Goal: Task Accomplishment & Management: Use online tool/utility

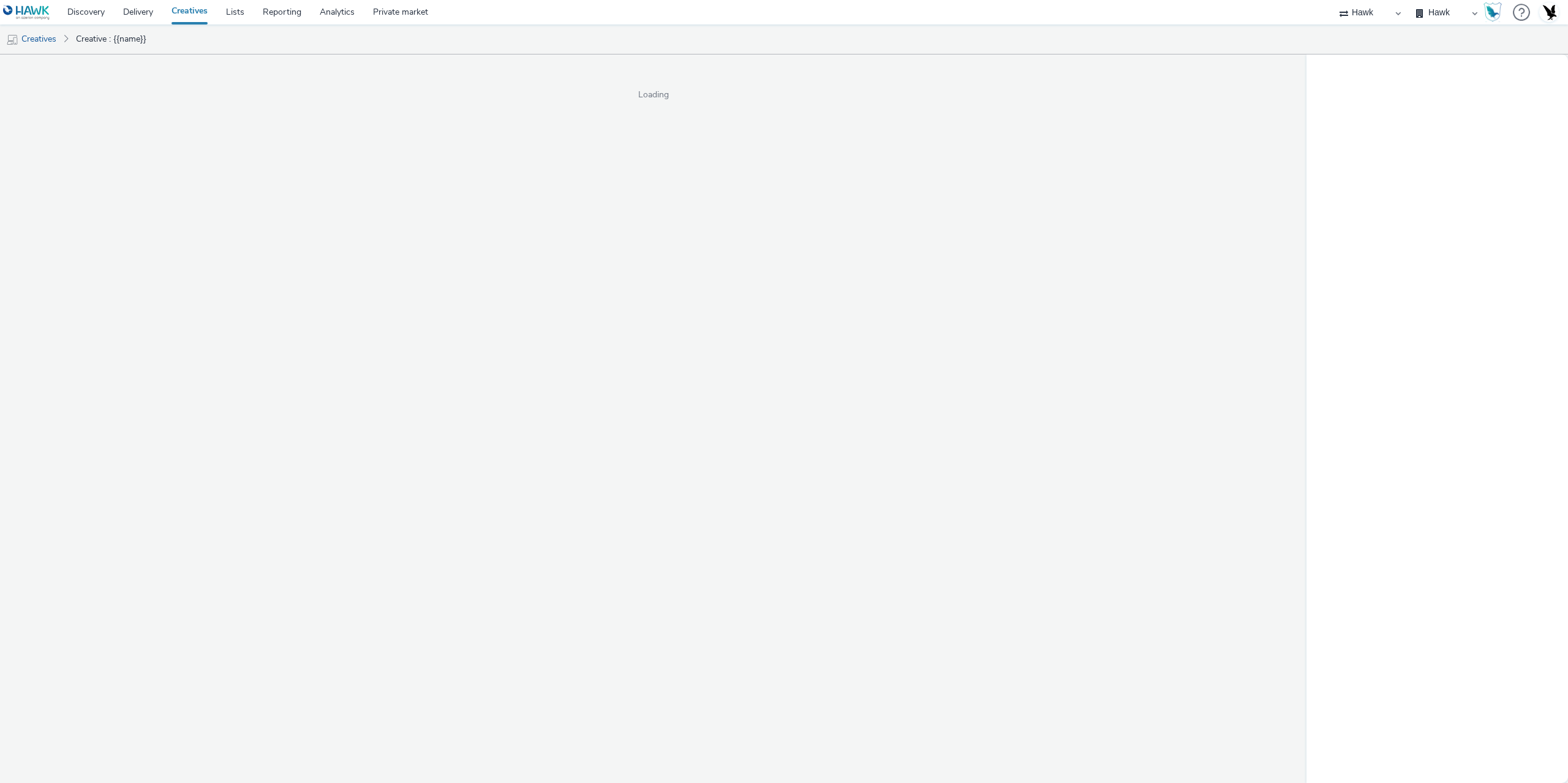
select select "11a7df10-284f-415c-b52a-427acf4c31ae"
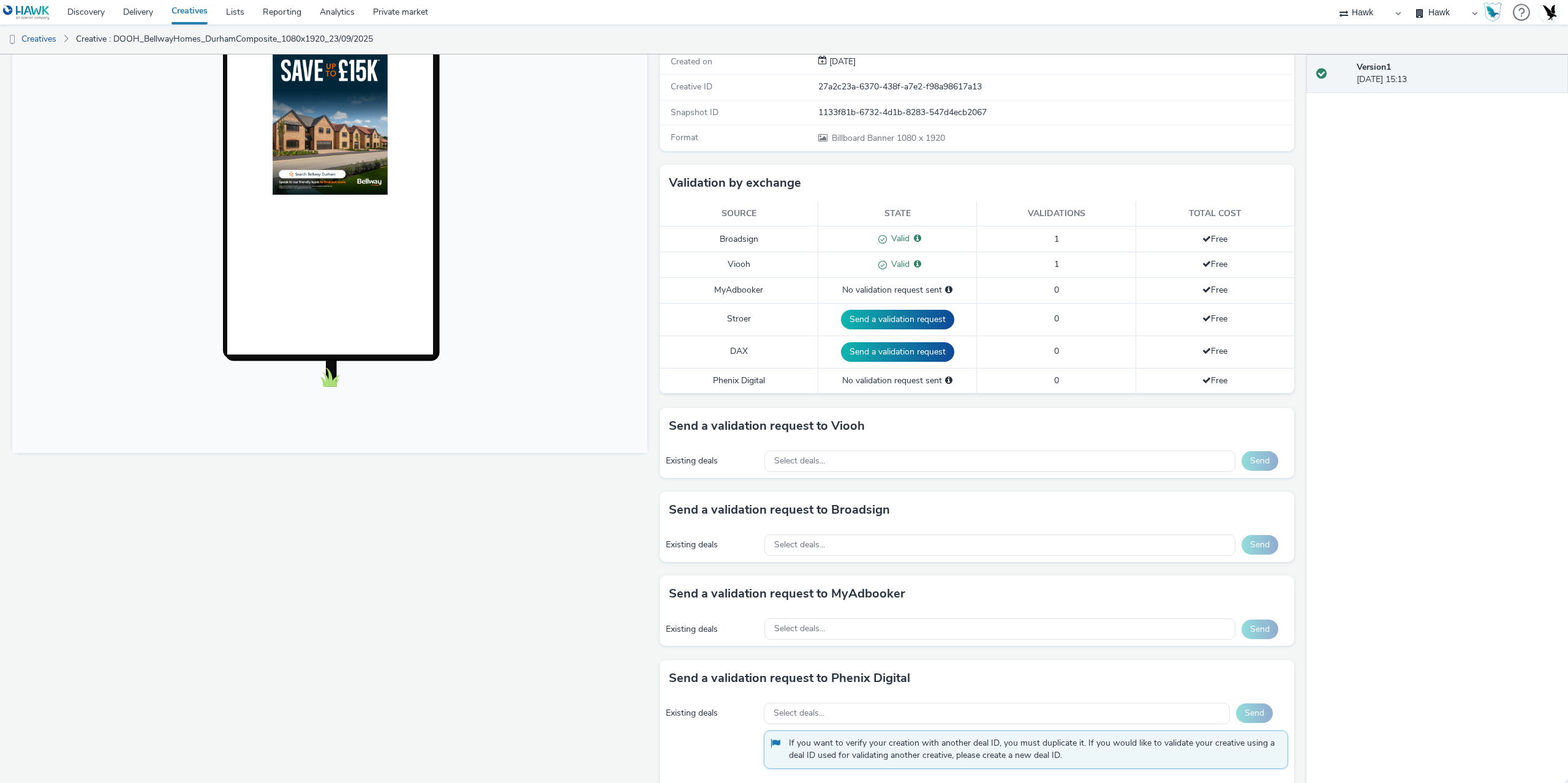
scroll to position [213, 0]
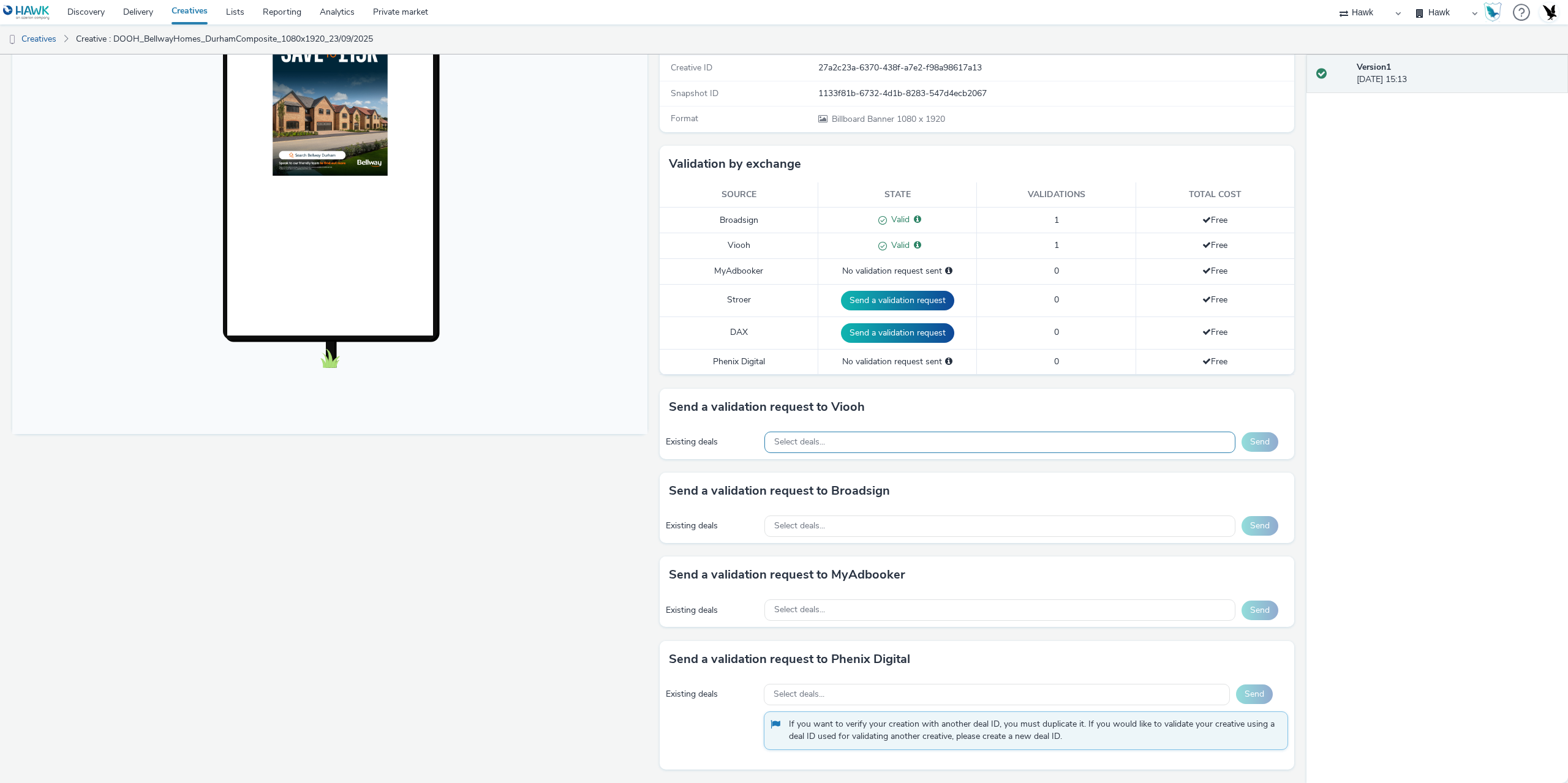
click at [853, 441] on div "Select deals..." at bounding box center [1000, 442] width 471 height 22
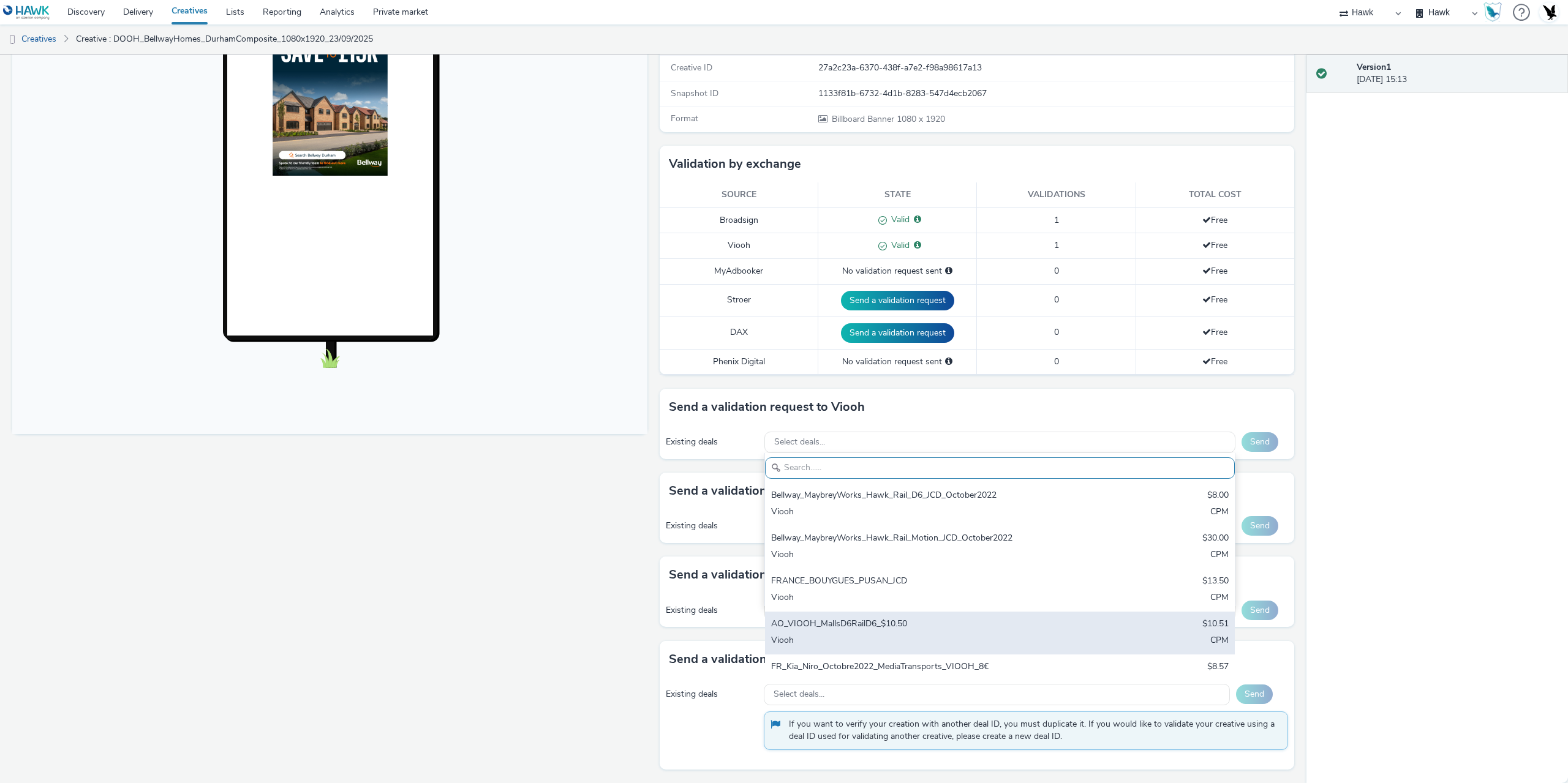
click at [872, 627] on div "AO_VIOOH_MallsD6RailD6_$10.50" at bounding box center [922, 625] width 303 height 14
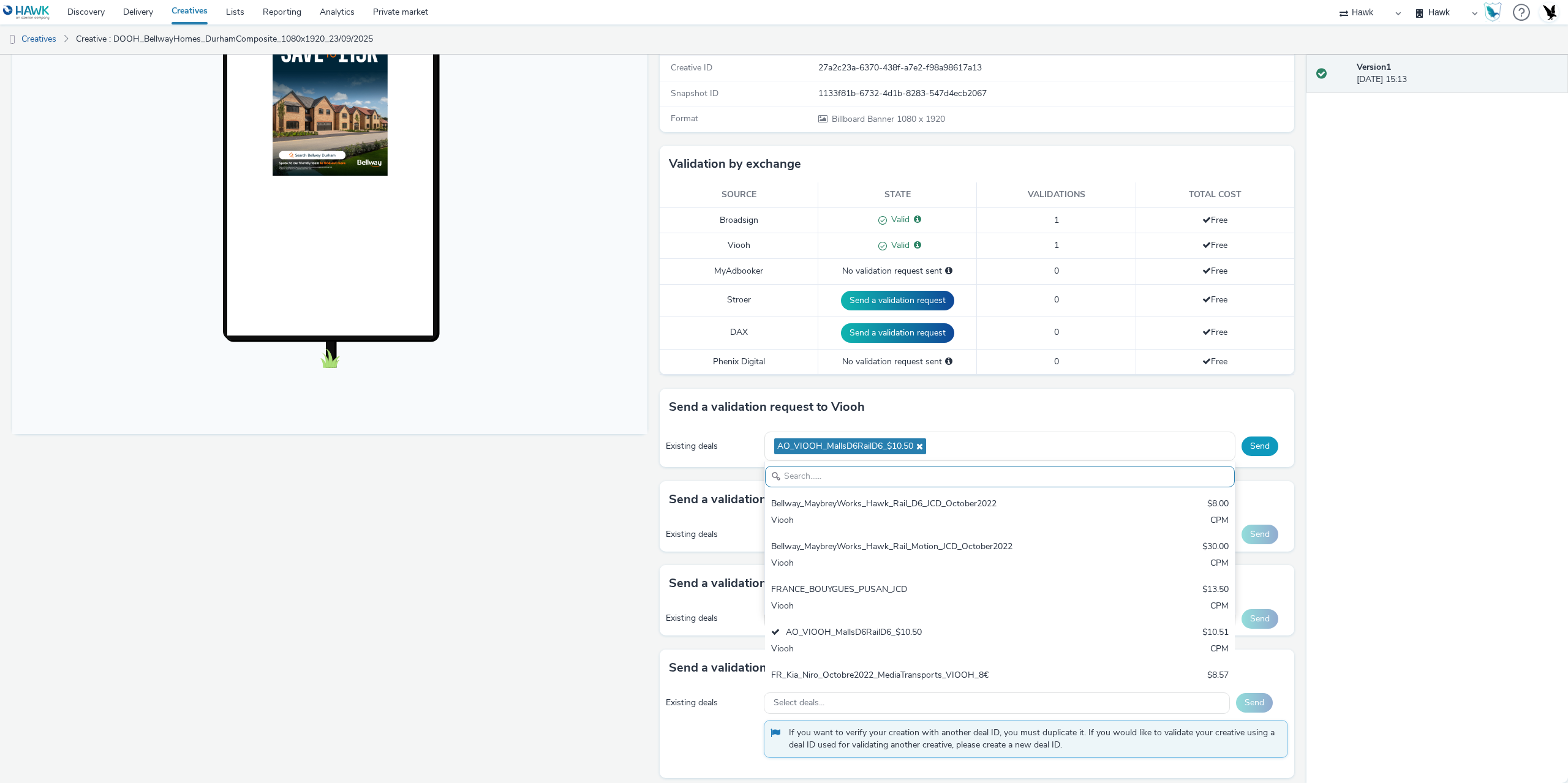
click at [1258, 444] on button "Send" at bounding box center [1259, 447] width 37 height 20
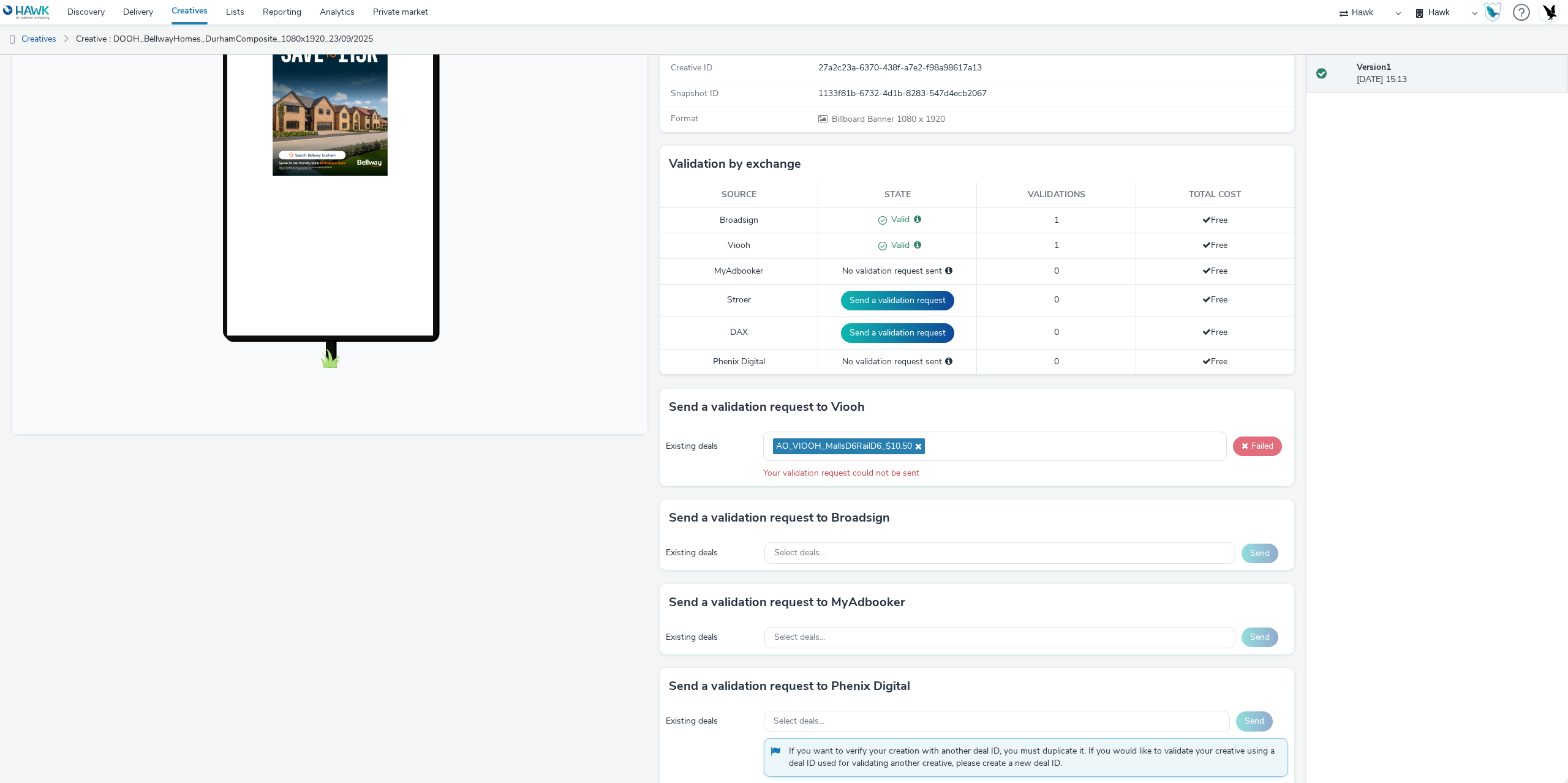
click at [1256, 444] on button "Failed" at bounding box center [1258, 447] width 49 height 20
click at [1260, 447] on button "Failed" at bounding box center [1258, 447] width 49 height 20
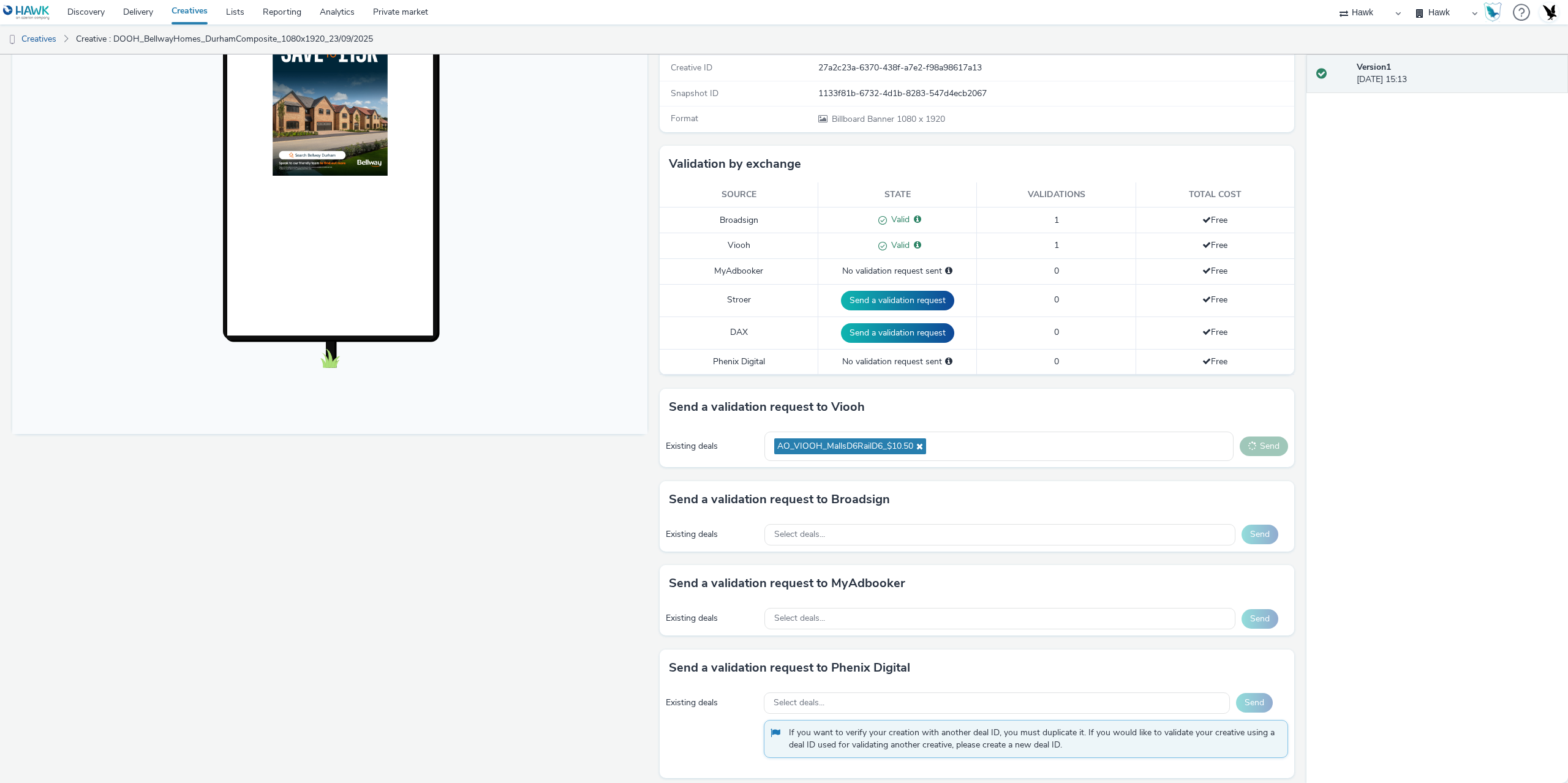
click at [1260, 447] on button "Send" at bounding box center [1264, 447] width 48 height 20
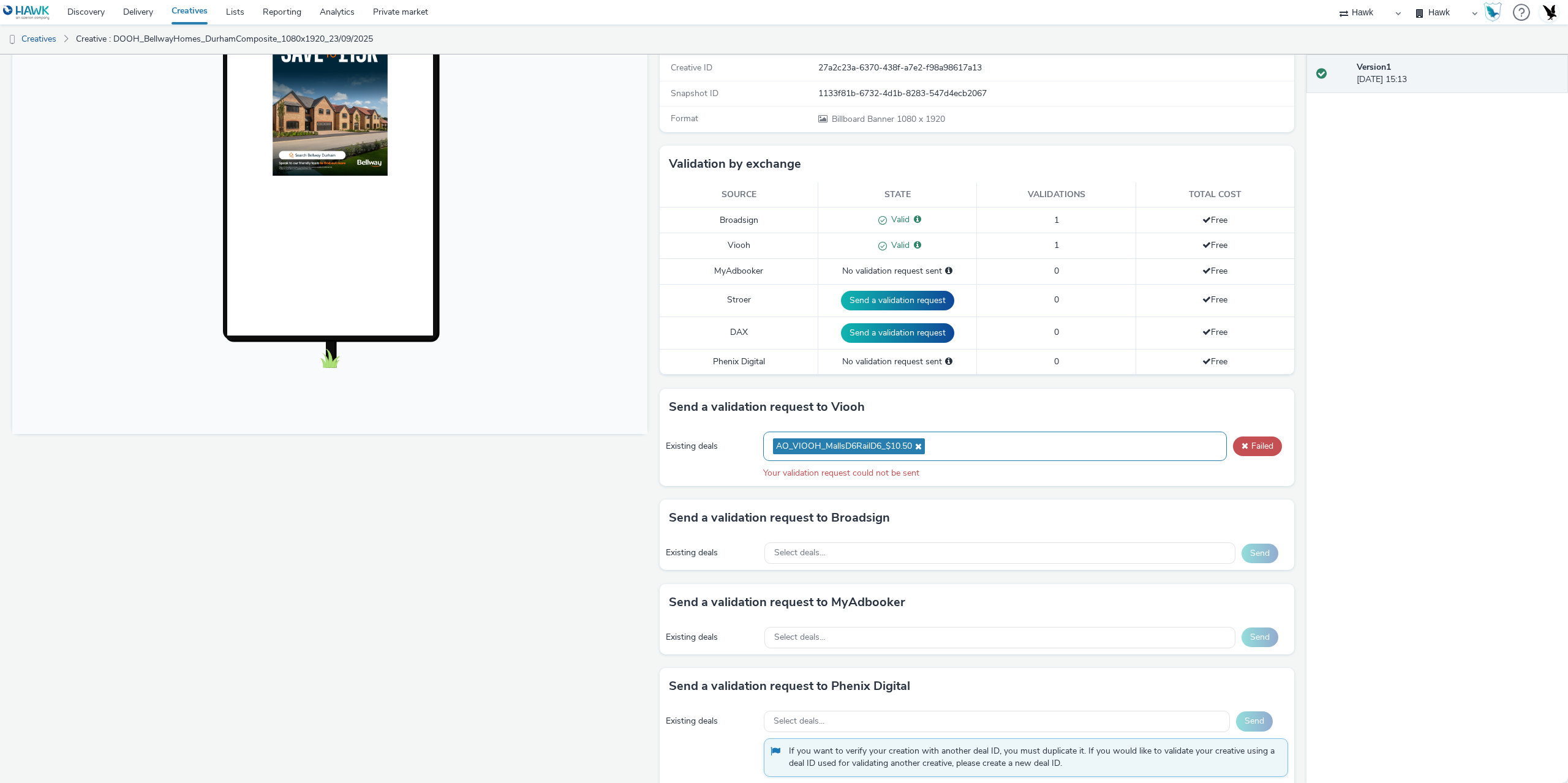
click at [914, 442] on icon at bounding box center [917, 447] width 10 height 9
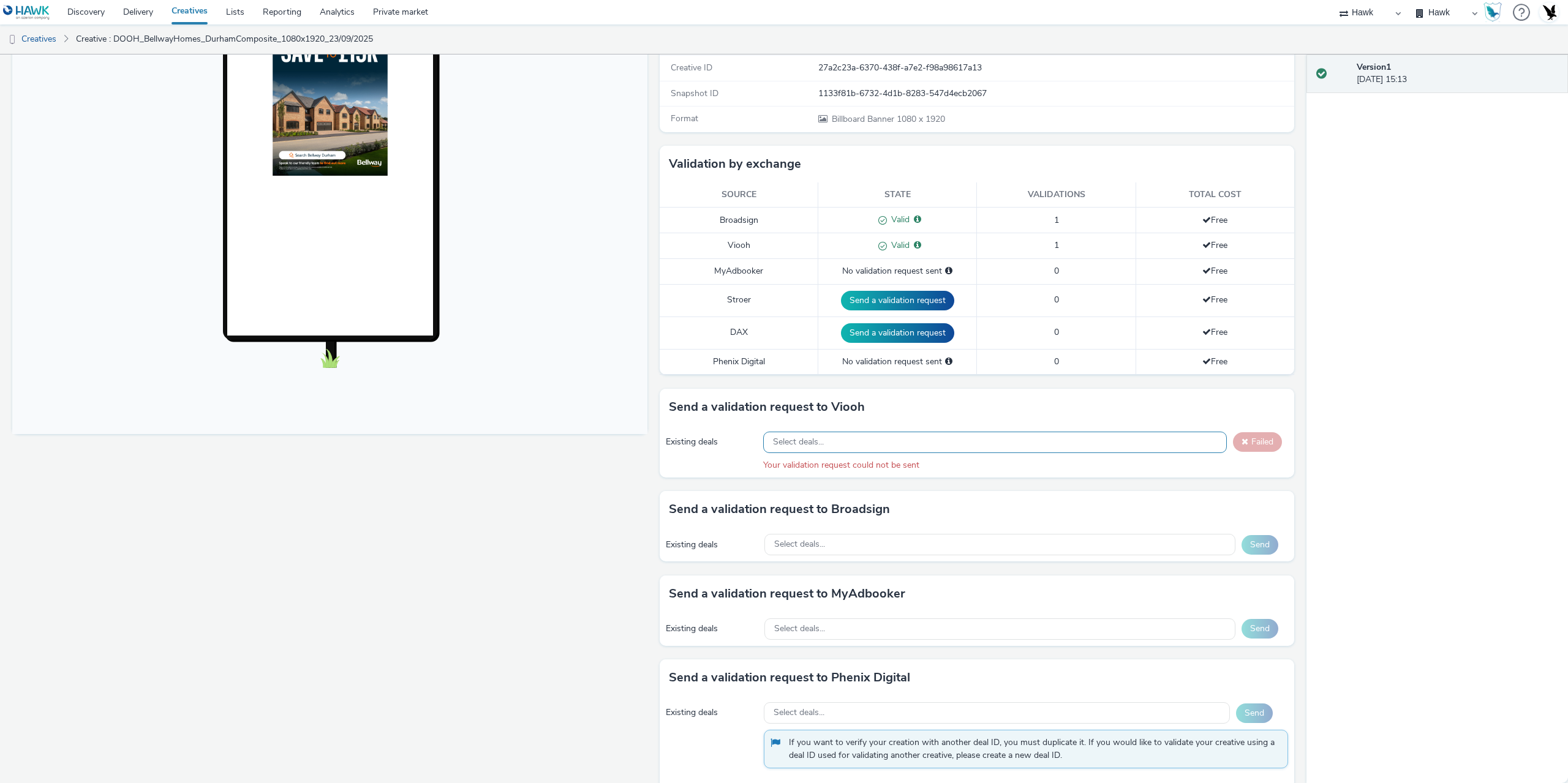
click at [911, 445] on div "Select deals..." at bounding box center [995, 442] width 464 height 22
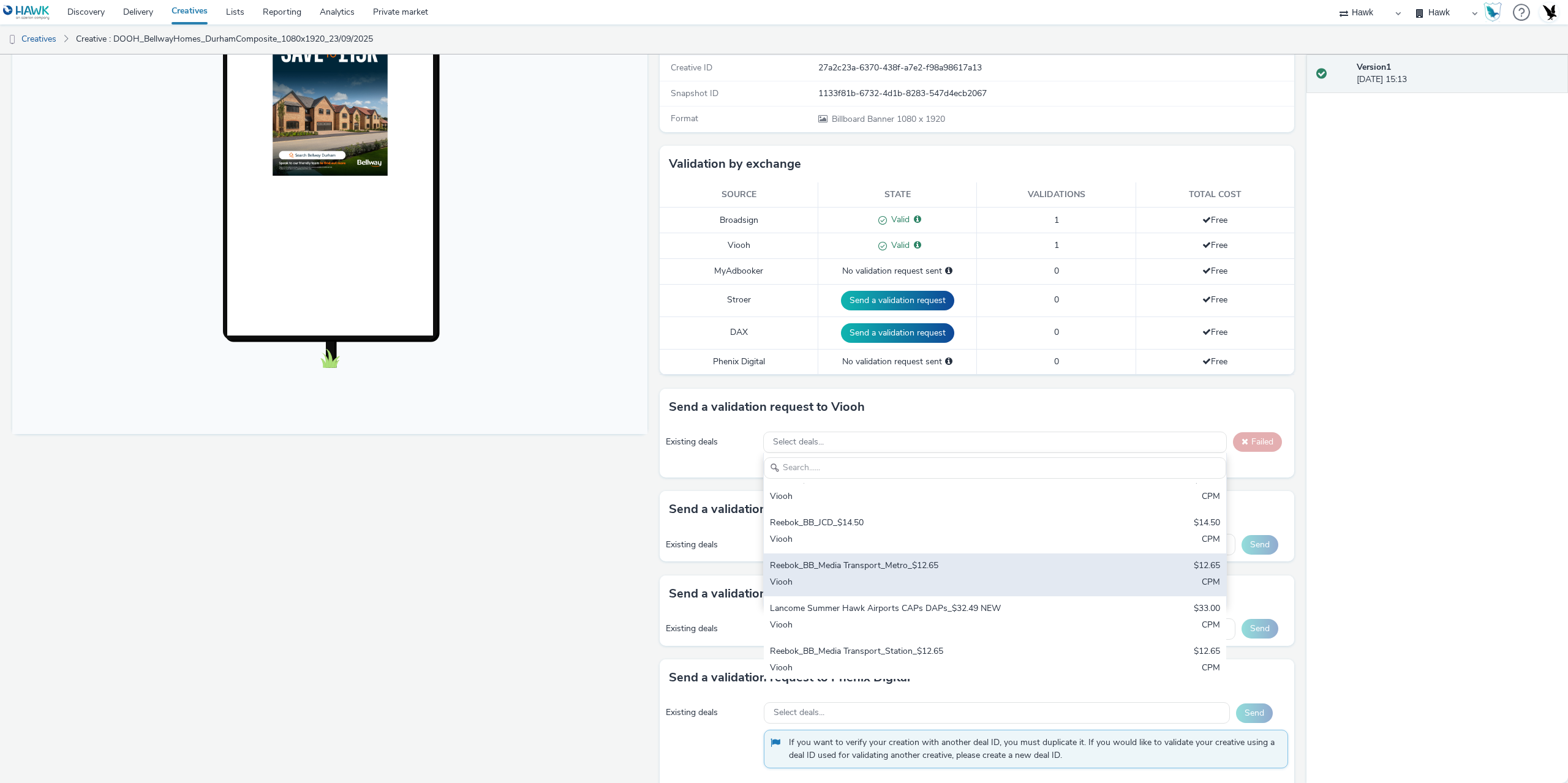
scroll to position [980, 0]
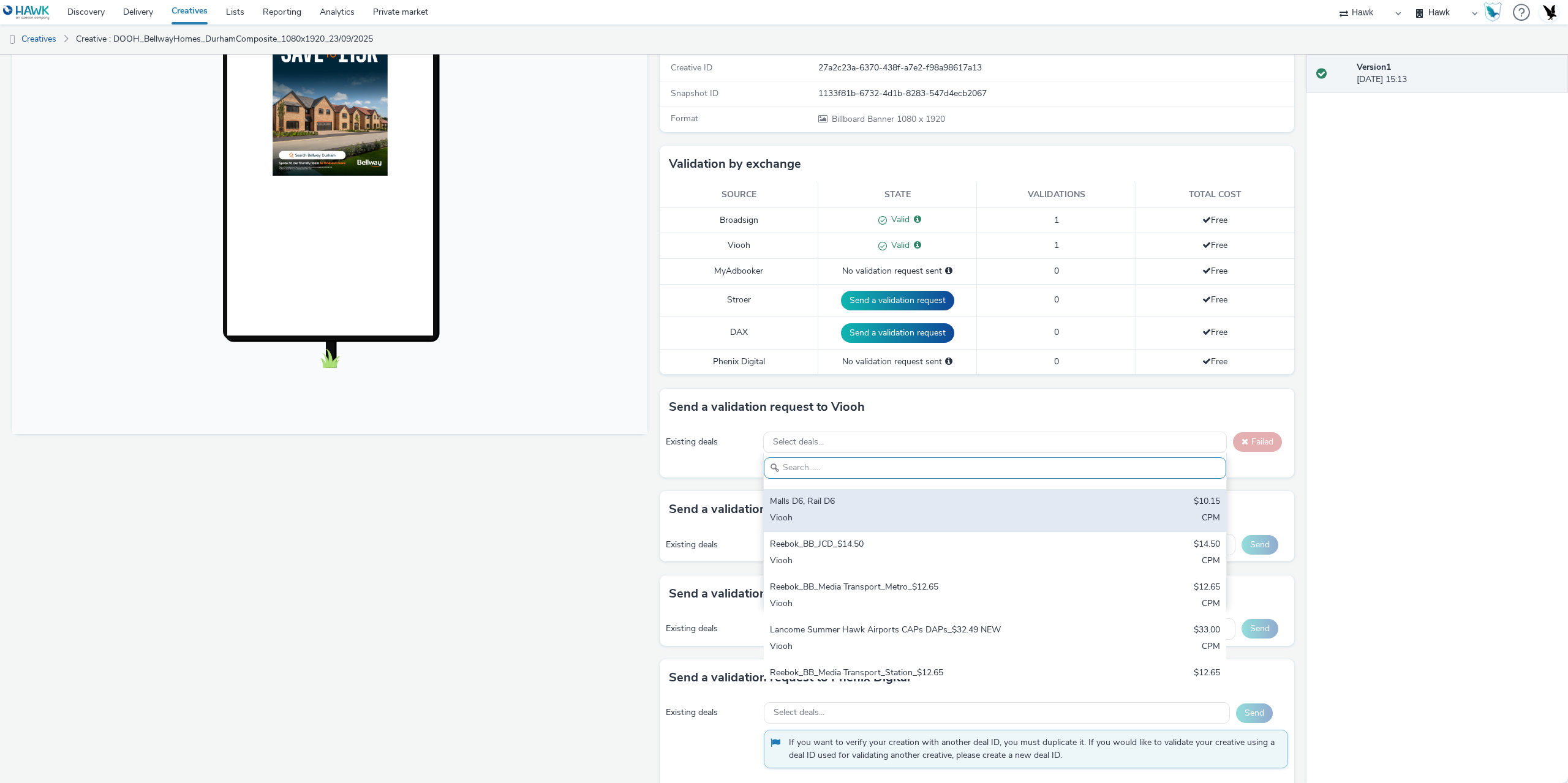
click at [860, 504] on div "Malls D6, Rail D6" at bounding box center [919, 502] width 299 height 14
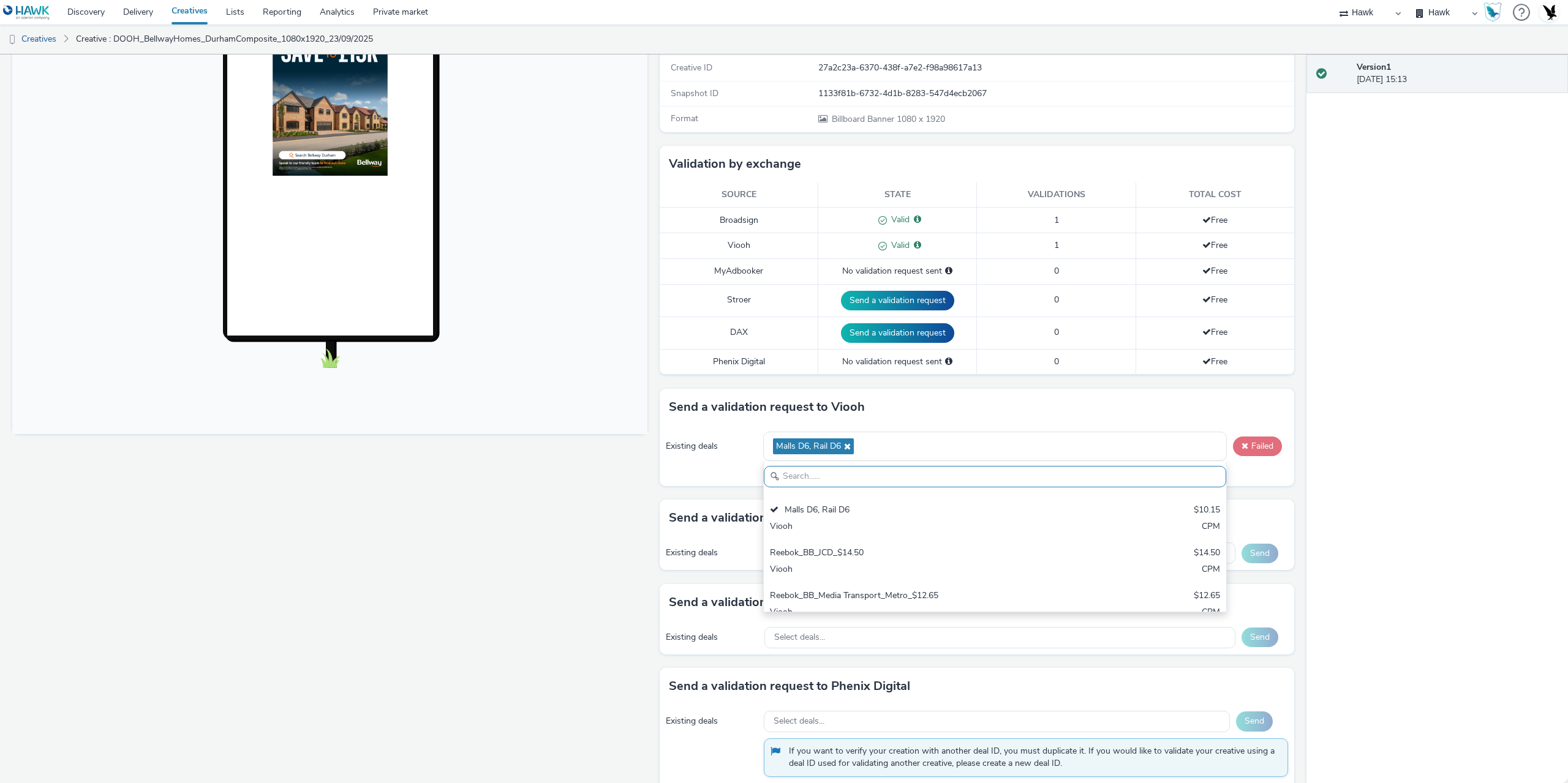
click at [1253, 449] on button "Failed" at bounding box center [1258, 447] width 49 height 20
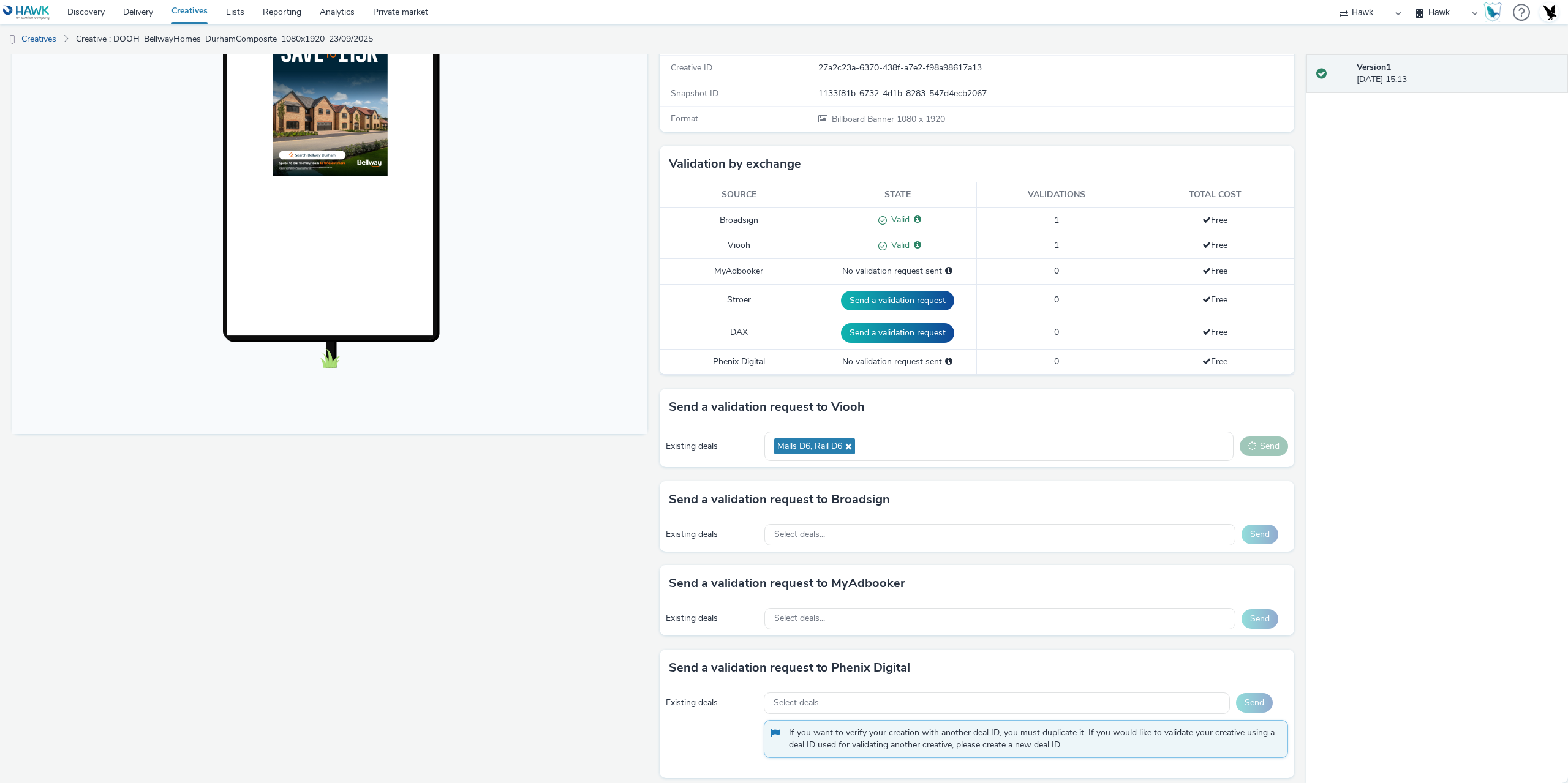
click at [1253, 449] on button "Send" at bounding box center [1264, 447] width 48 height 20
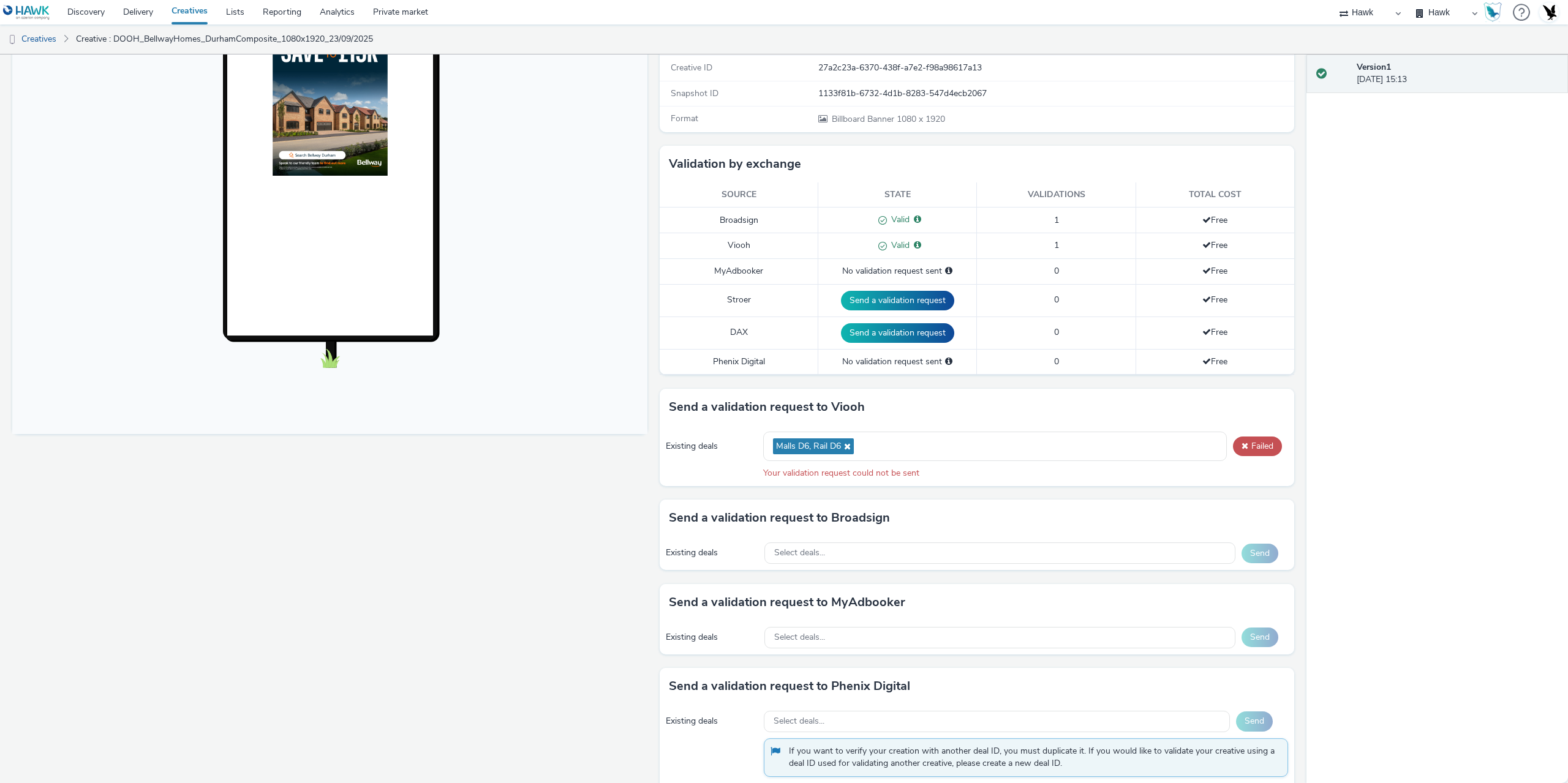
click at [843, 445] on icon at bounding box center [846, 447] width 10 height 9
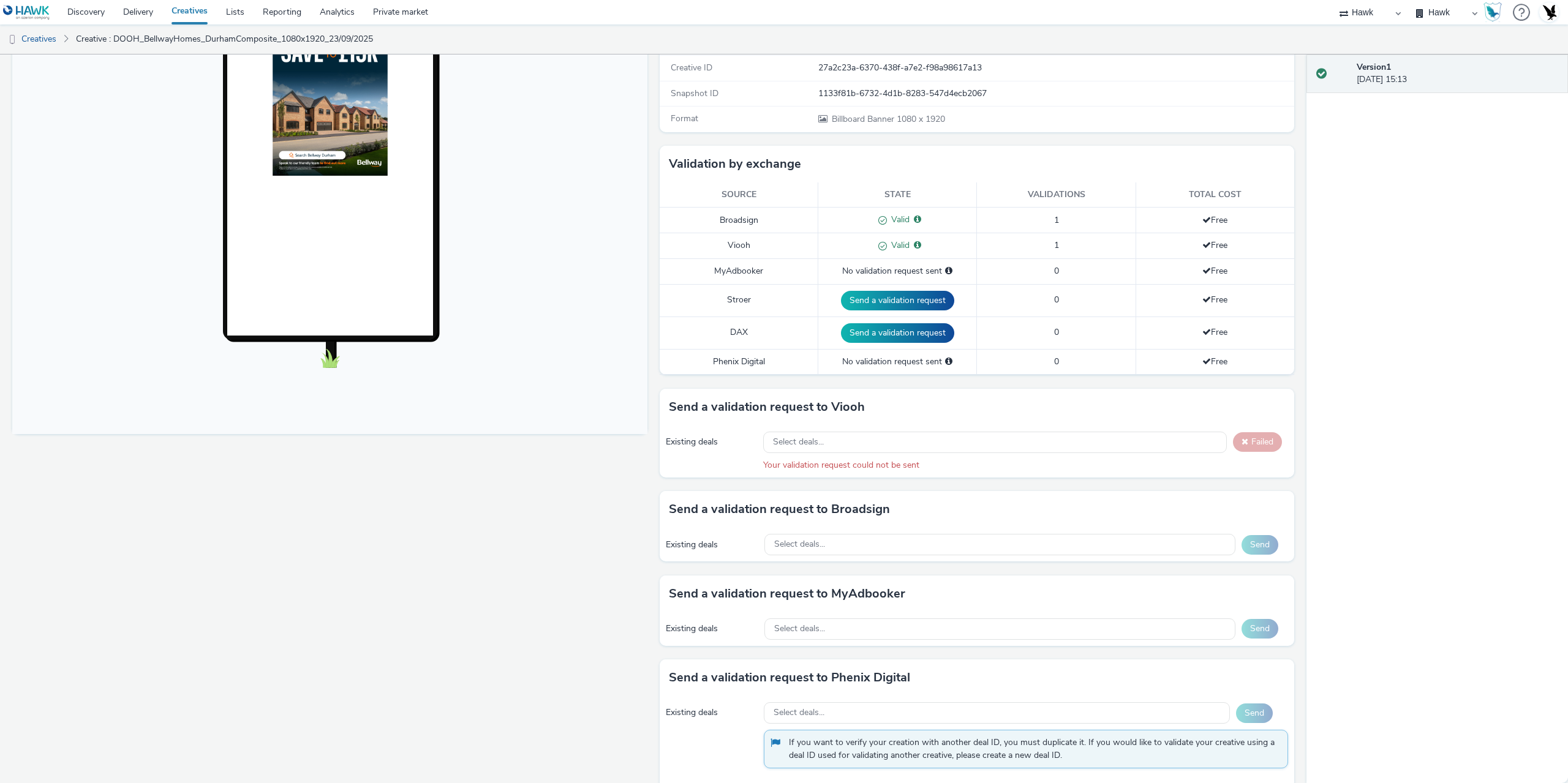
click at [832, 450] on div "Select deals..." at bounding box center [995, 442] width 464 height 22
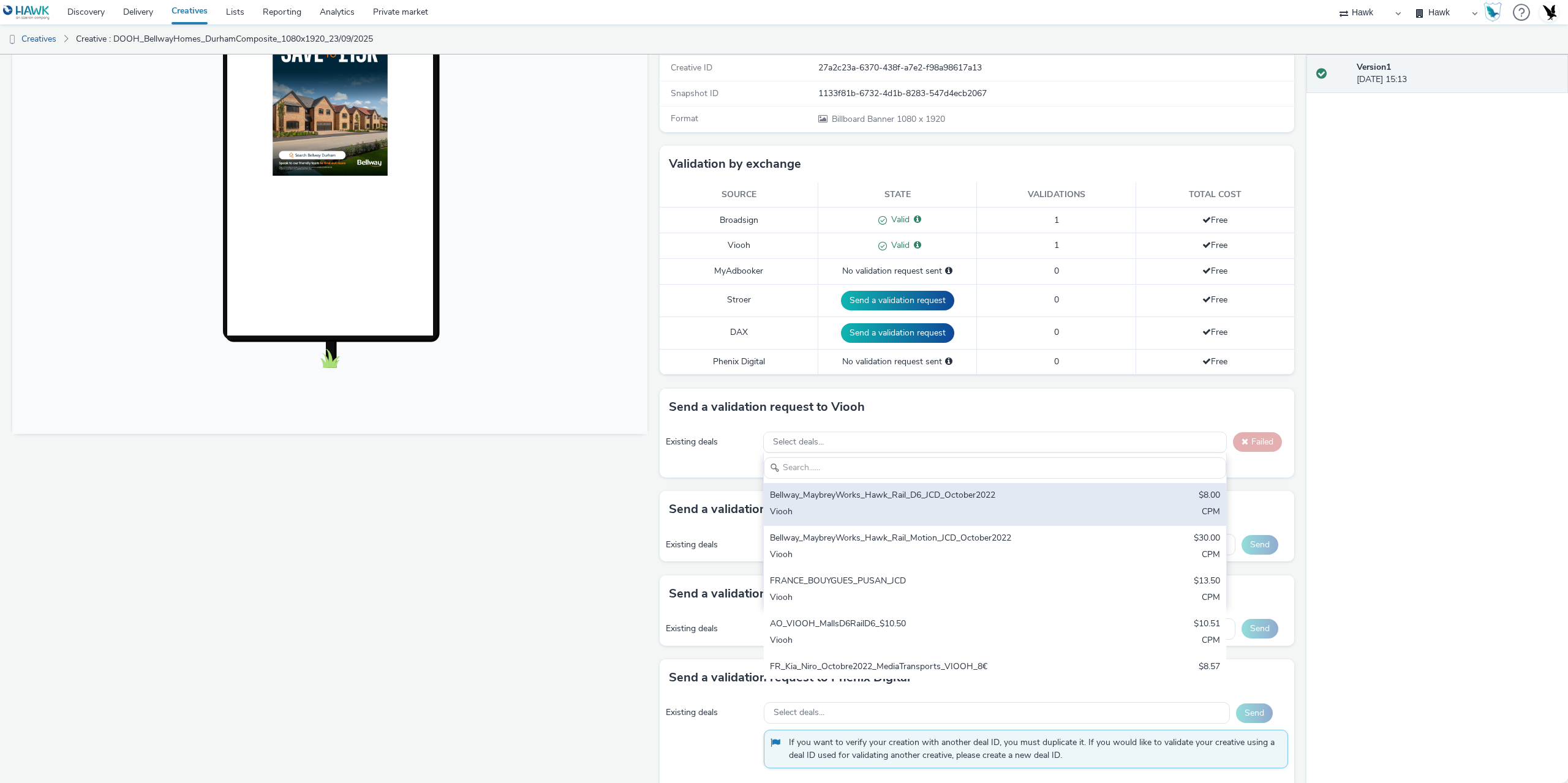
scroll to position [152, 0]
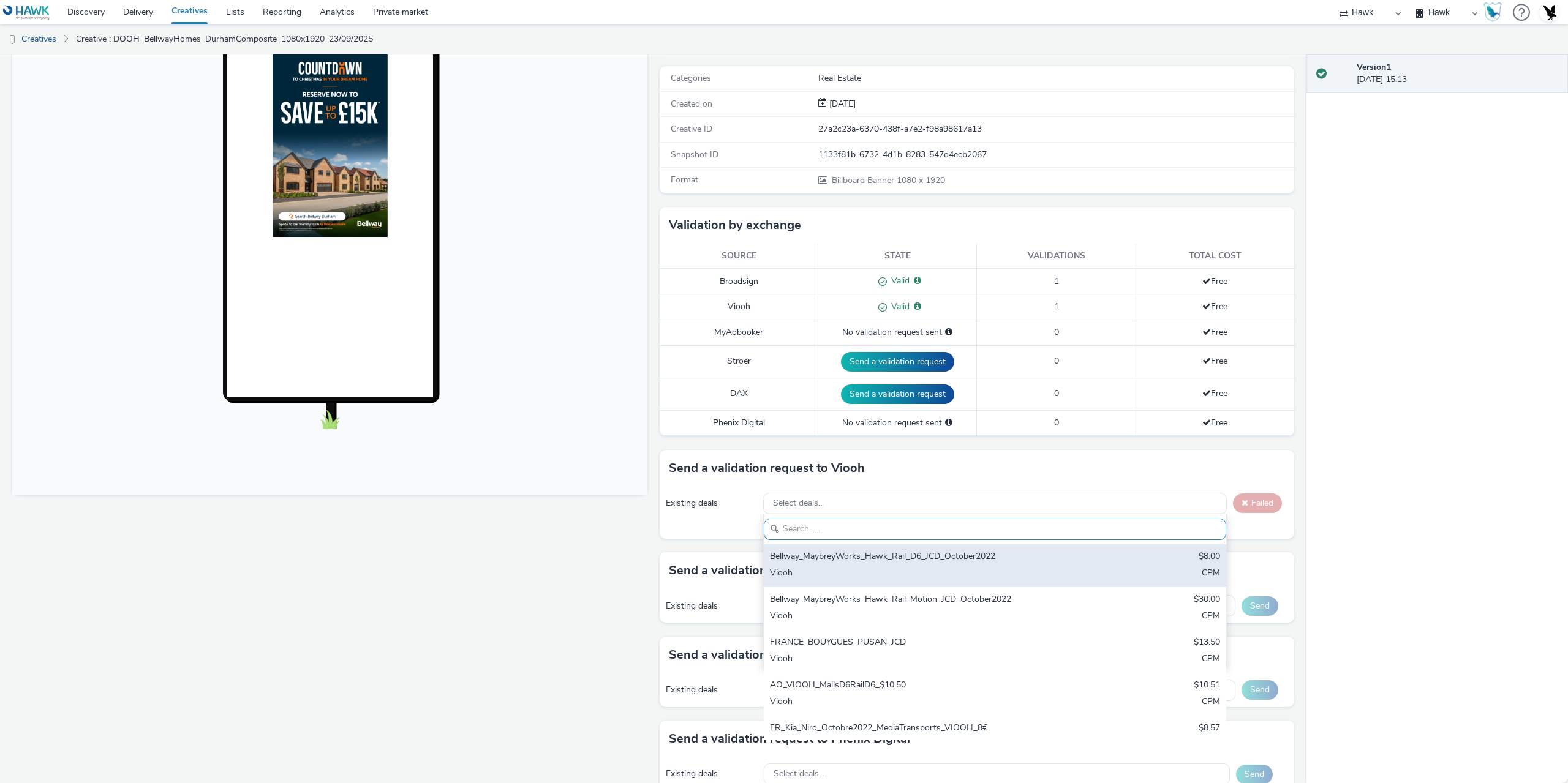
click at [892, 575] on div "Viooh" at bounding box center [919, 574] width 299 height 14
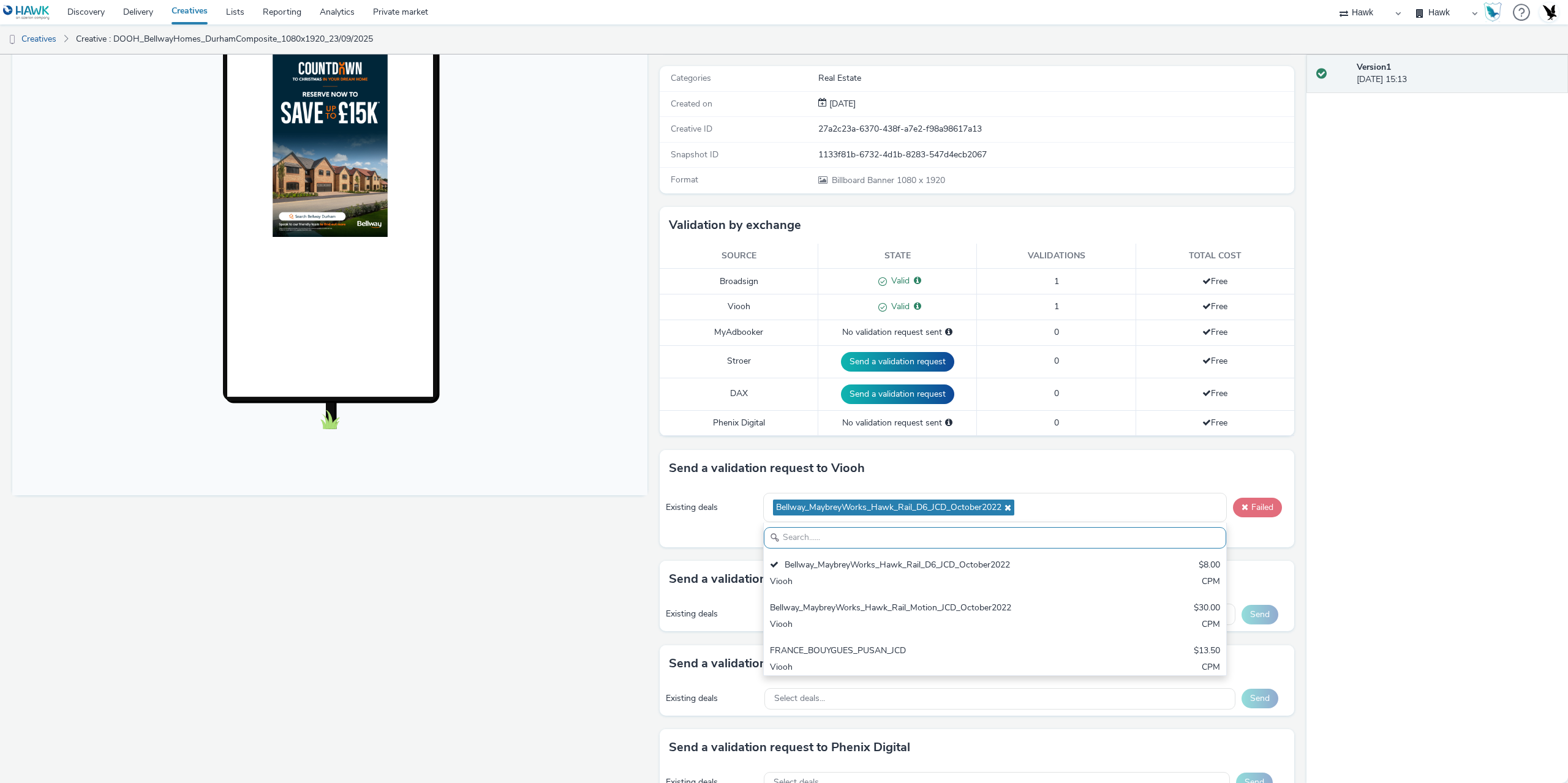
click at [1255, 512] on button "Failed" at bounding box center [1258, 508] width 49 height 20
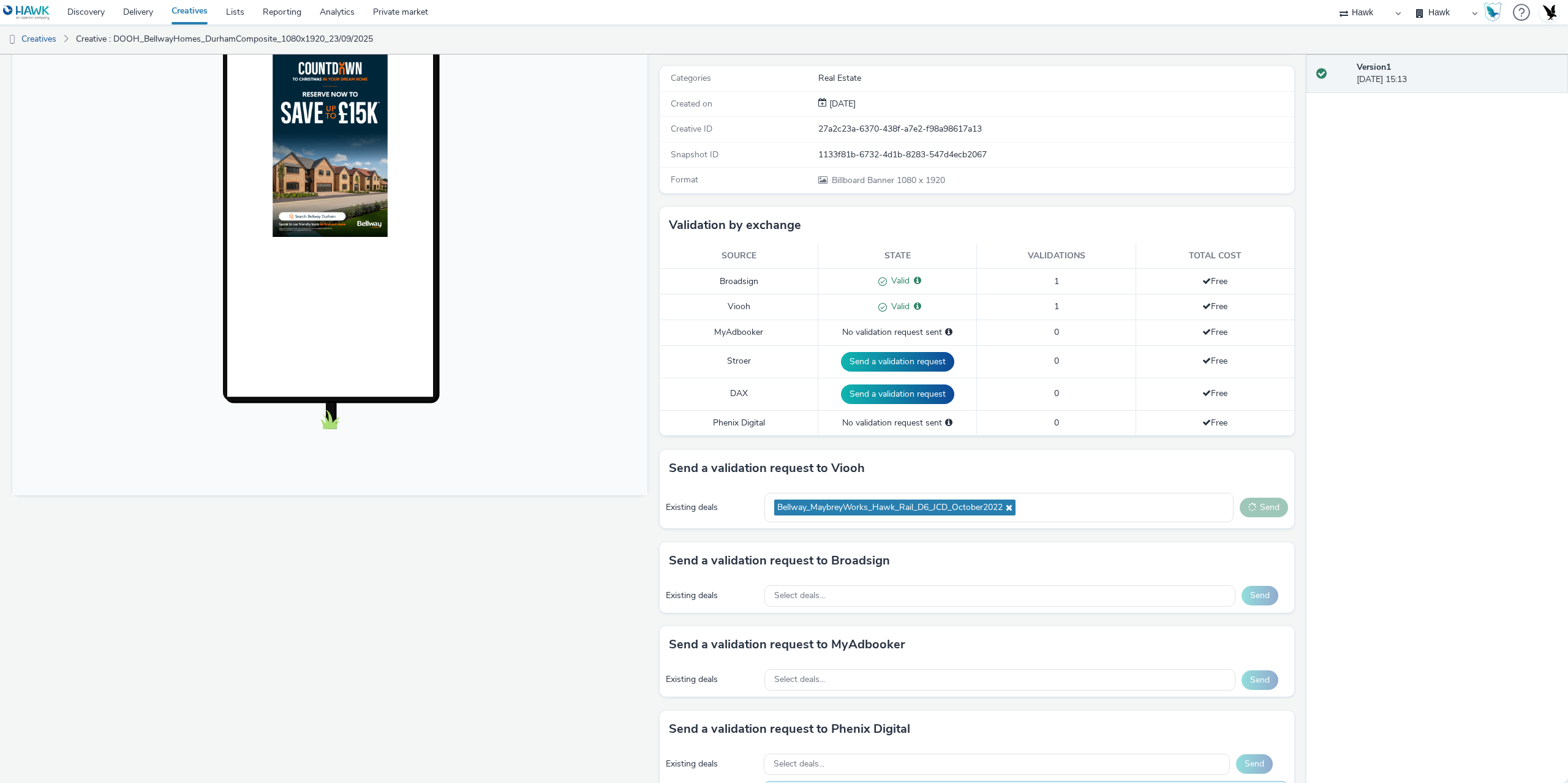
click at [1255, 512] on button "Send" at bounding box center [1264, 508] width 48 height 20
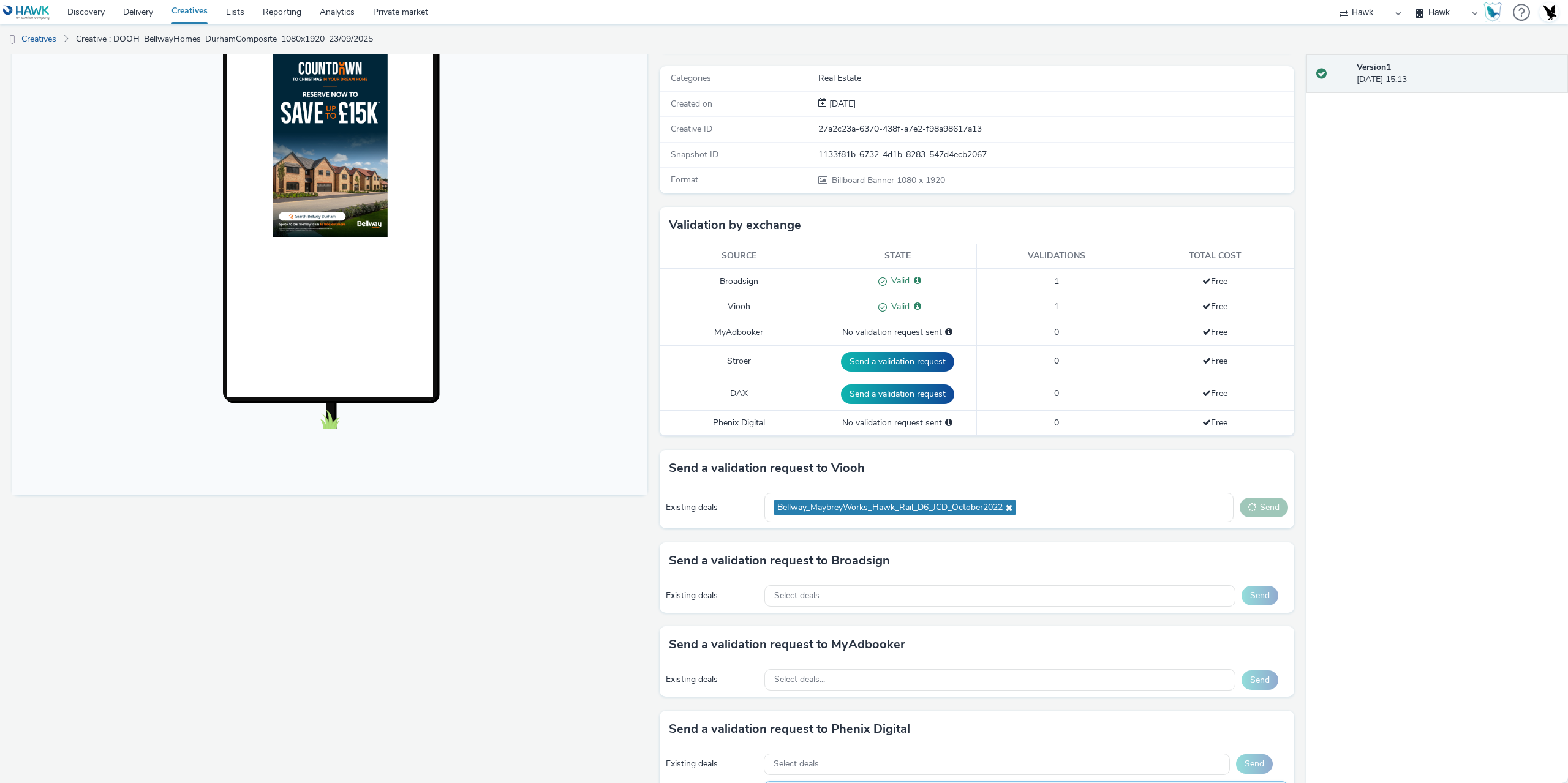
click at [1255, 512] on button "Send" at bounding box center [1264, 508] width 48 height 20
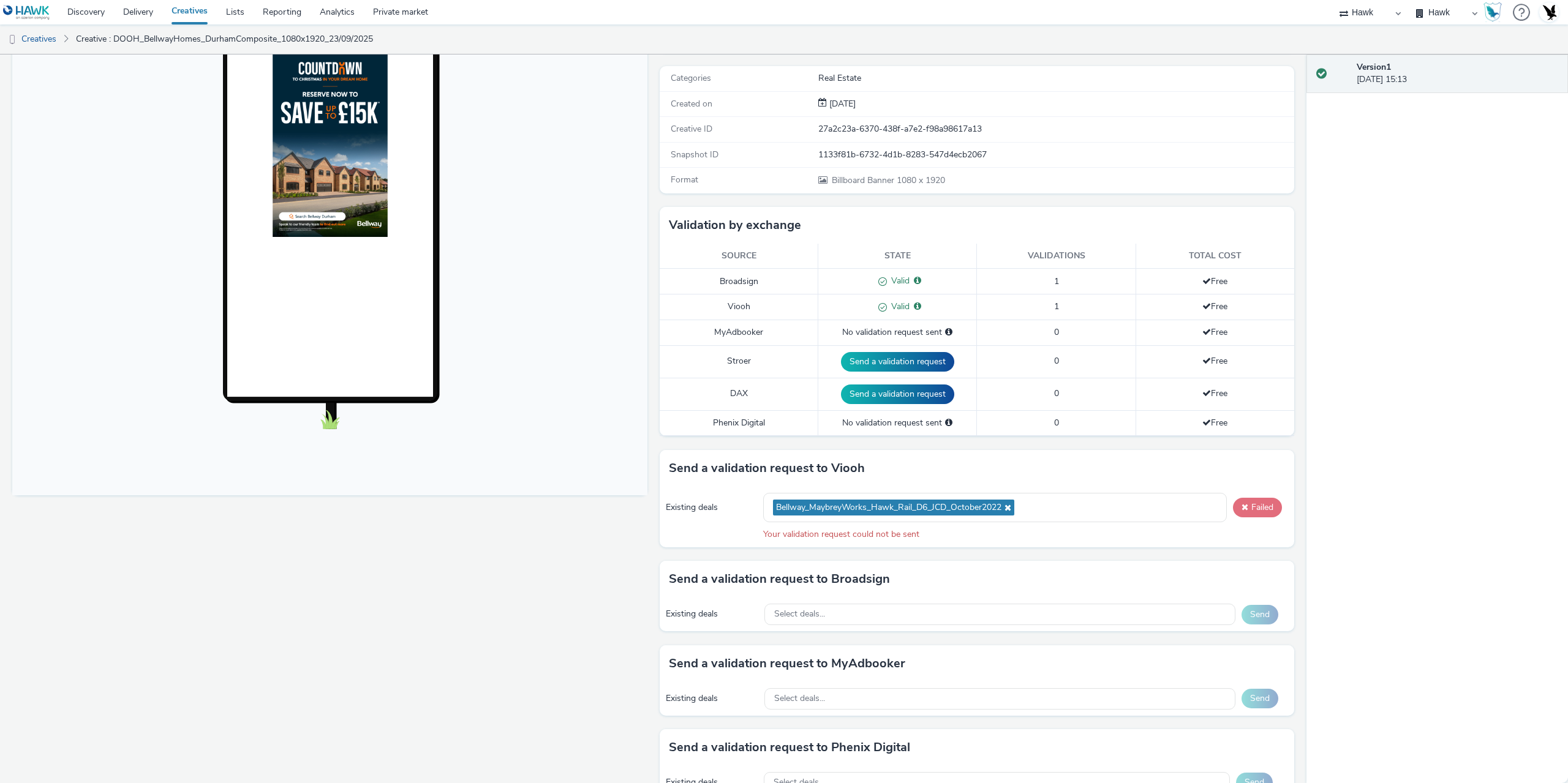
click at [1255, 512] on button "Failed" at bounding box center [1258, 508] width 49 height 20
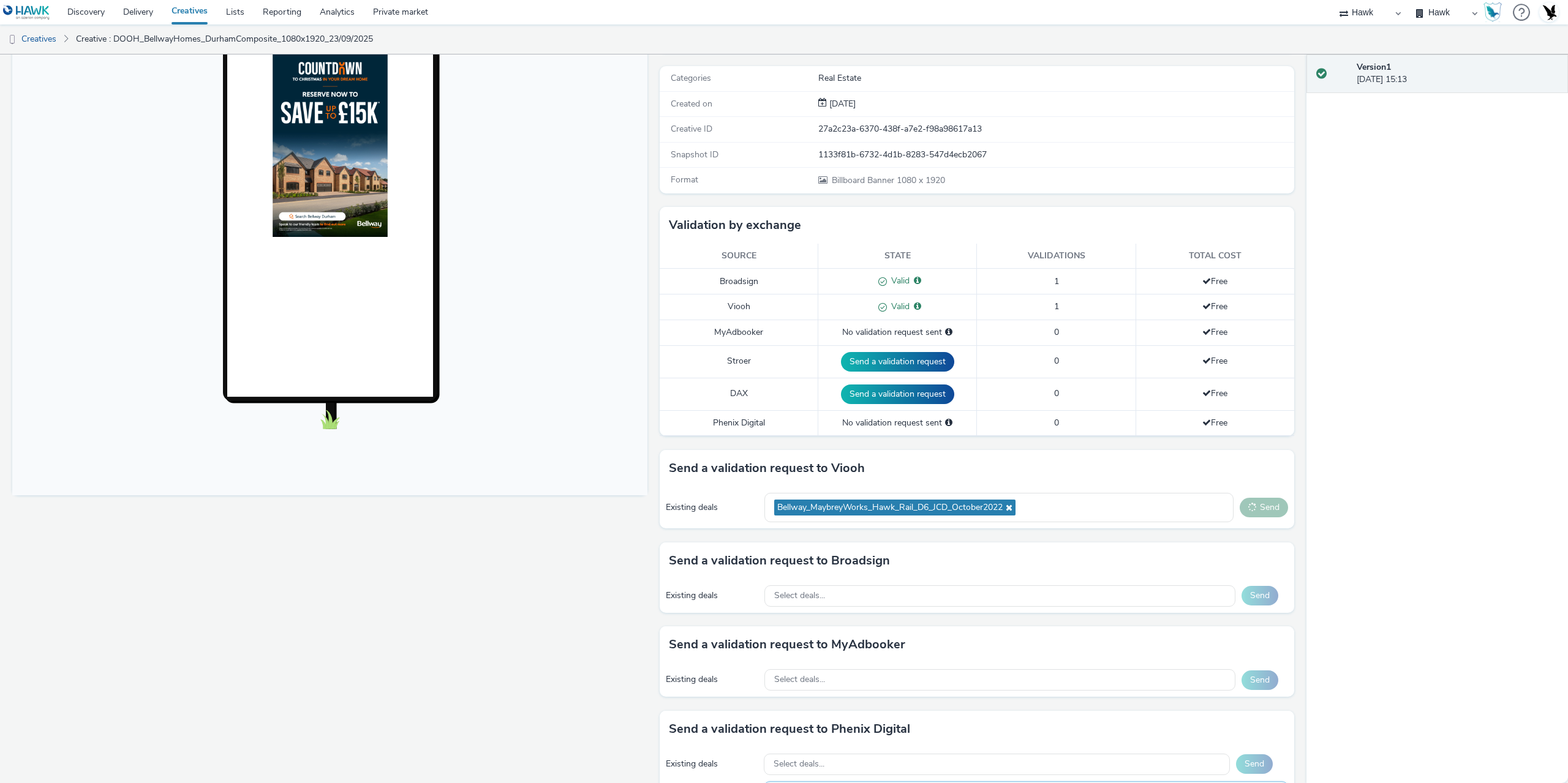
click at [1255, 512] on button "Send" at bounding box center [1264, 508] width 48 height 20
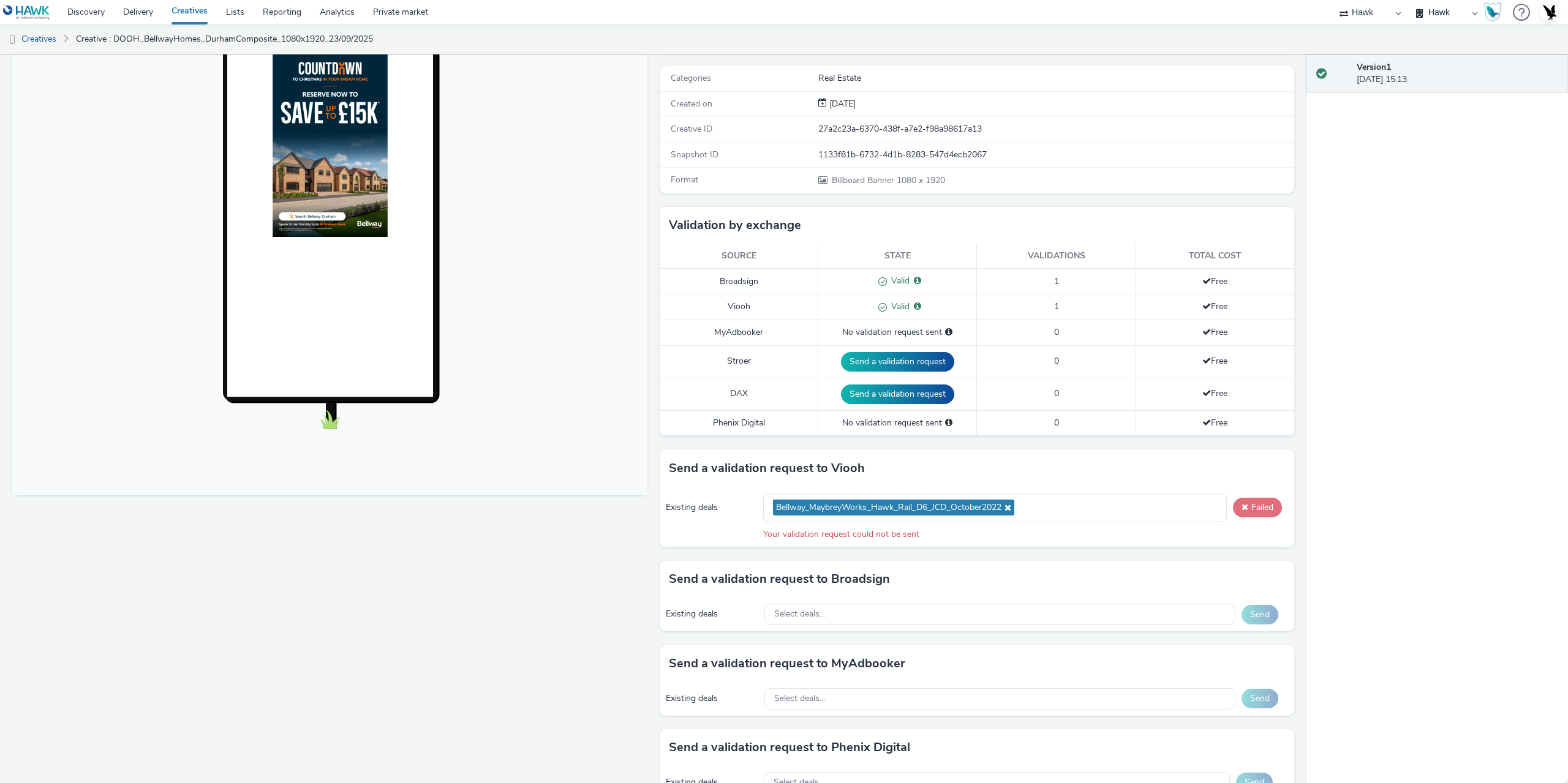
click at [1255, 512] on button "Failed" at bounding box center [1258, 508] width 49 height 20
click at [1040, 509] on div "Bellway_MaybreyWorks_Hawk_Rail_D6_JCD_October2022" at bounding box center [995, 508] width 464 height 30
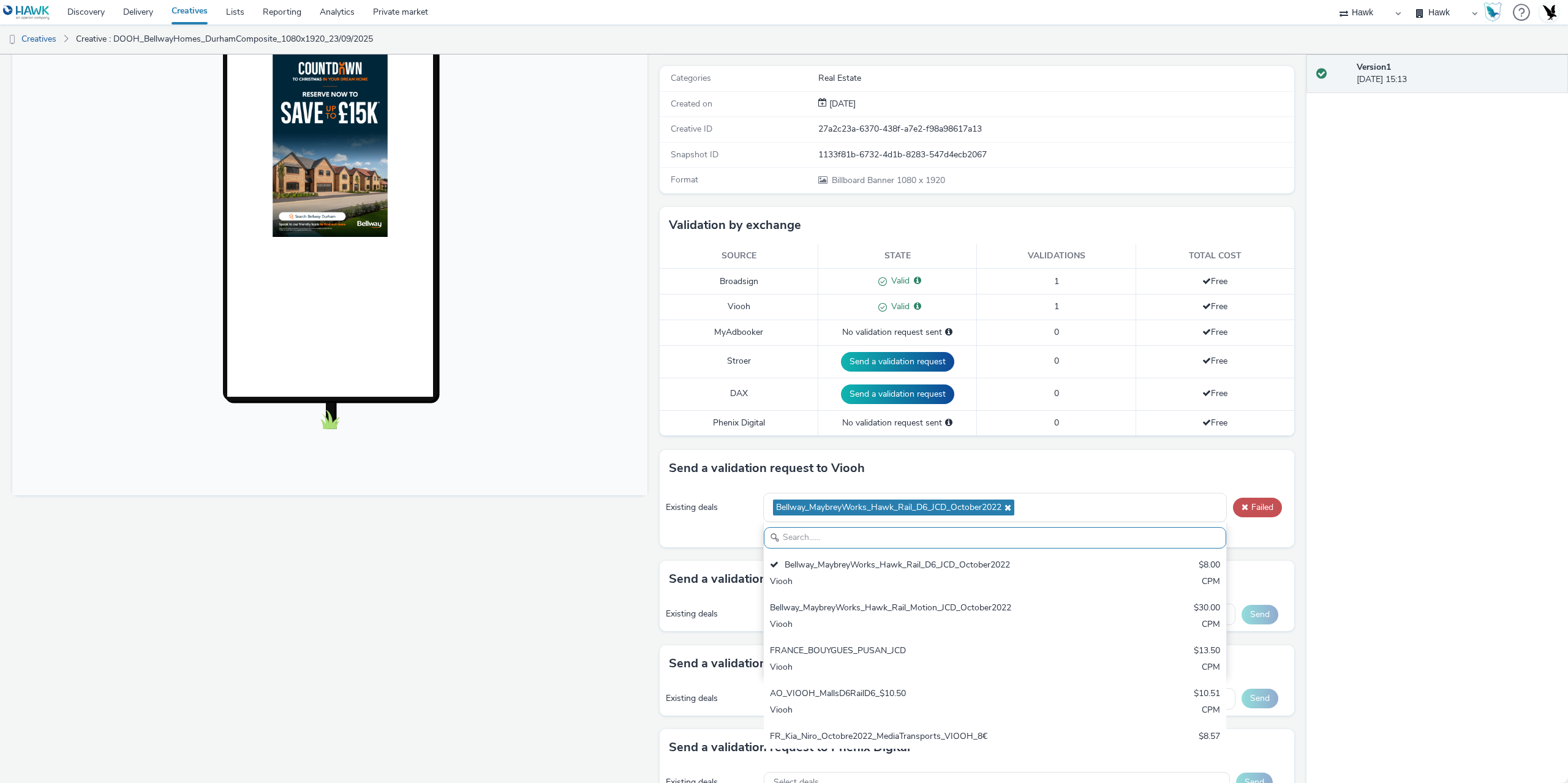
click at [1008, 509] on icon at bounding box center [1006, 508] width 10 height 9
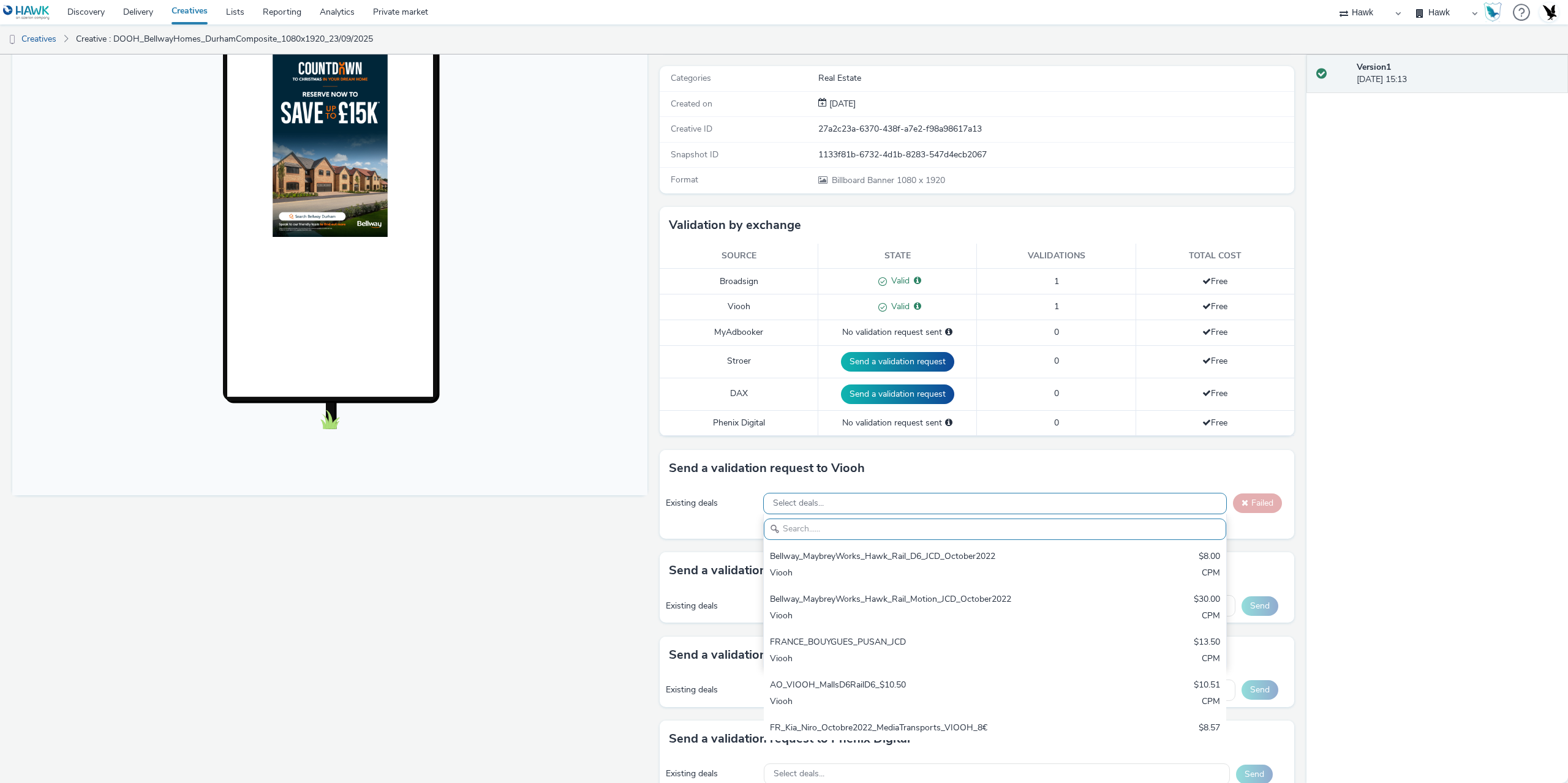
click at [888, 510] on div "Select deals..." at bounding box center [995, 503] width 464 height 22
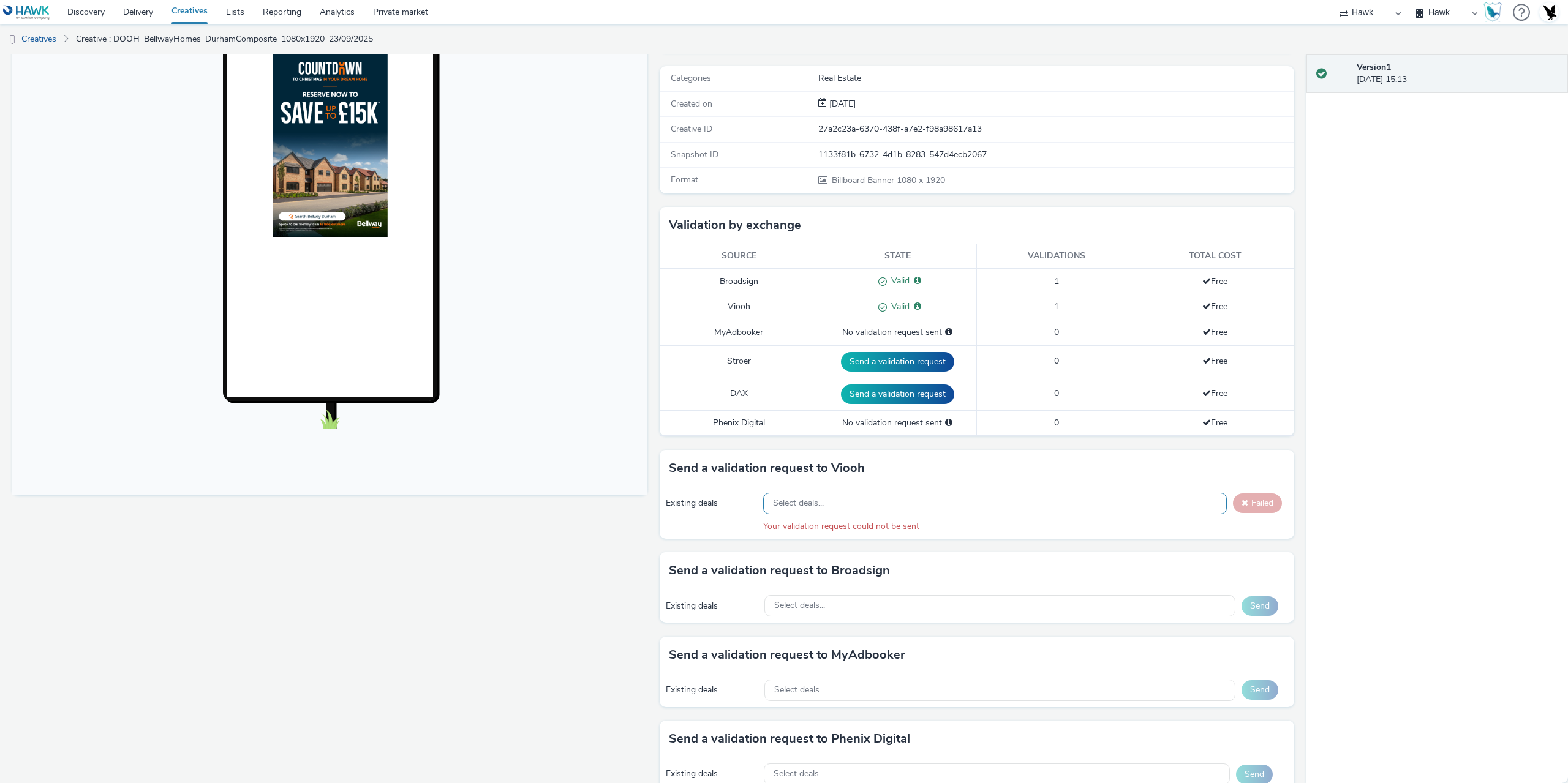
click at [806, 508] on span "Select deals..." at bounding box center [798, 503] width 51 height 11
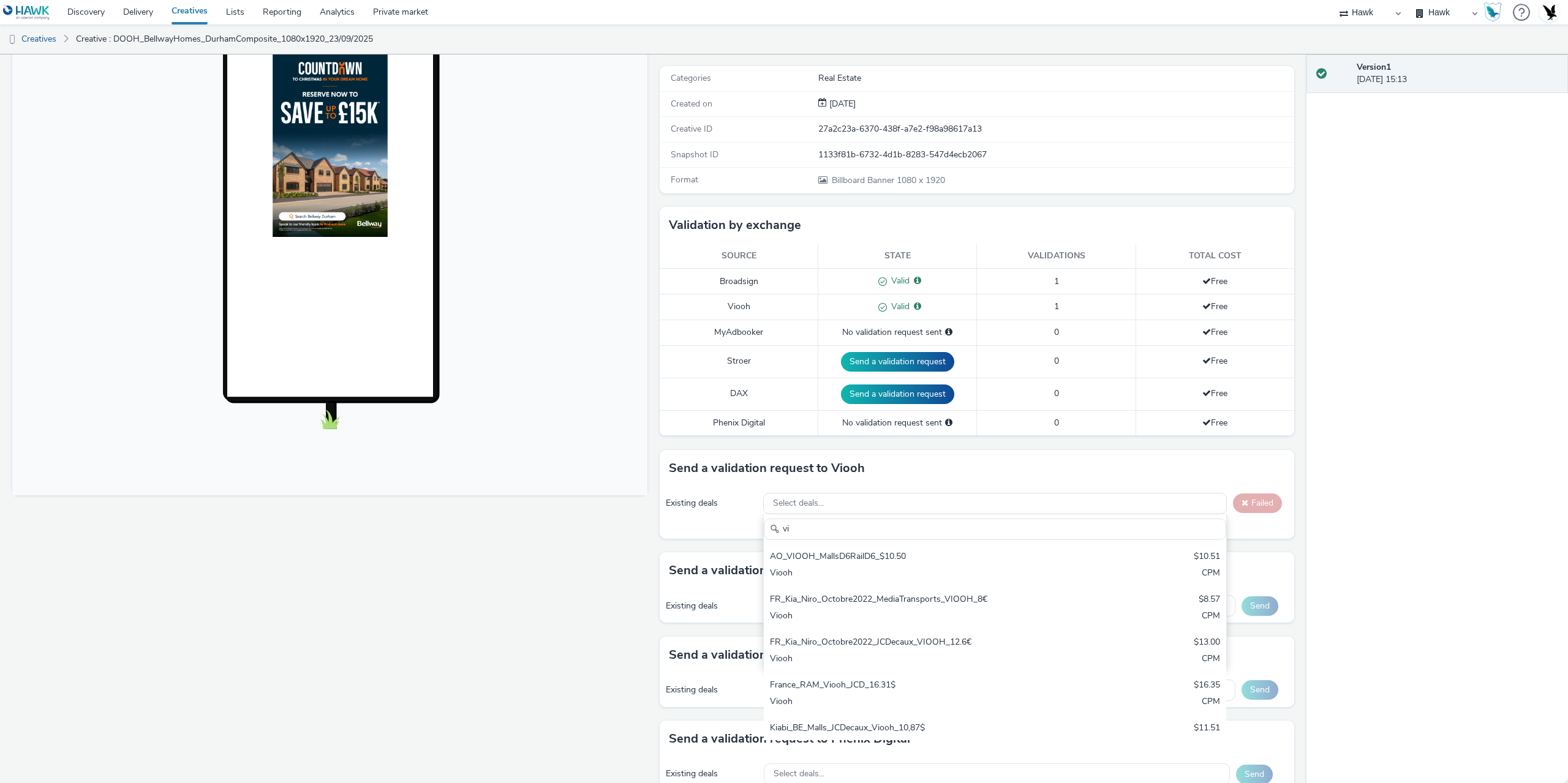
type input "v"
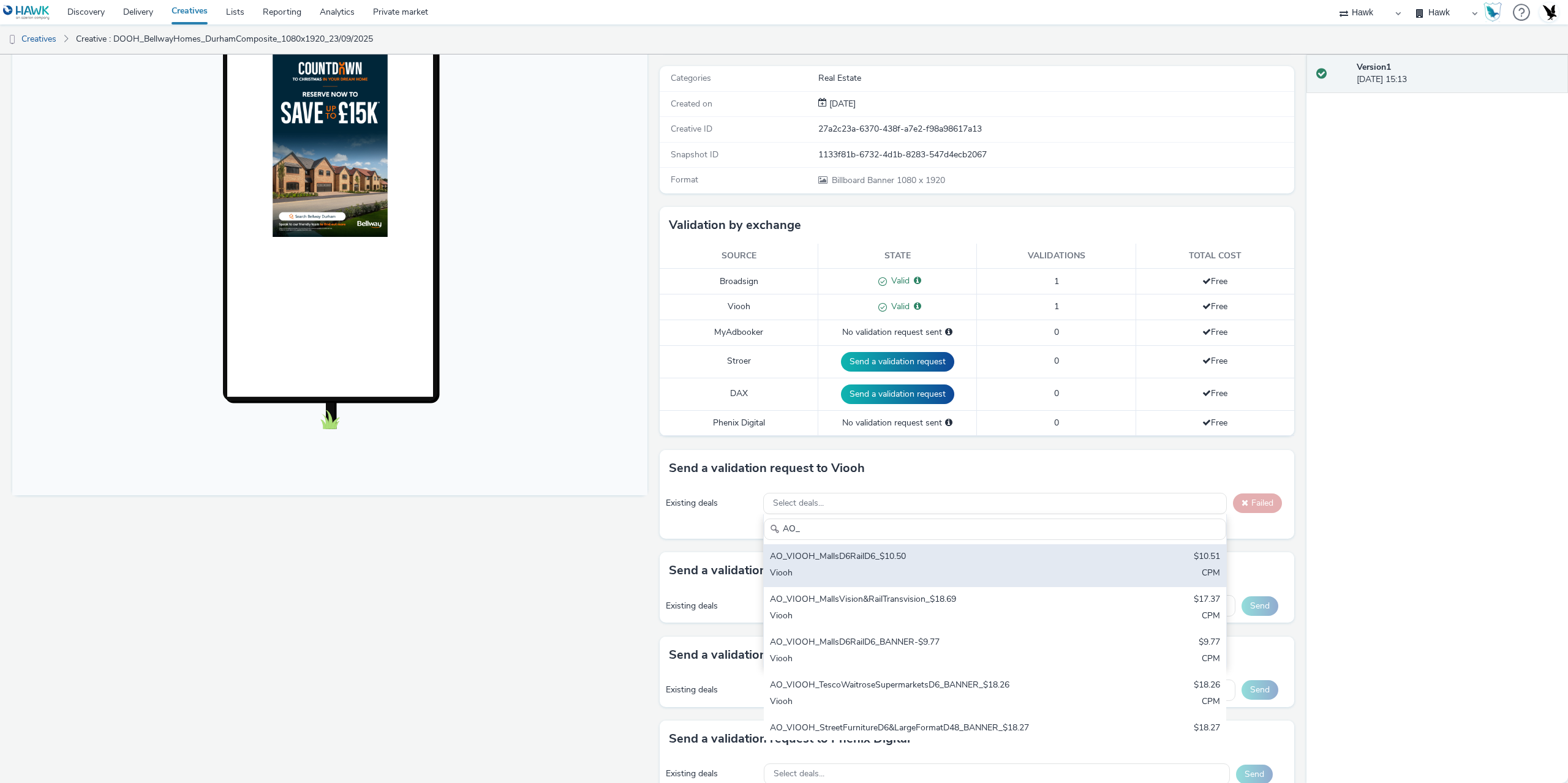
type input "AO_"
click at [903, 566] on div "AO_VIOOH_MallsD6RailD6_$10.50 $10.51 Viooh CPM" at bounding box center [995, 565] width 462 height 43
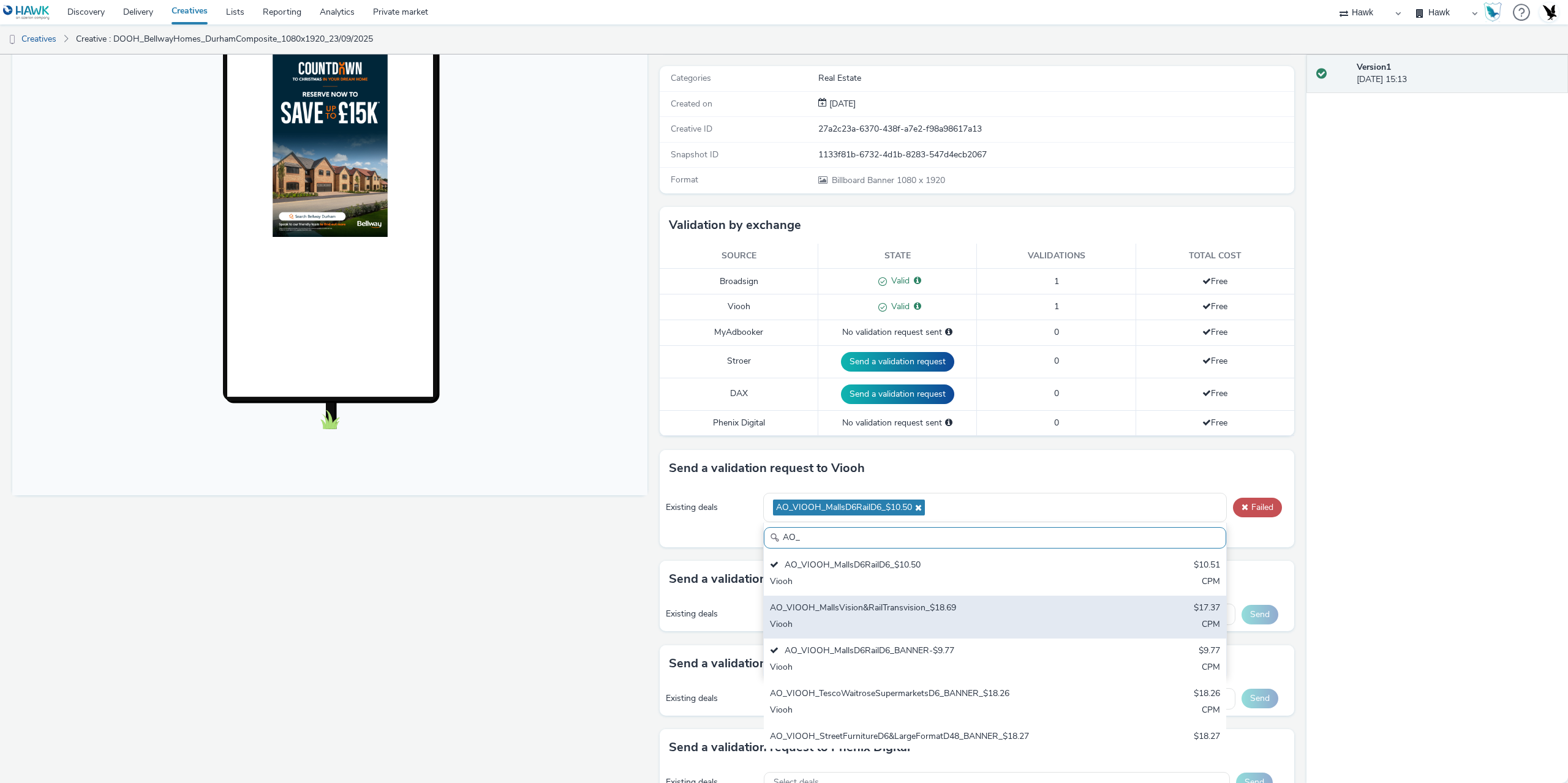
click at [891, 601] on div "AO_VIOOH_MallsVision&RailTransvision_$18.69 $17.37 Viooh CPM" at bounding box center [995, 617] width 462 height 43
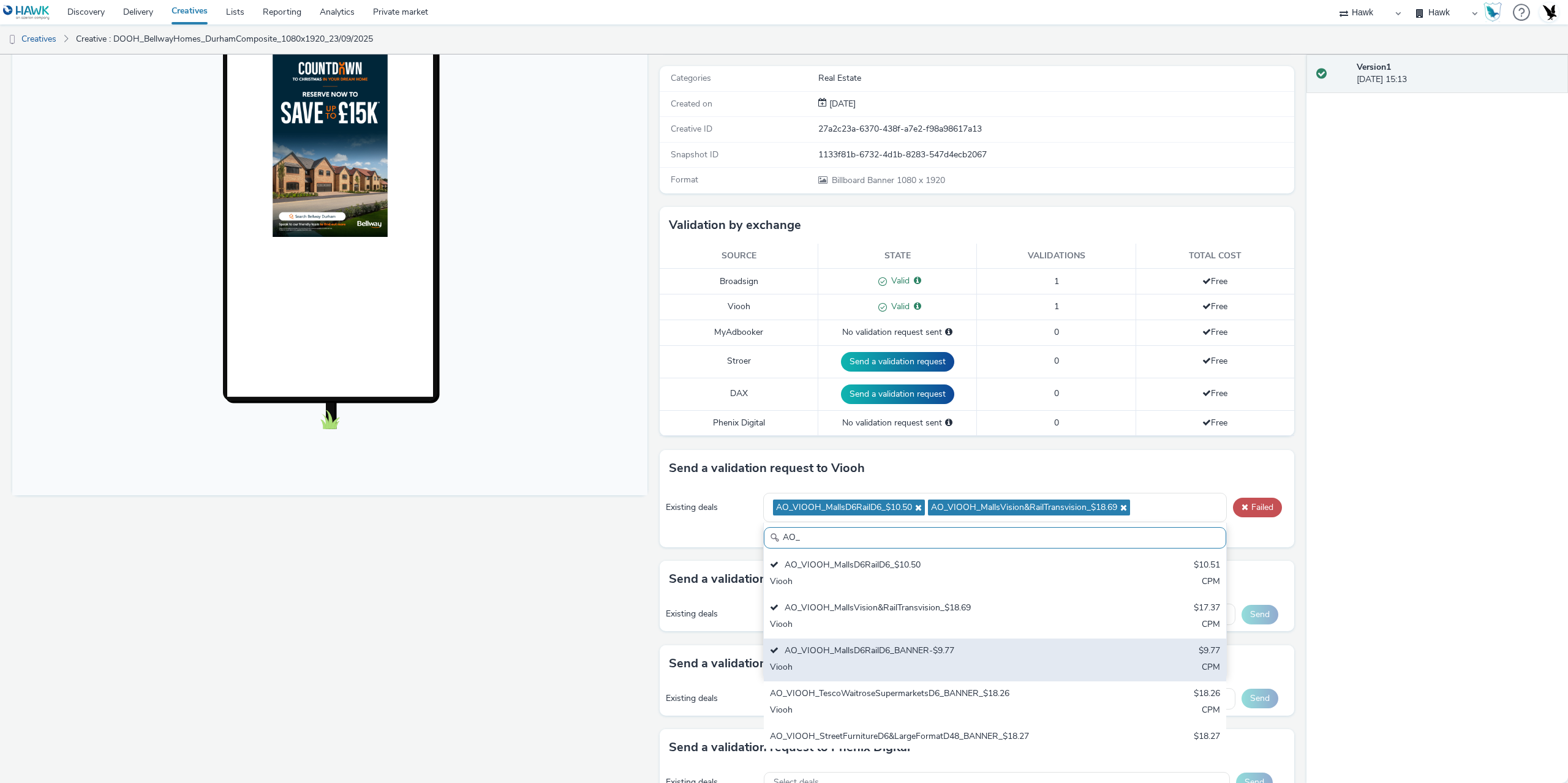
click at [876, 653] on div "AO_VIOOH_MallsD6RailD6_BANNER-$9.77" at bounding box center [919, 651] width 299 height 14
click at [885, 656] on div "AO_VIOOH_MallsD6RailD6_BANNER-$9.77" at bounding box center [919, 651] width 299 height 14
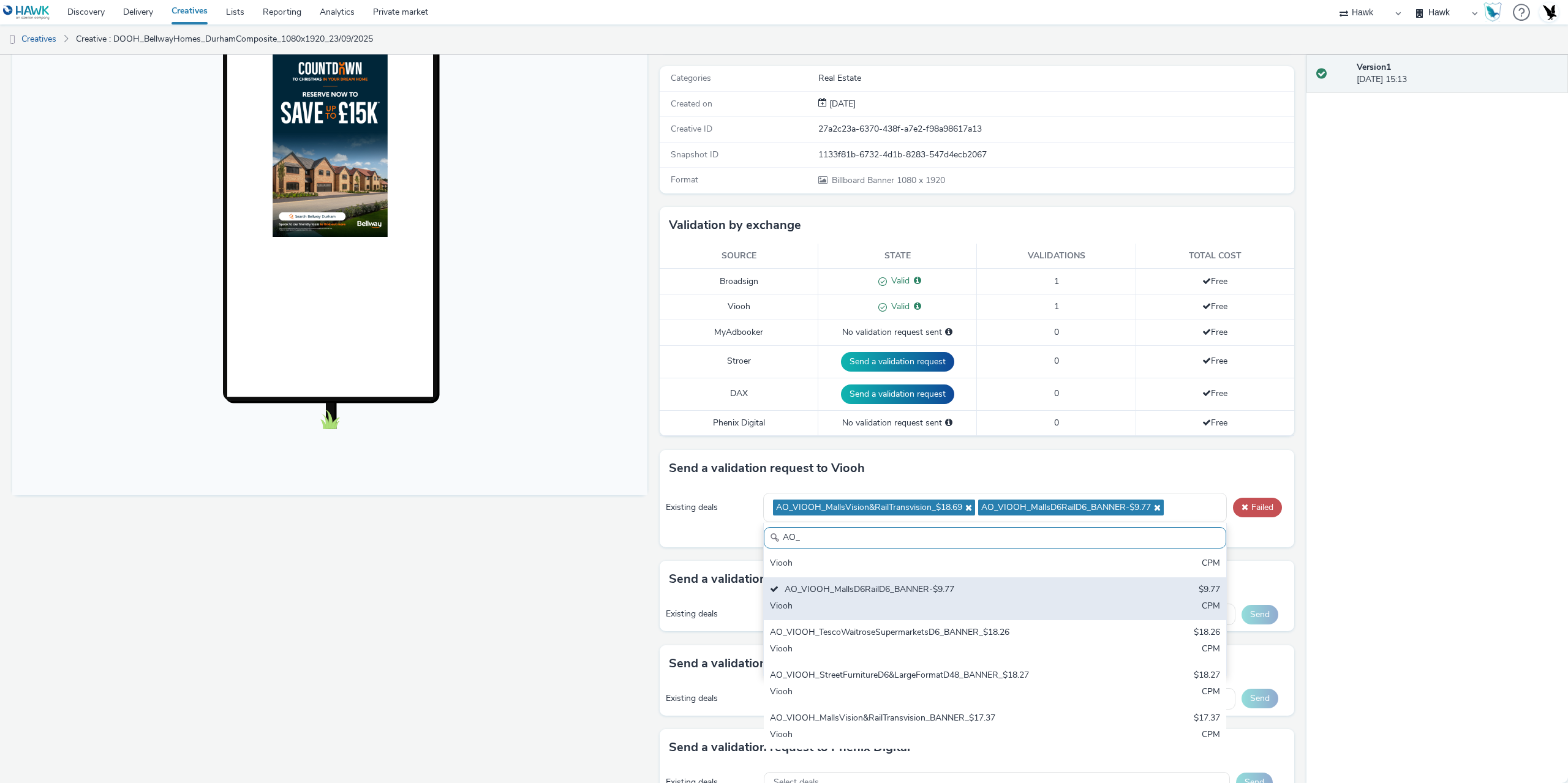
click at [888, 640] on div "AO_VIOOH_TescoWaitroseSupermarketsD6_BANNER_$18.26 $18.26 Viooh CPM" at bounding box center [995, 642] width 462 height 43
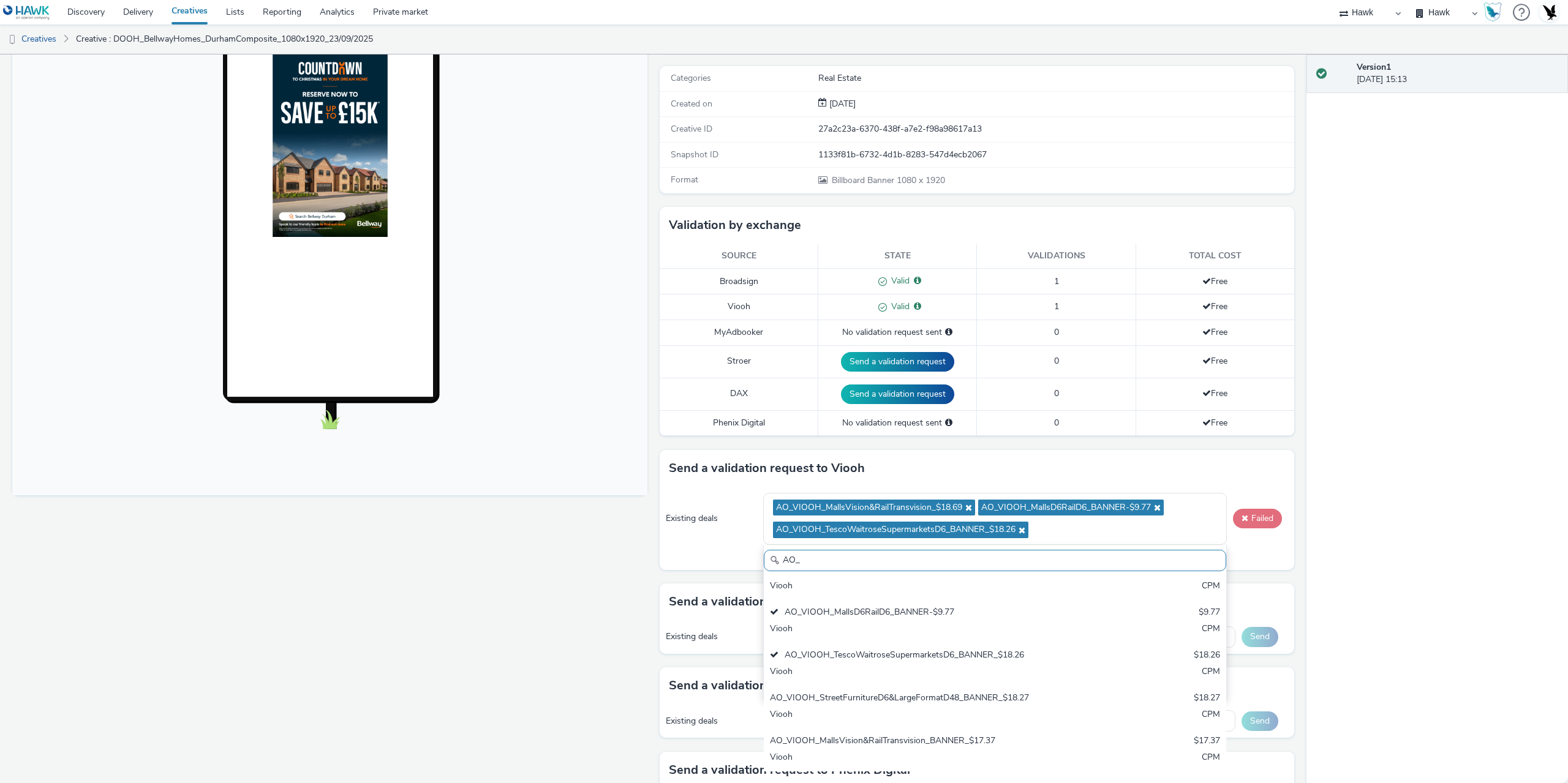
click at [1259, 518] on button "Failed" at bounding box center [1258, 519] width 49 height 20
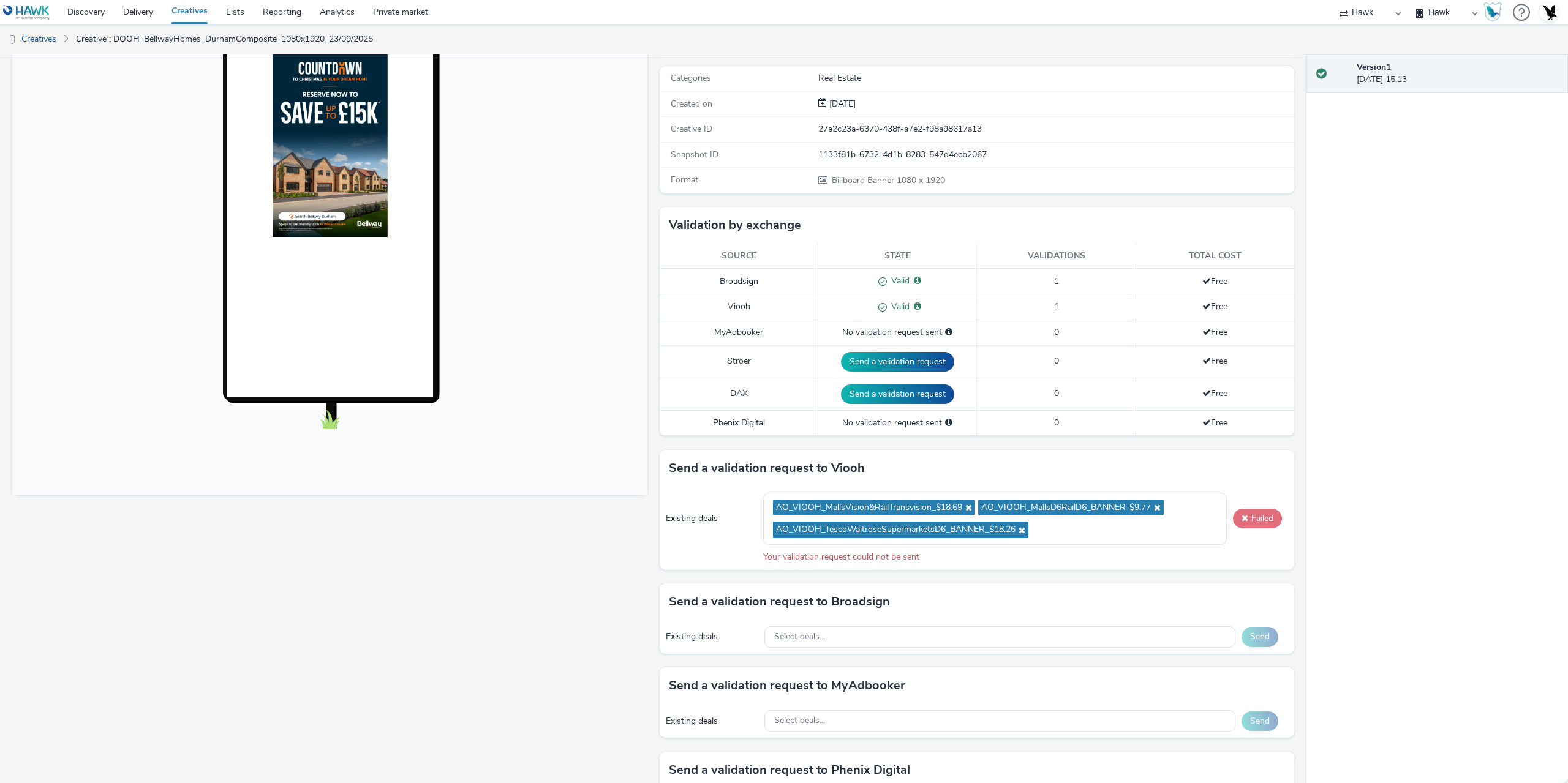
click at [1256, 527] on button "Failed" at bounding box center [1258, 519] width 49 height 20
click at [1255, 525] on button "Failed" at bounding box center [1258, 519] width 49 height 20
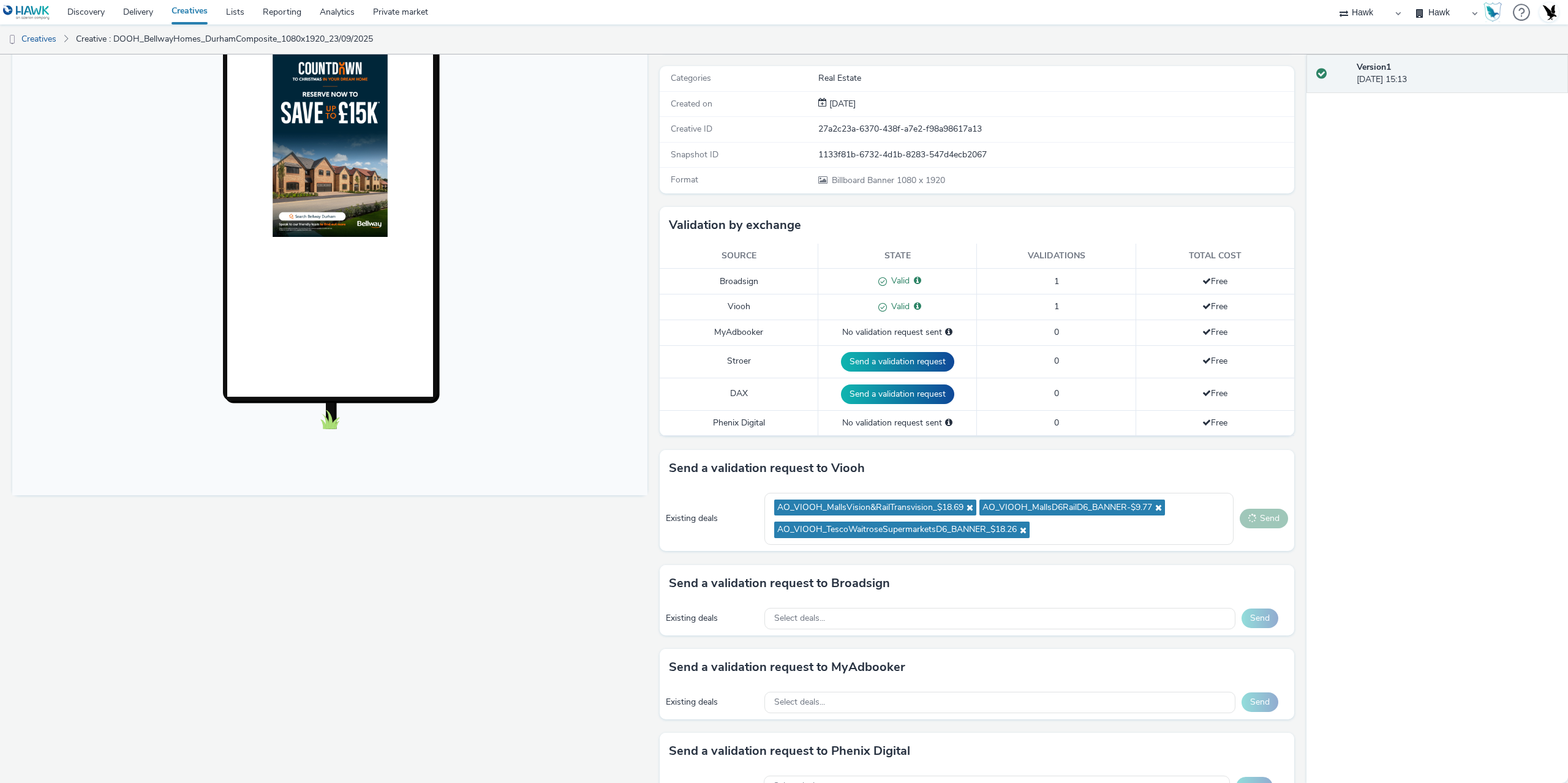
click at [1255, 525] on button "Send" at bounding box center [1264, 519] width 48 height 20
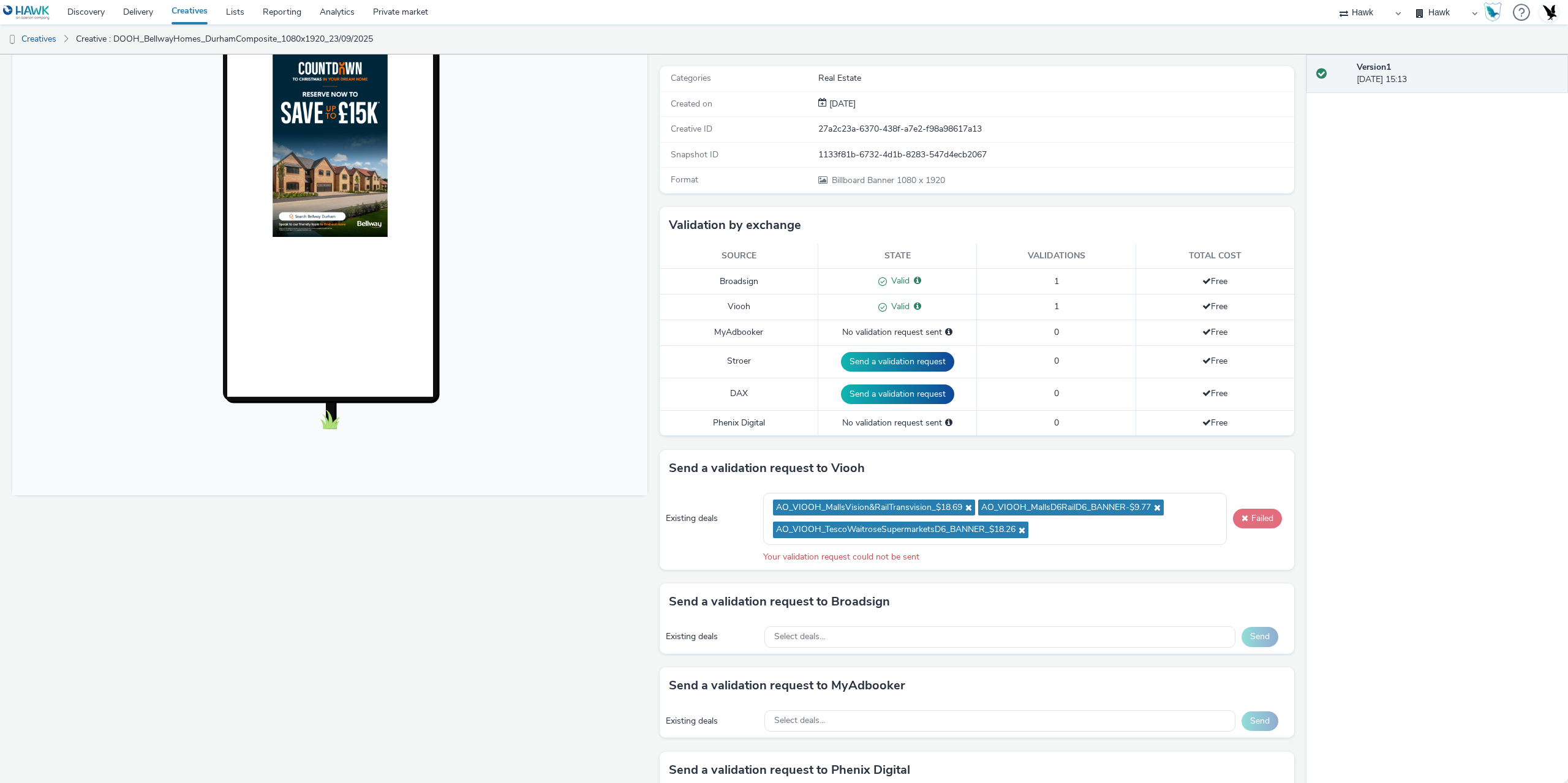
click at [1255, 525] on button "Failed" at bounding box center [1258, 519] width 49 height 20
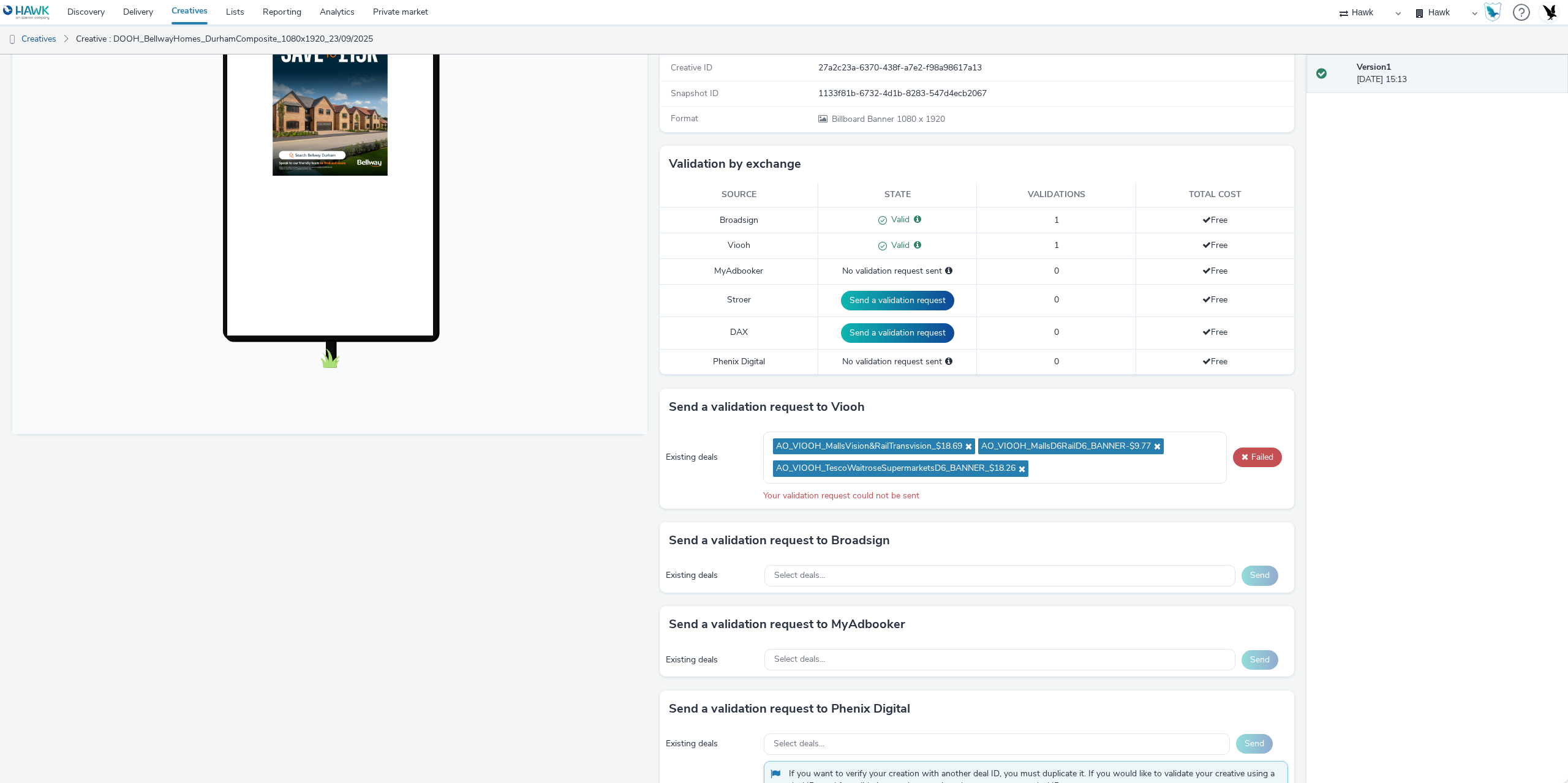
click at [1071, 477] on ul "AO_VIOOH_MallsVision&RailTransvision_$18.69 AO_VIOOH_MallsD6RailD6_BANNER-$9.77…" at bounding box center [994, 458] width 444 height 45
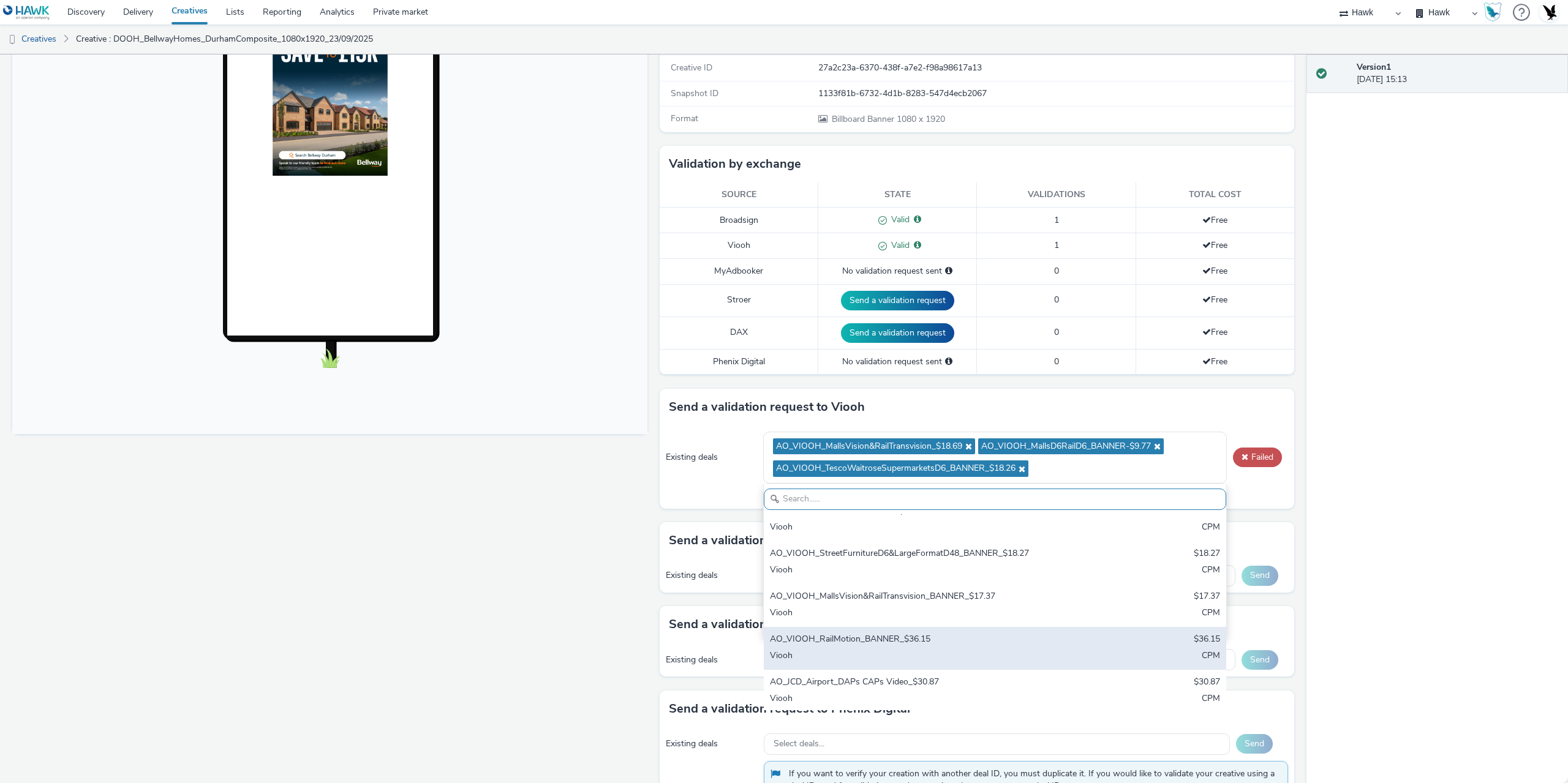
scroll to position [122, 0]
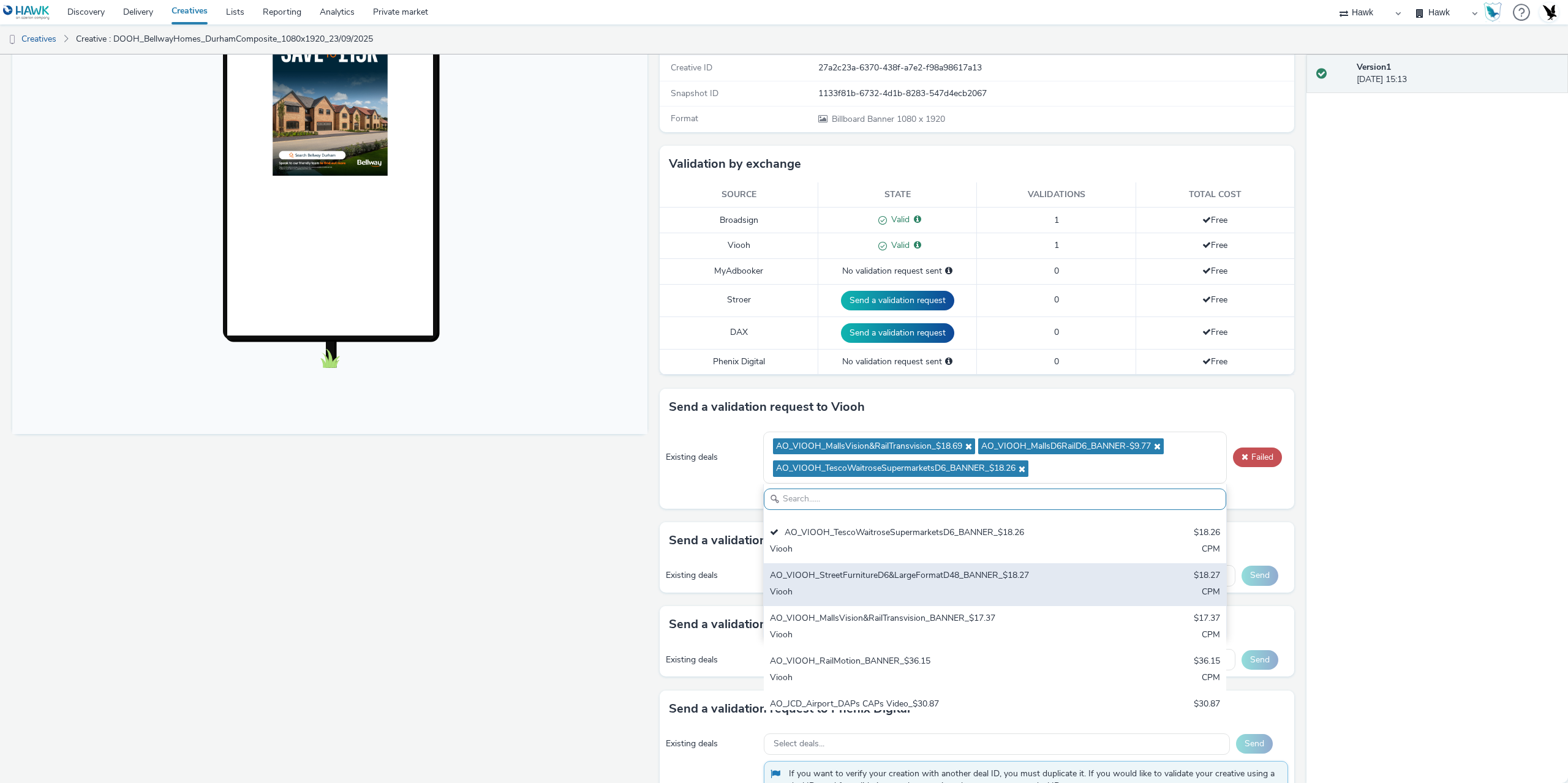
click at [920, 581] on div "AO_VIOOH_StreetFurnitureD6&LargeFormatD48_BANNER_$18.27" at bounding box center [919, 576] width 299 height 14
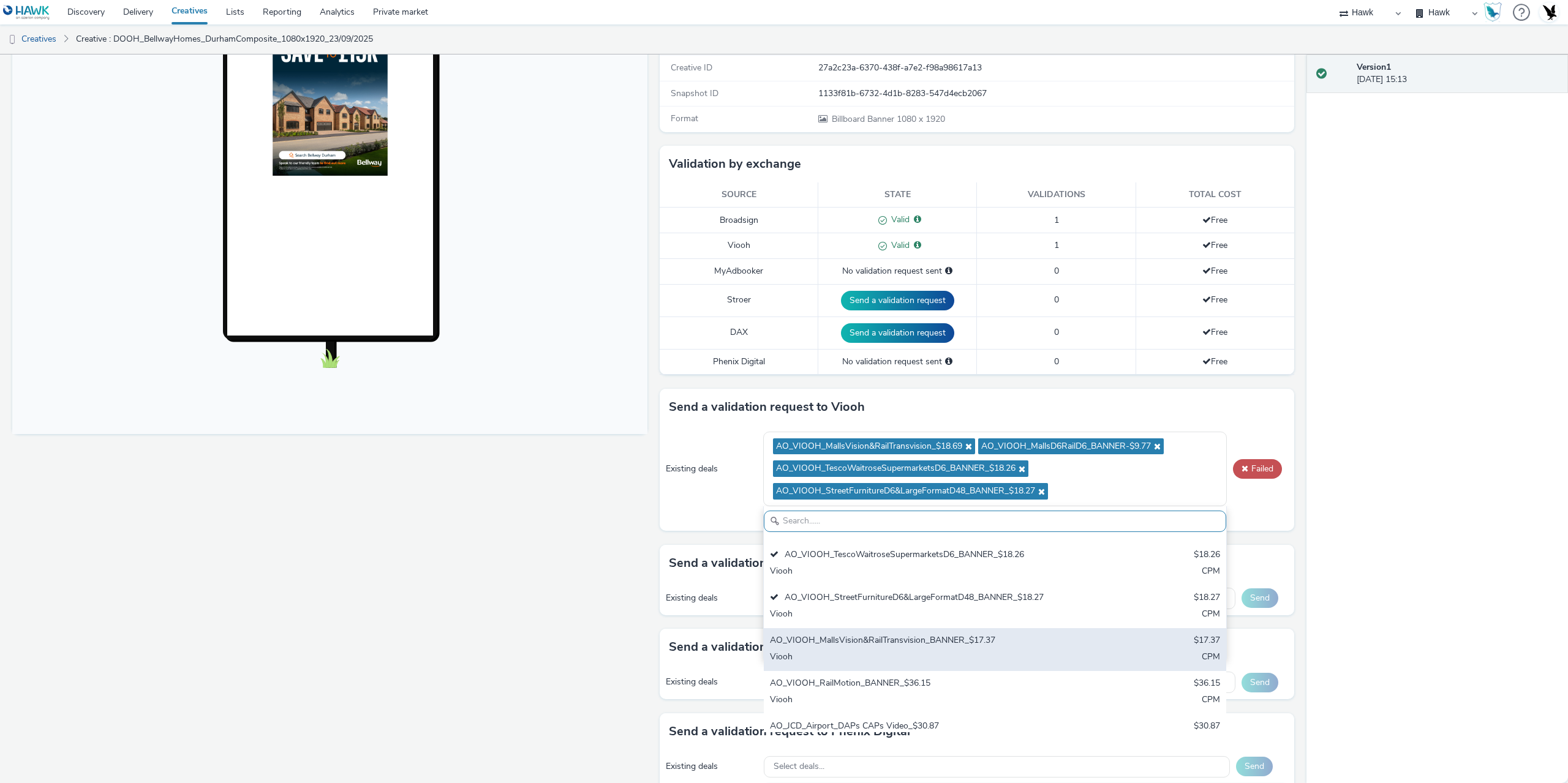
click at [900, 638] on div "AO_VIOOH_MallsVision&RailTransvision_BANNER_$17.37" at bounding box center [919, 641] width 299 height 14
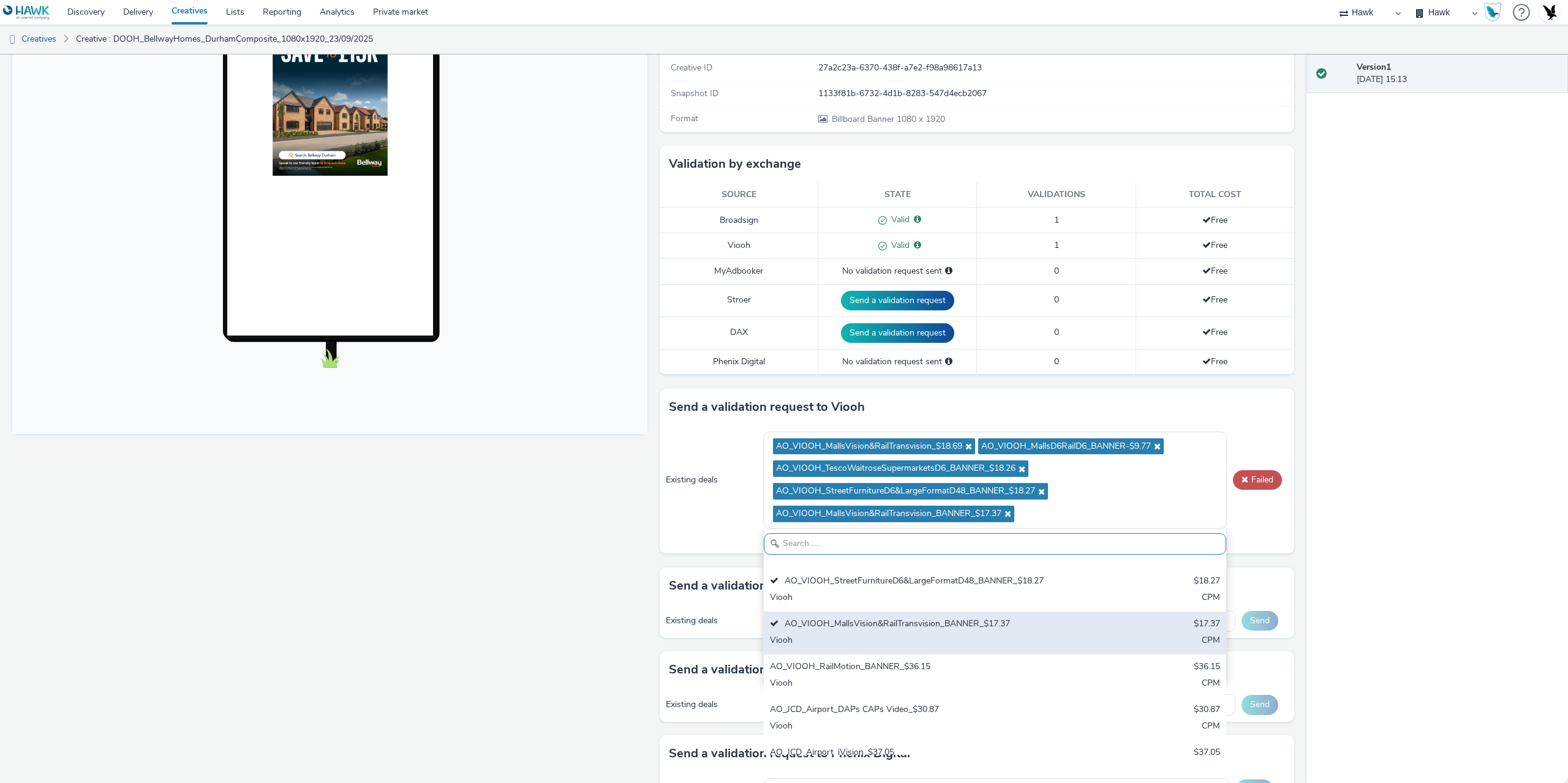
scroll to position [184, 0]
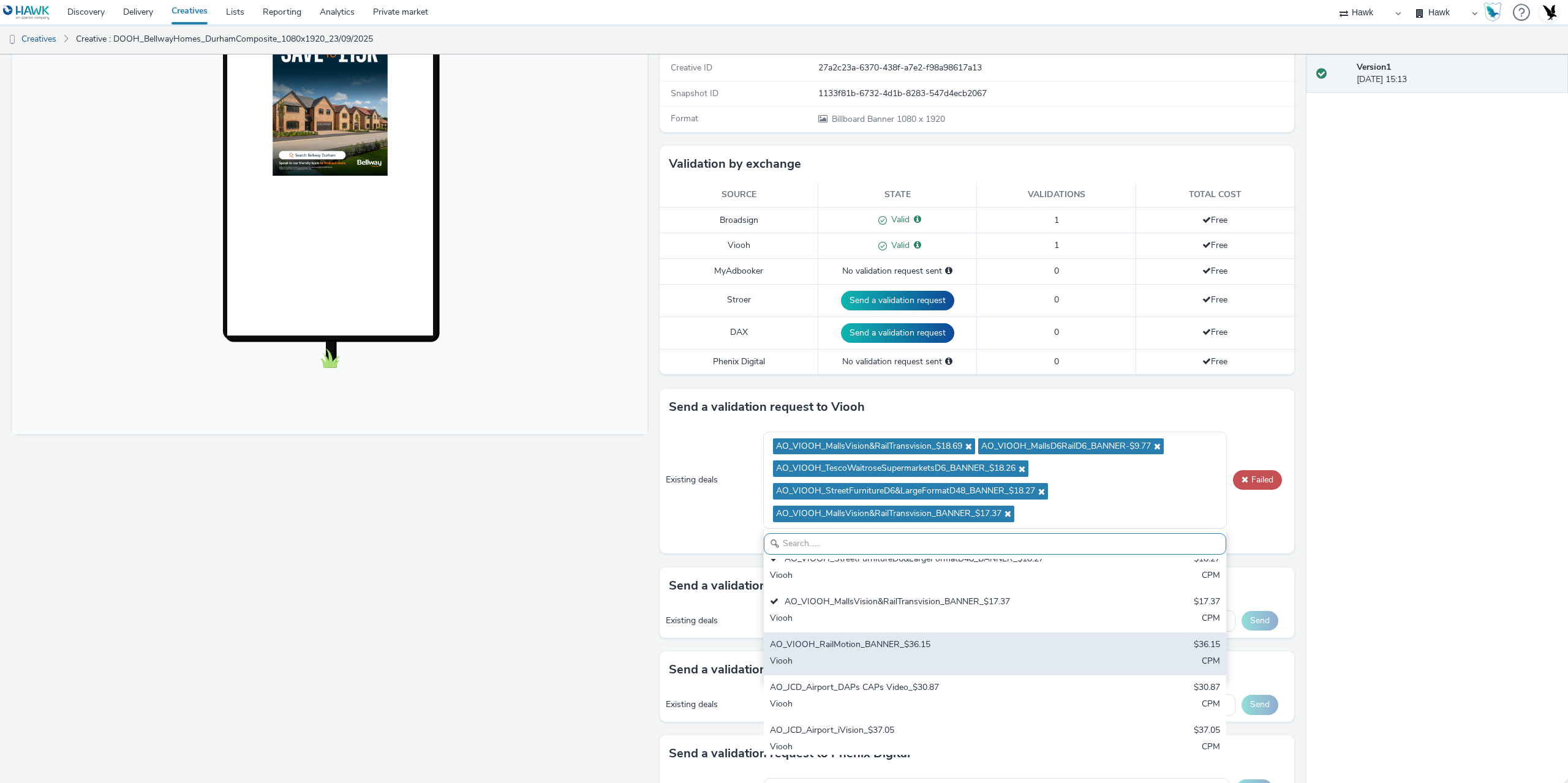
click at [897, 660] on div "Viooh" at bounding box center [919, 662] width 299 height 14
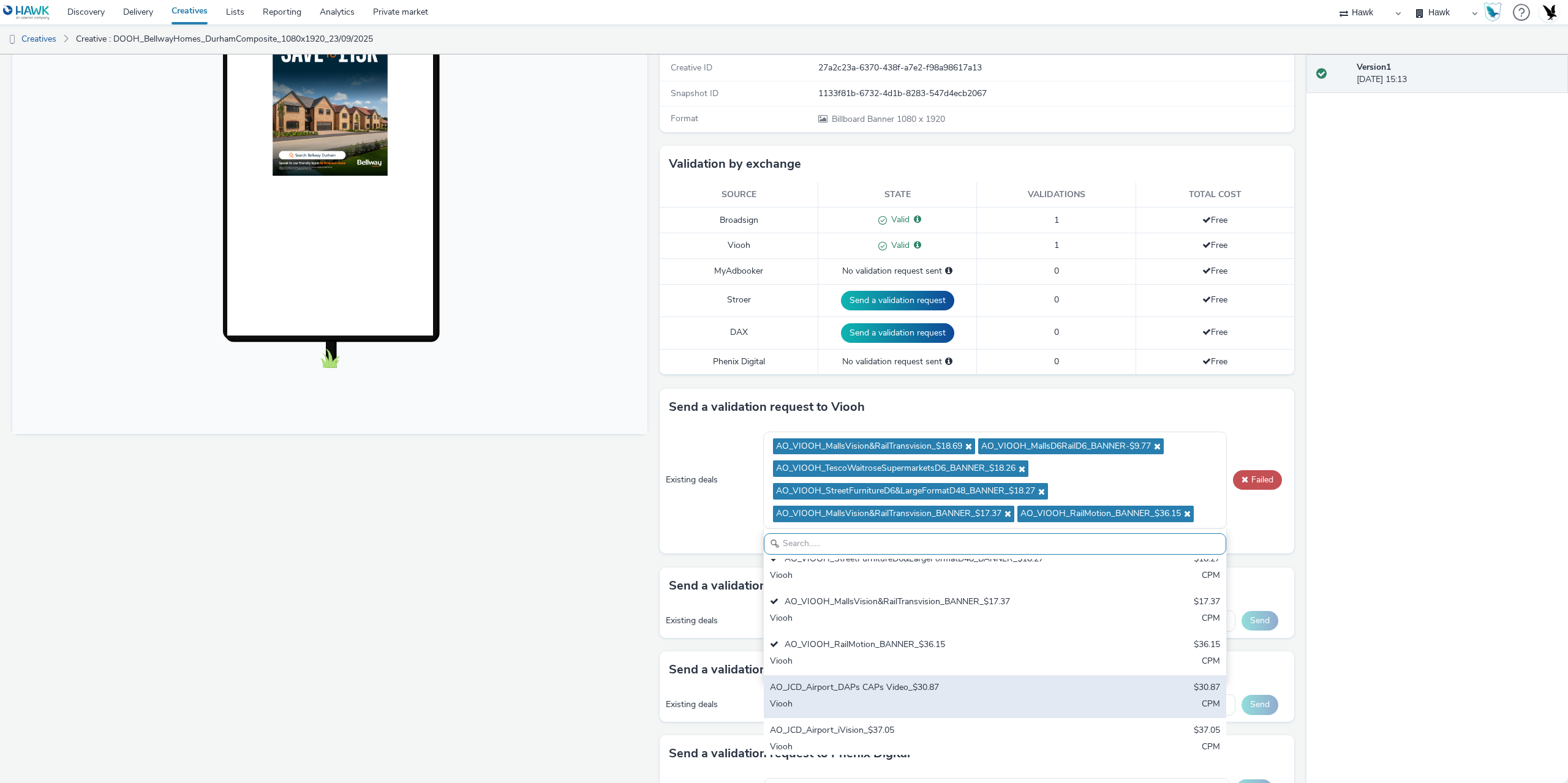
click at [903, 684] on div "AO_JCD_Airport_DAPs CAPs Video_$30.87" at bounding box center [919, 688] width 299 height 14
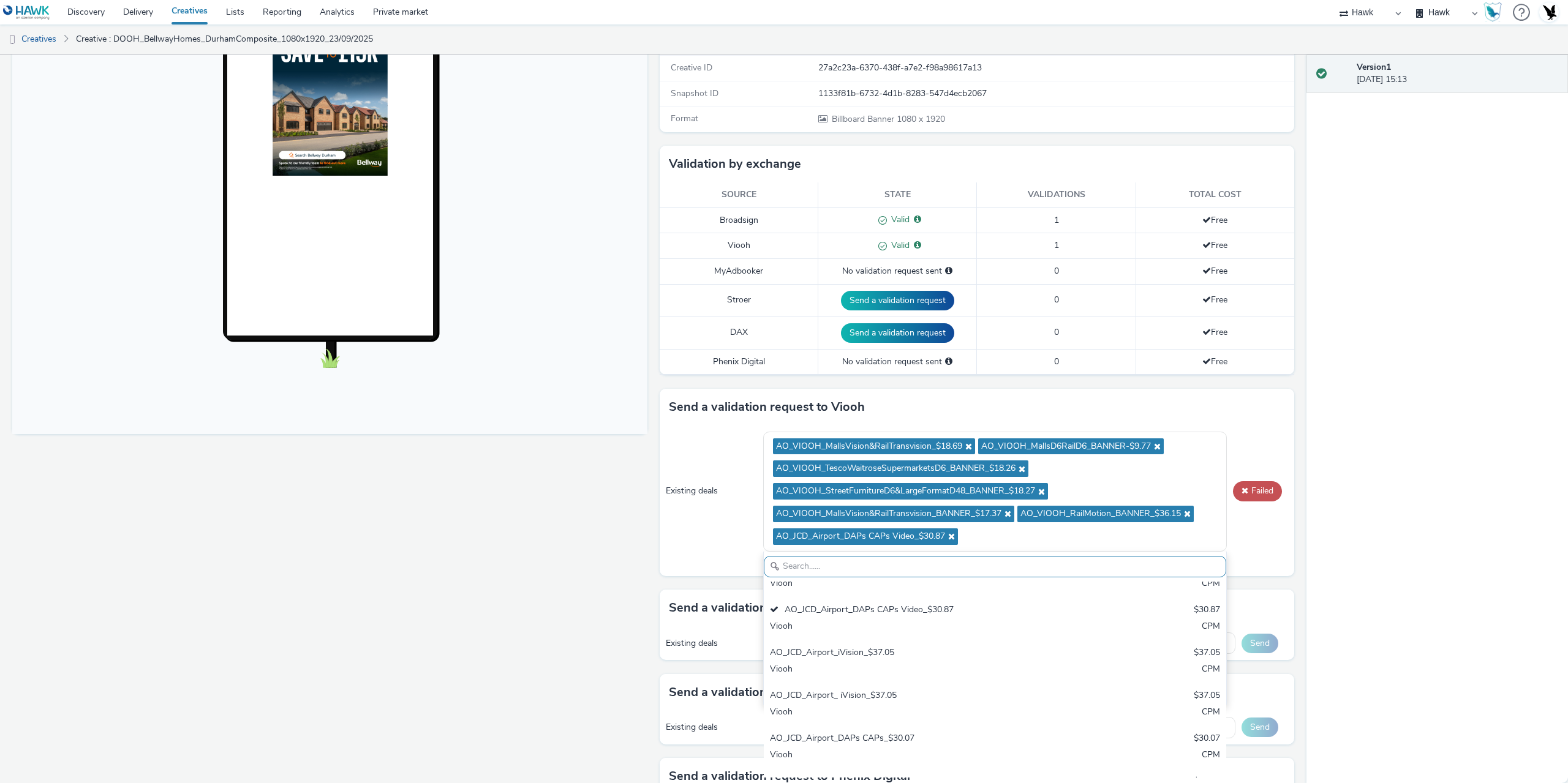
scroll to position [306, 0]
click at [1269, 488] on button "Failed" at bounding box center [1258, 491] width 49 height 20
click at [1268, 492] on button "Failed" at bounding box center [1258, 491] width 49 height 20
click at [962, 445] on icon at bounding box center [967, 447] width 10 height 9
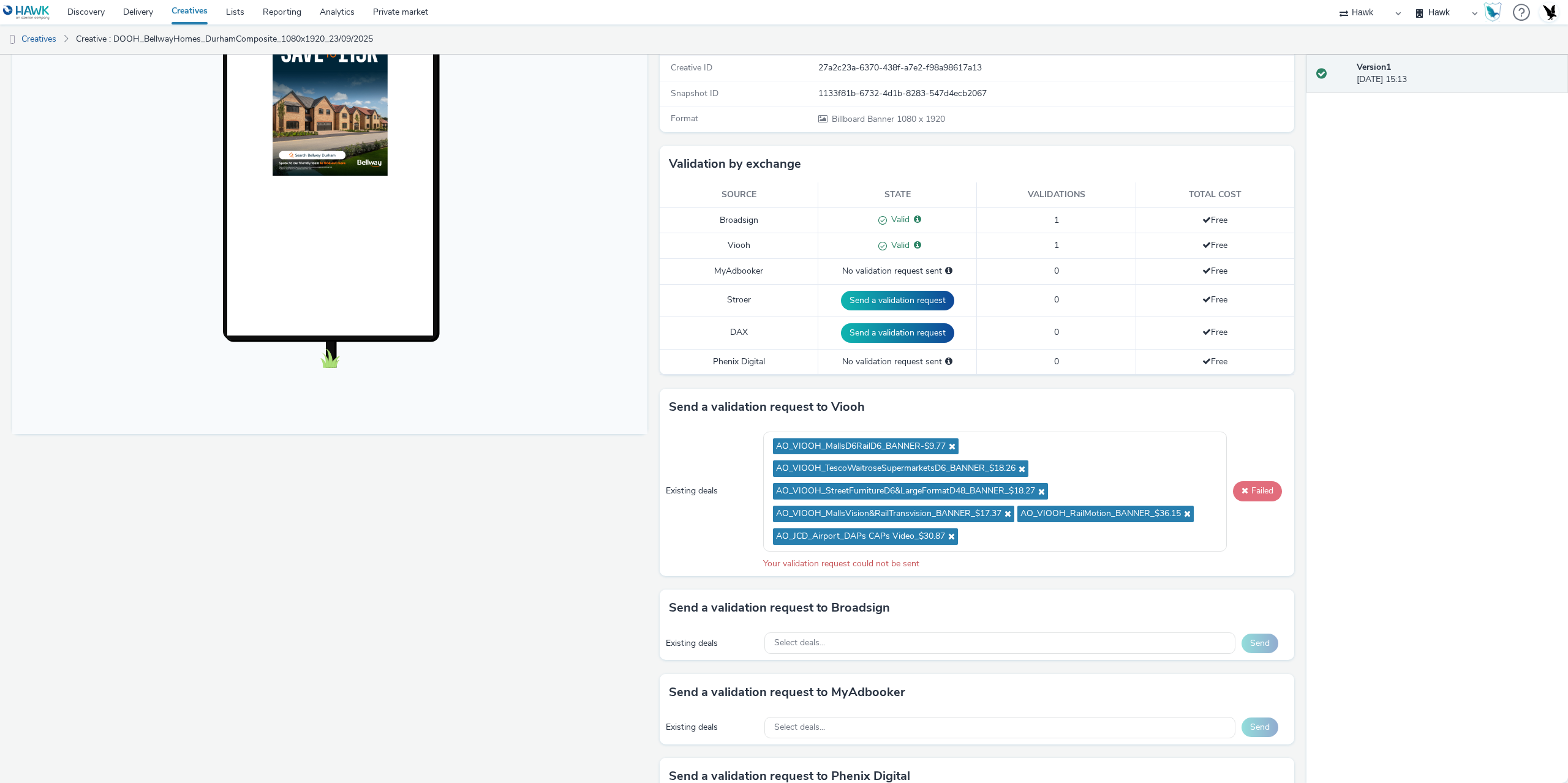
click at [1250, 494] on button "Failed" at bounding box center [1258, 491] width 49 height 20
click at [951, 442] on icon at bounding box center [951, 447] width 10 height 9
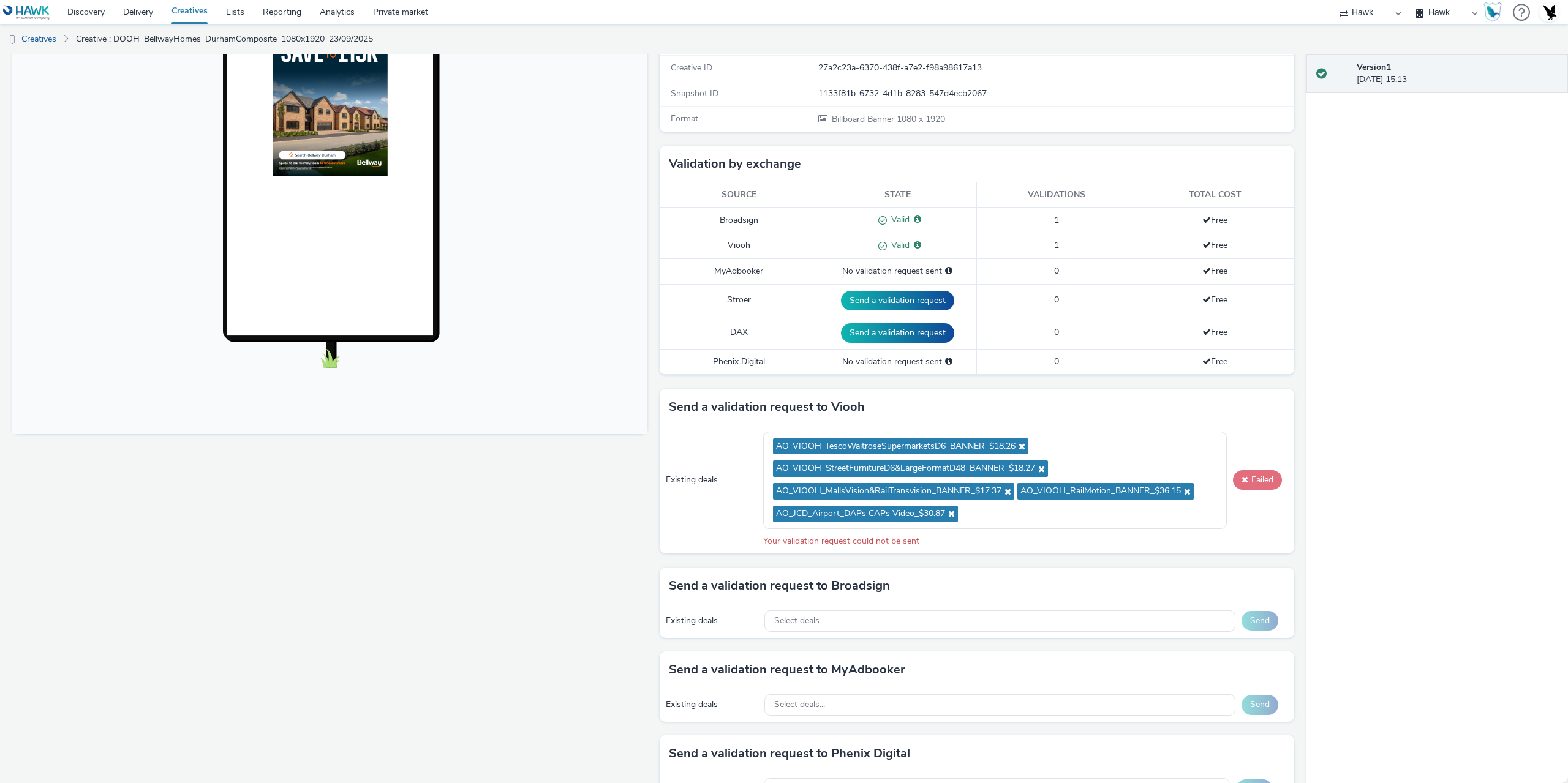
click at [1256, 483] on button "Failed" at bounding box center [1258, 480] width 49 height 20
click at [1016, 447] on icon at bounding box center [1021, 447] width 10 height 9
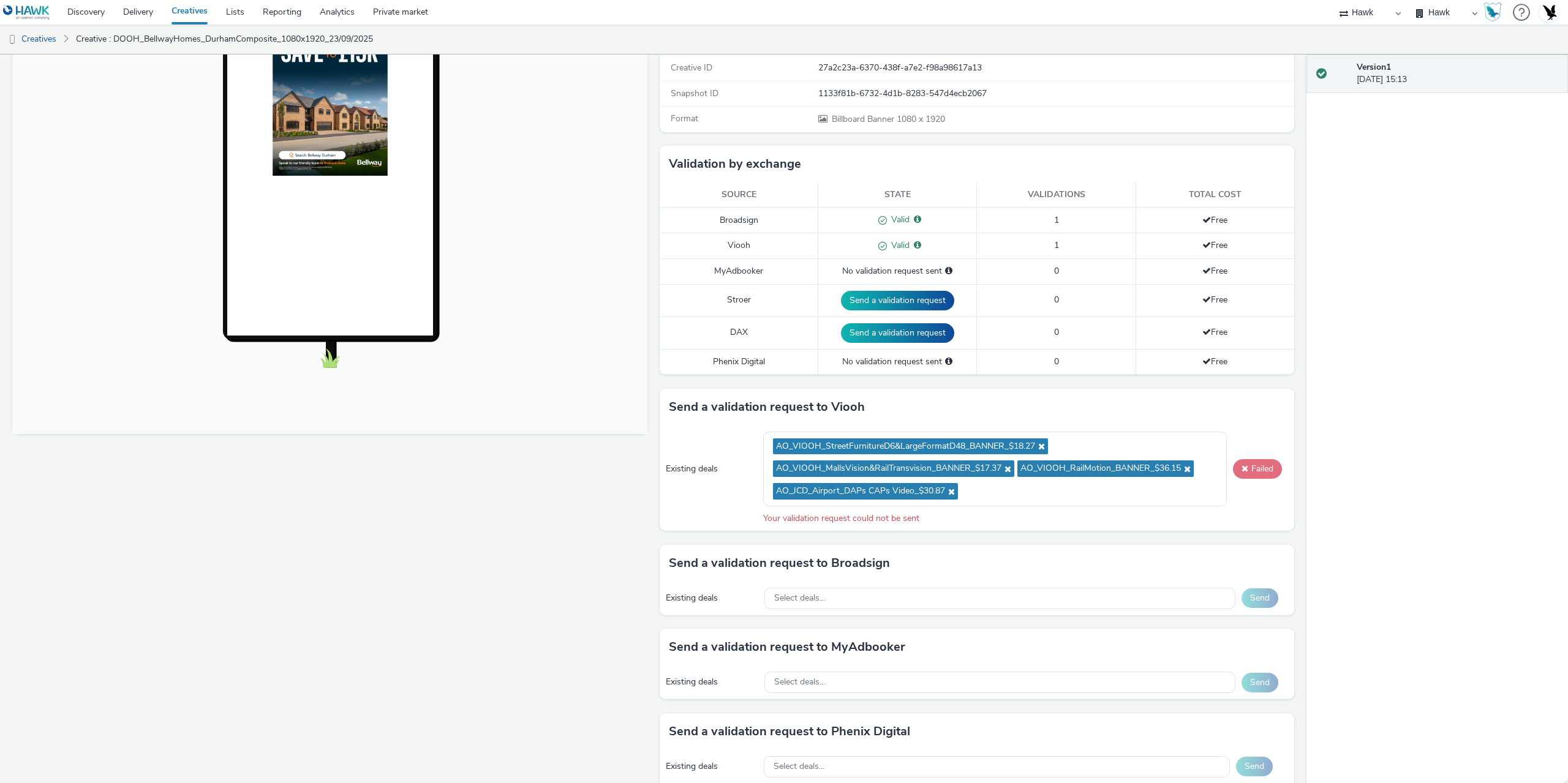
click at [1261, 464] on button "Failed" at bounding box center [1258, 469] width 49 height 20
click at [1039, 446] on icon at bounding box center [1040, 447] width 10 height 9
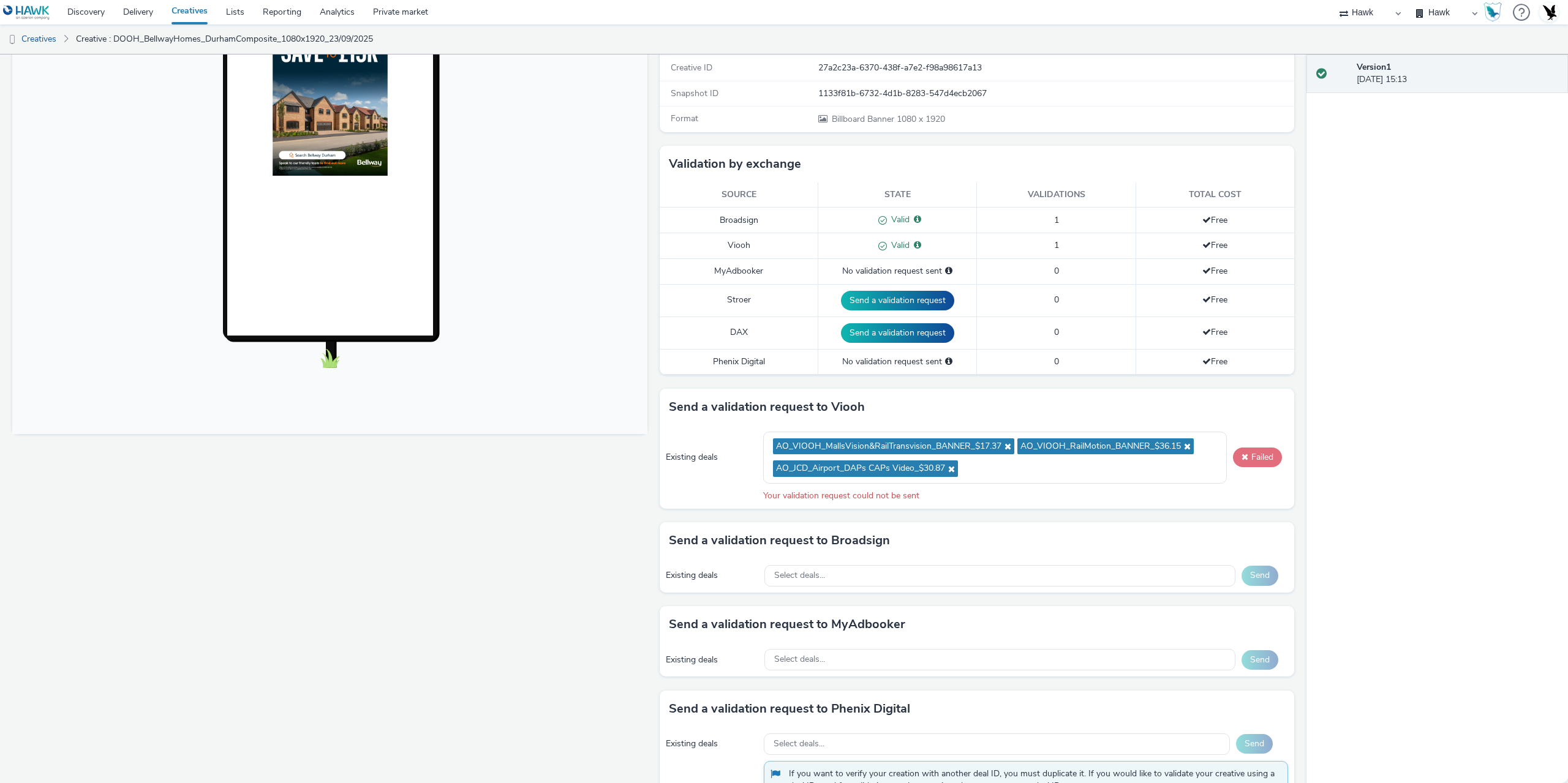
click at [1256, 454] on button "Failed" at bounding box center [1258, 457] width 49 height 20
click at [1006, 447] on icon at bounding box center [1006, 447] width 10 height 9
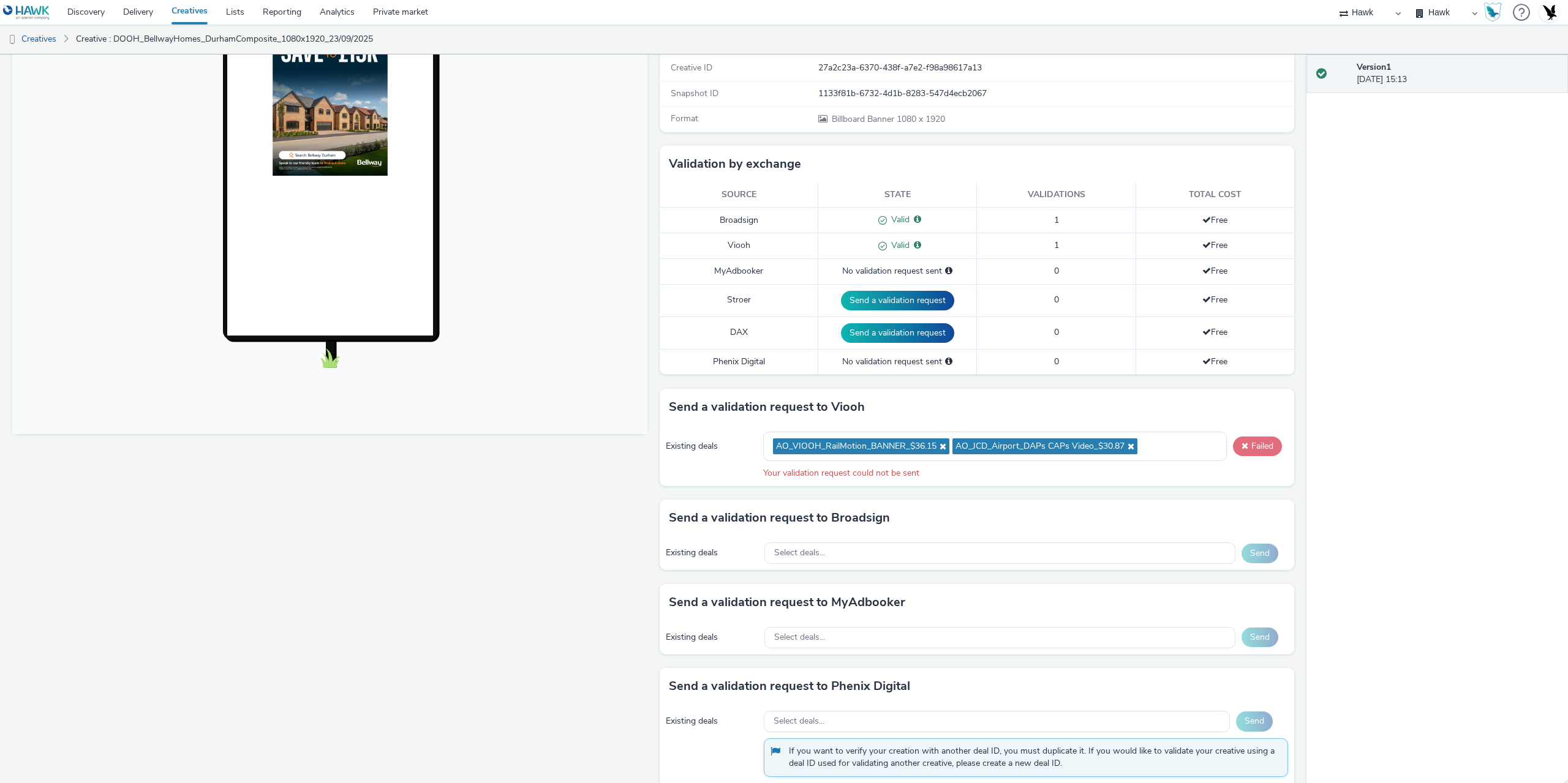
click at [1243, 440] on button "Failed" at bounding box center [1258, 447] width 49 height 20
click at [938, 444] on icon at bounding box center [942, 447] width 10 height 9
click at [1255, 441] on button "Failed" at bounding box center [1258, 447] width 49 height 20
click at [947, 445] on icon at bounding box center [950, 447] width 10 height 9
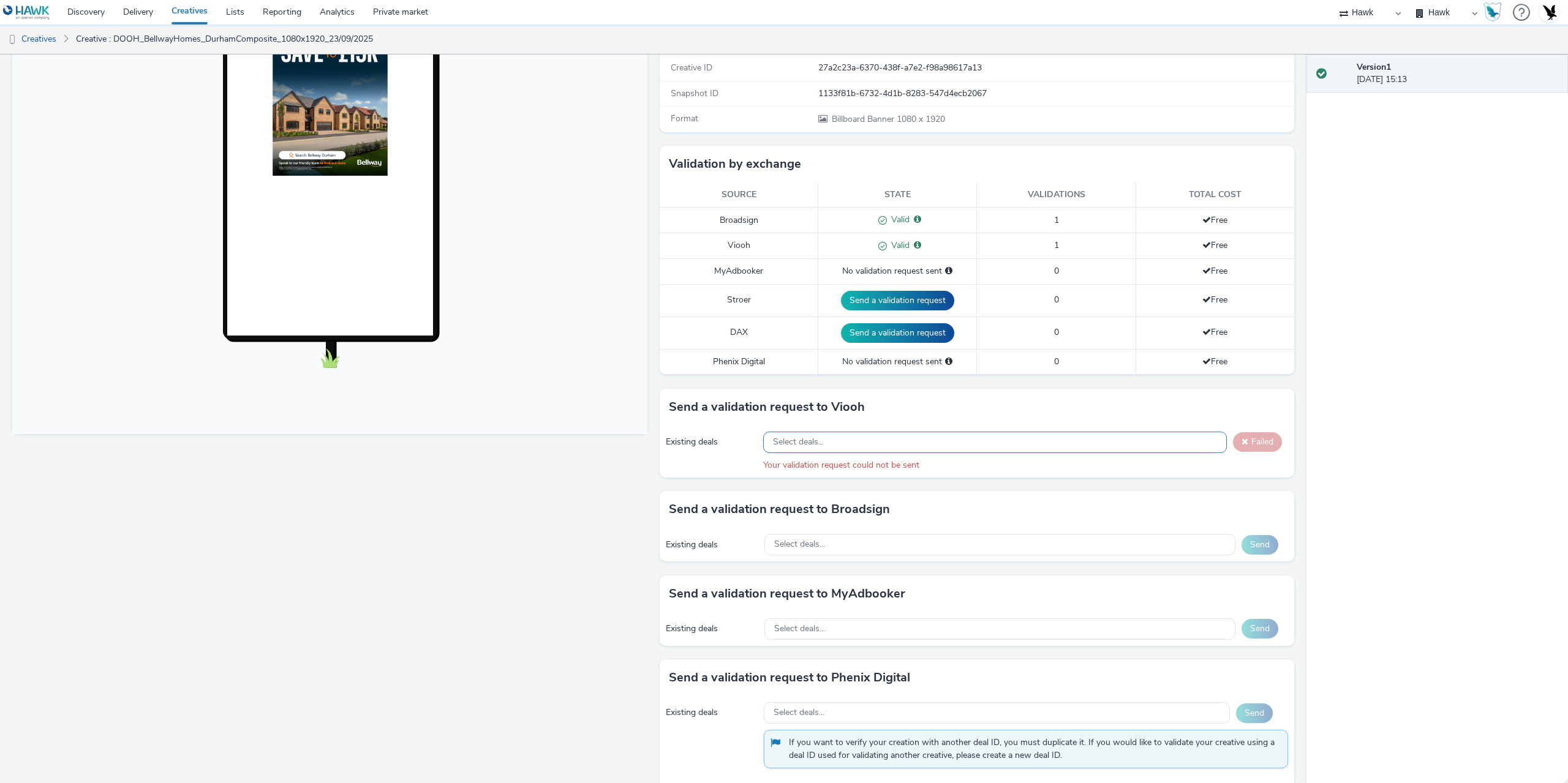
click at [618, 512] on div "Fullscreen" at bounding box center [333, 367] width 641 height 870
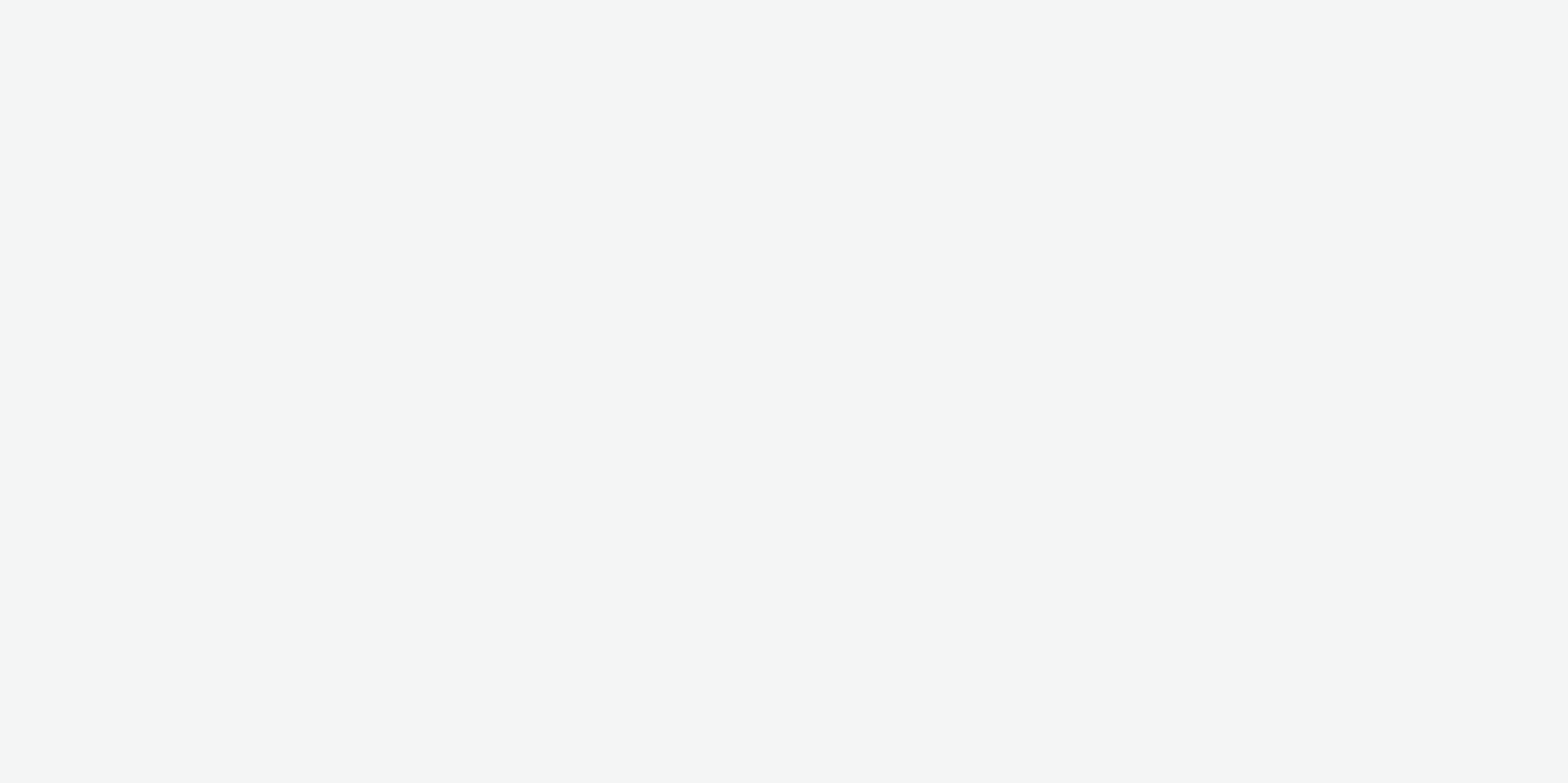
select select "11a7df10-284f-415c-b52a-427acf4c31ae"
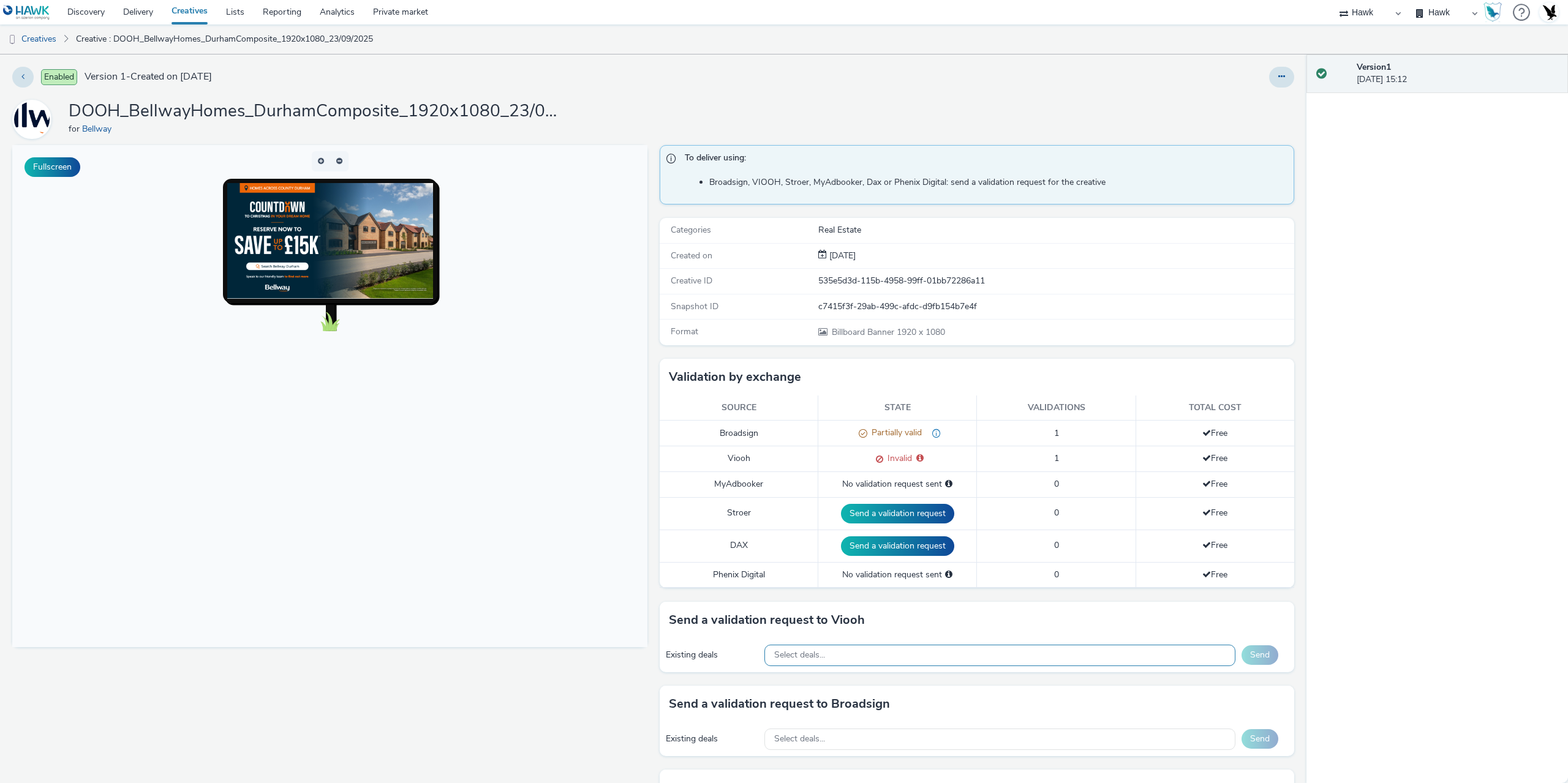
click at [862, 648] on div "Select deals..." at bounding box center [1000, 655] width 471 height 22
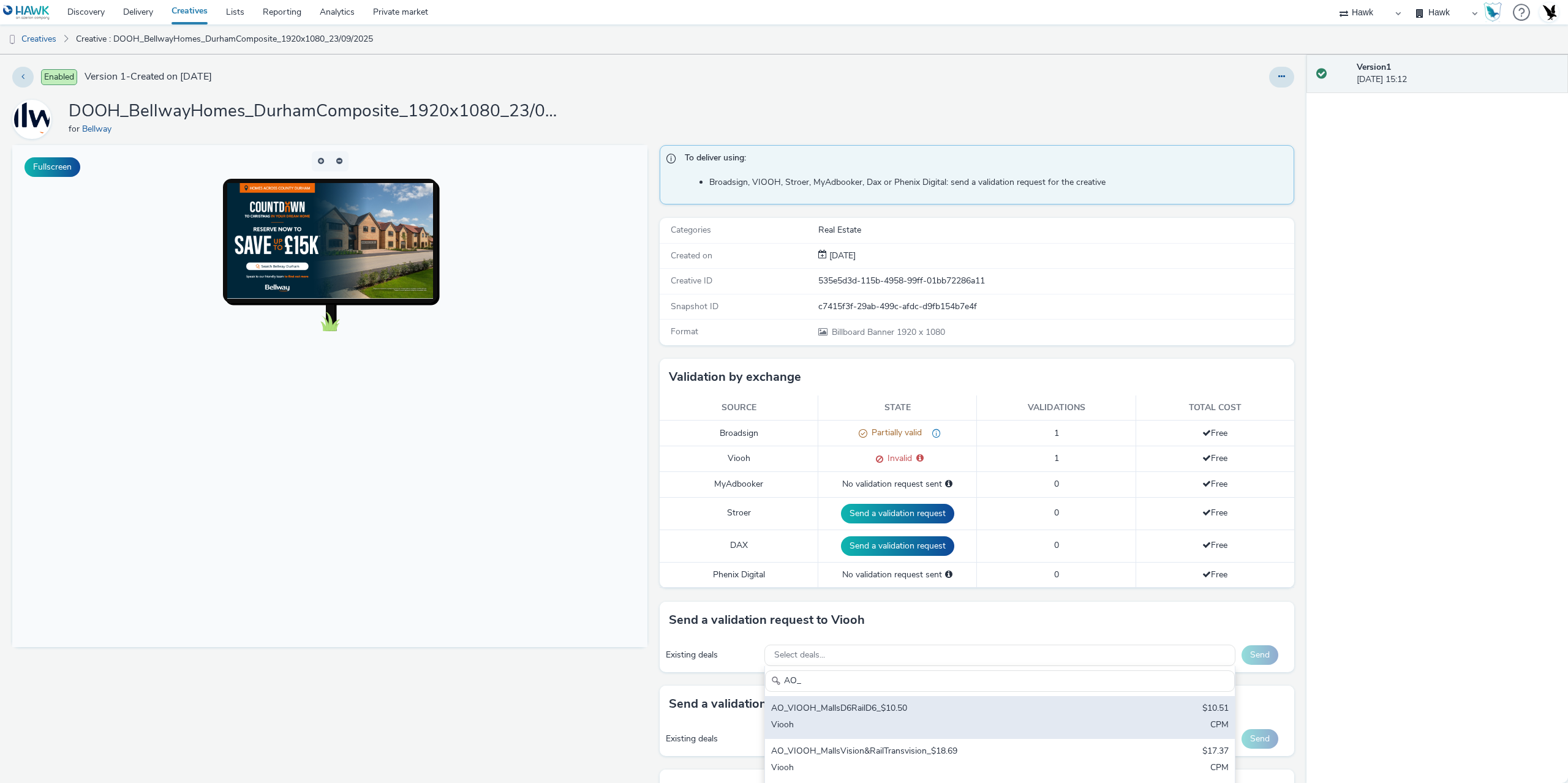
type input "AO_"
click at [866, 717] on div "AO_VIOOH_MallsD6RailD6_$10.50 $10.51 Viooh CPM" at bounding box center [1000, 717] width 470 height 43
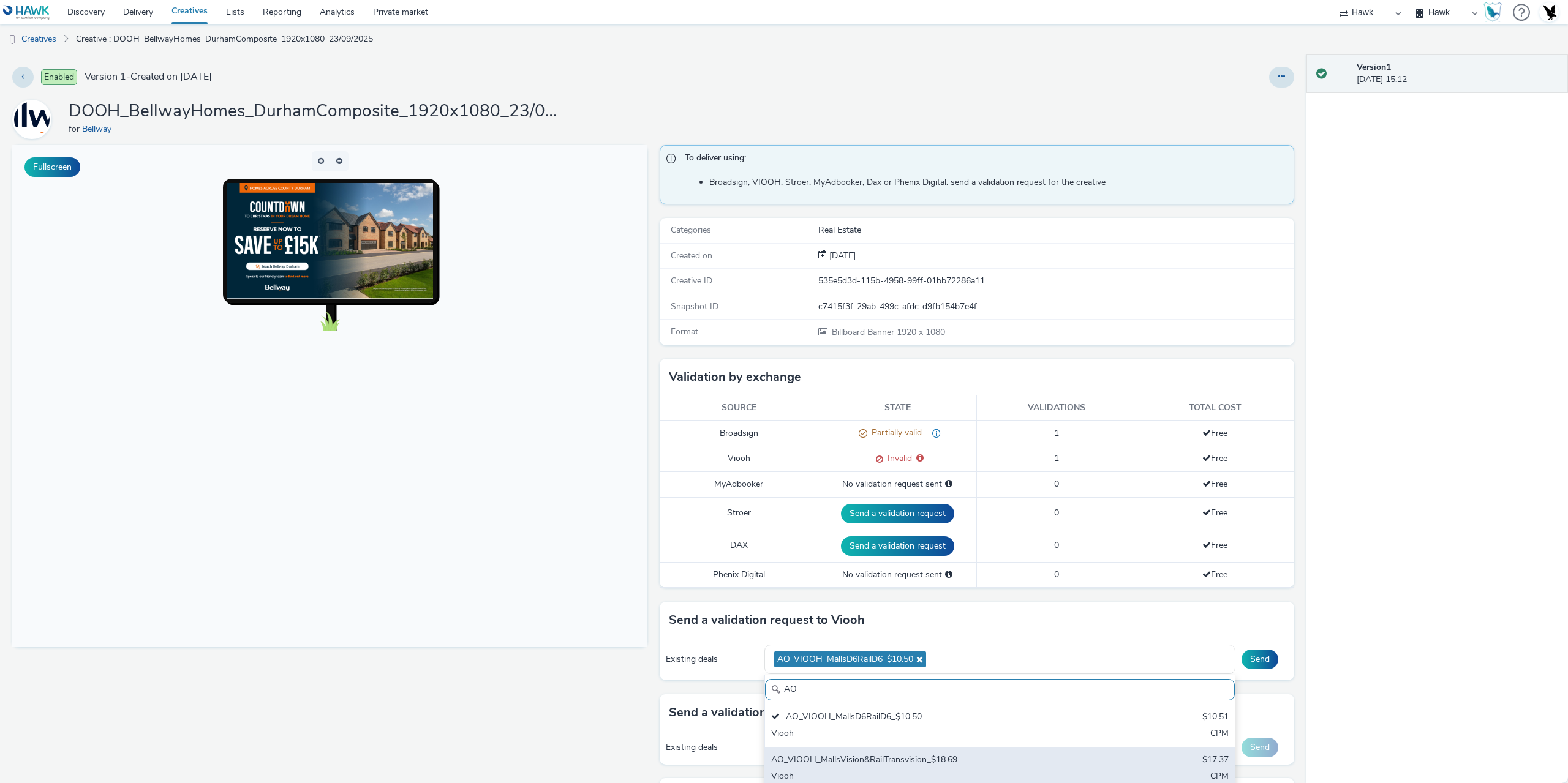
click at [876, 763] on div "AO_VIOOH_MallsVision&RailTransvision_$18.69" at bounding box center [922, 761] width 303 height 14
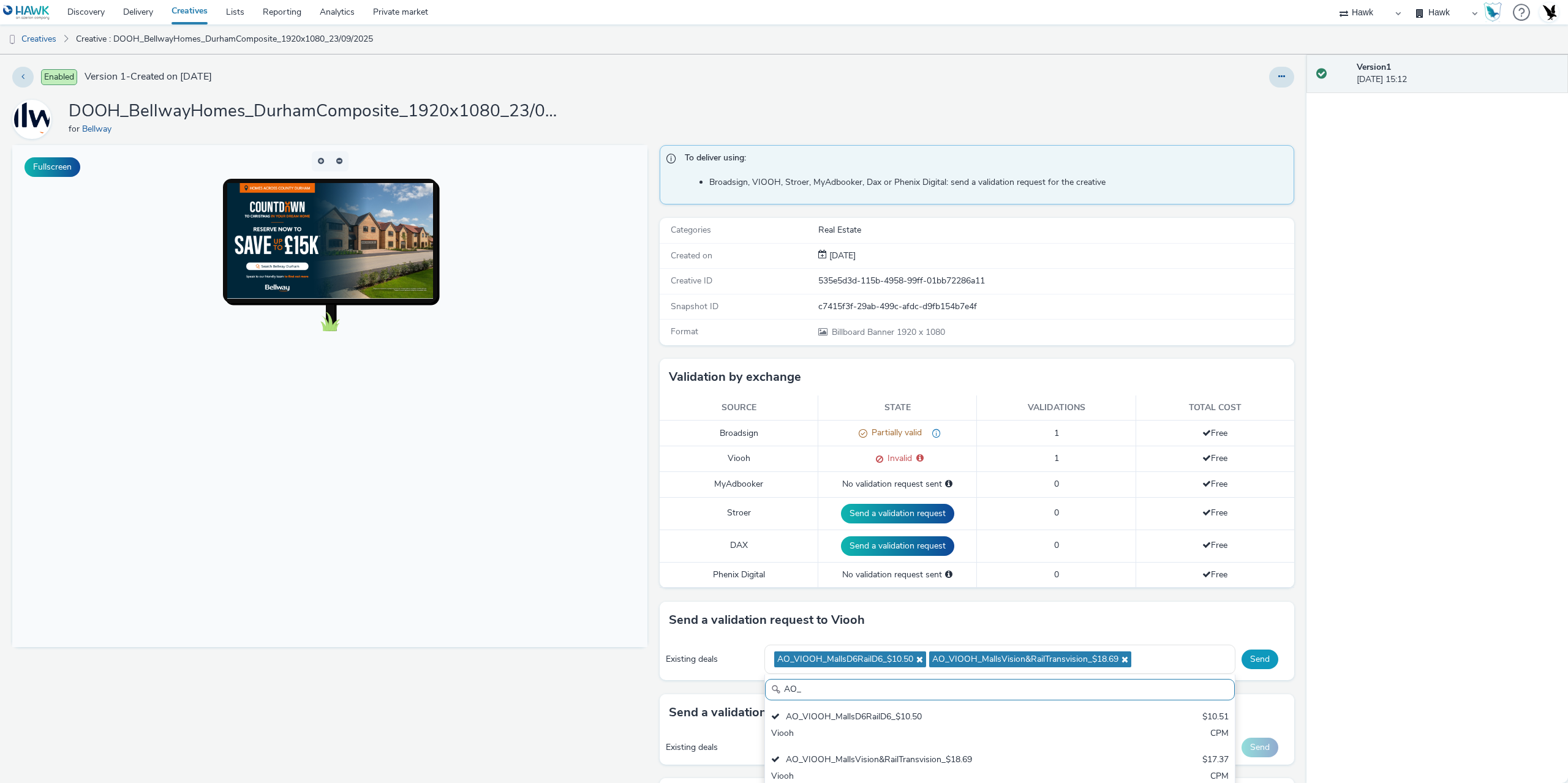
click at [1253, 666] on button "Send" at bounding box center [1259, 660] width 37 height 20
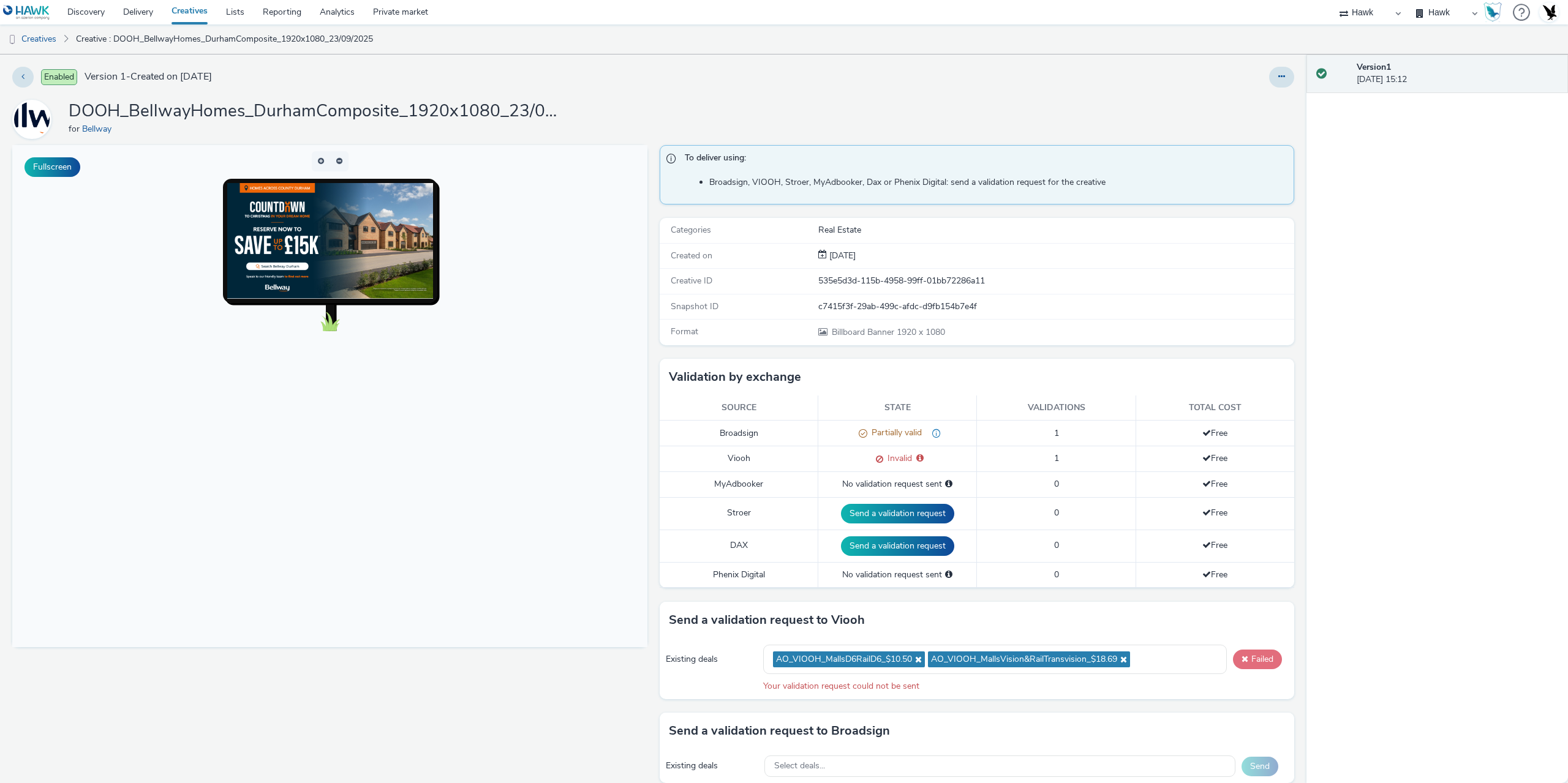
click at [1255, 661] on button "Failed" at bounding box center [1258, 660] width 49 height 20
click at [1255, 661] on button "Send" at bounding box center [1264, 660] width 48 height 20
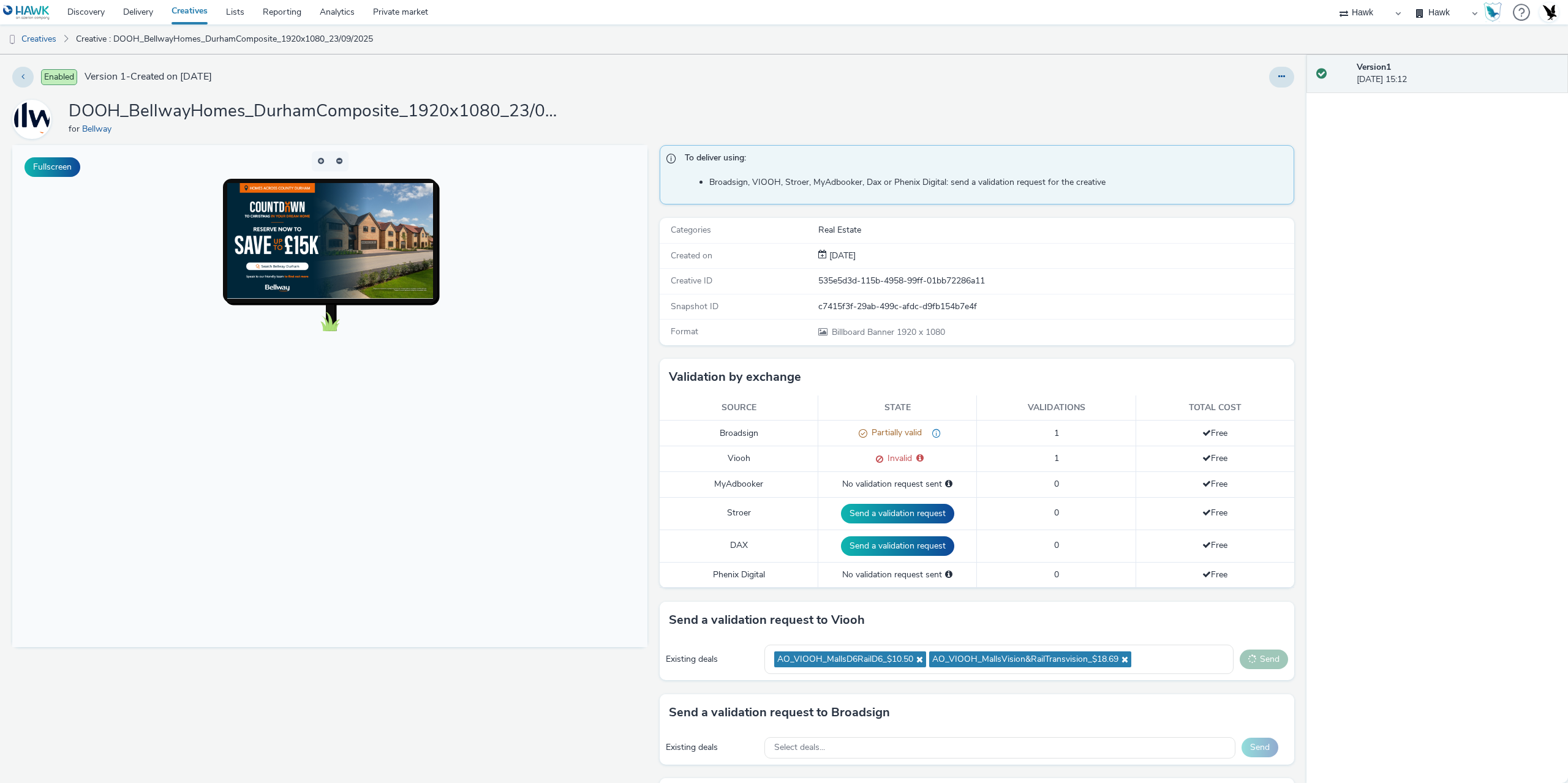
click at [1255, 661] on button "Send" at bounding box center [1264, 660] width 48 height 20
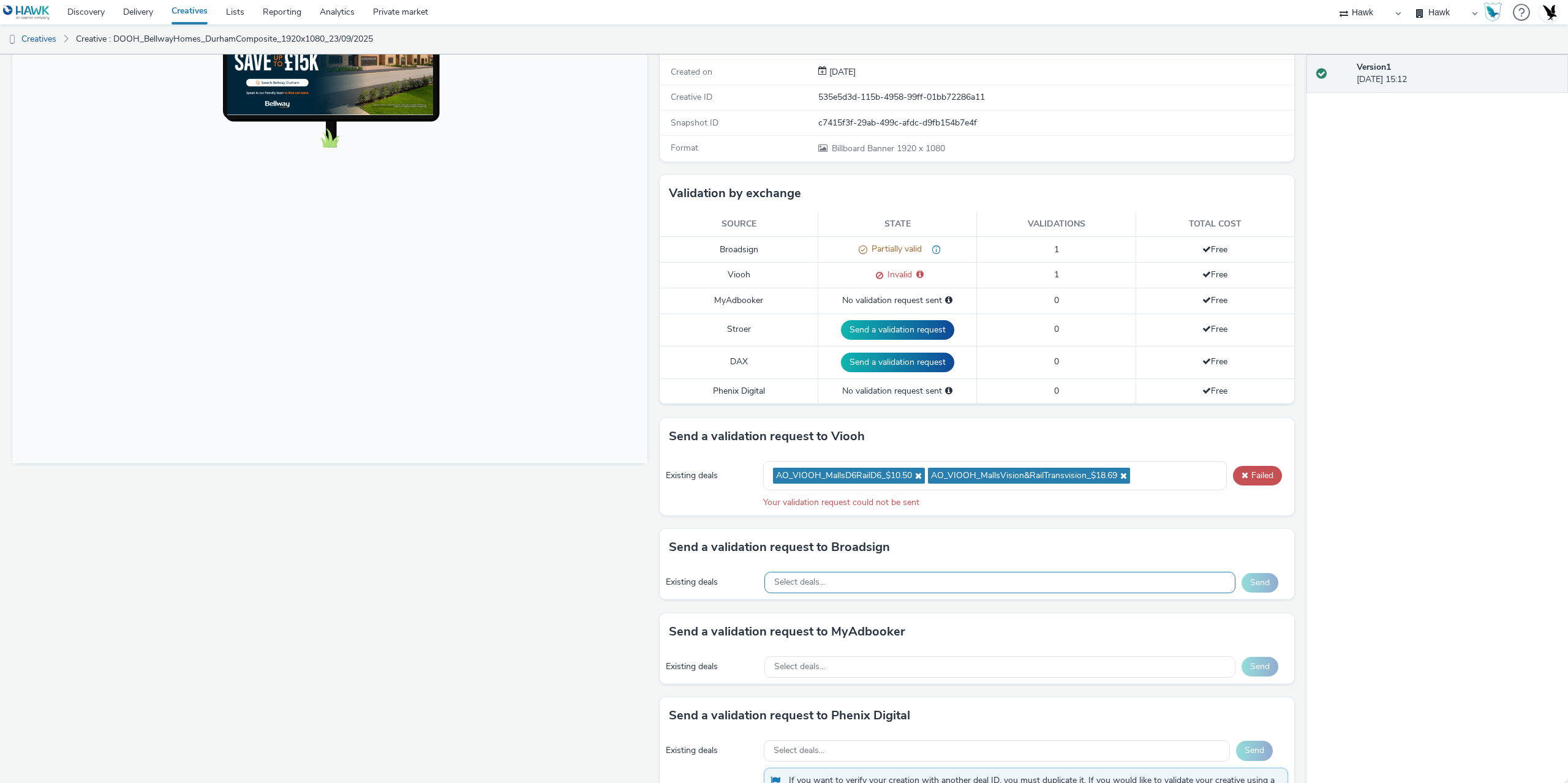
click at [847, 584] on div "Select deals..." at bounding box center [1000, 583] width 471 height 22
paste input "AO_Broadsign_ZoomMediaUK"
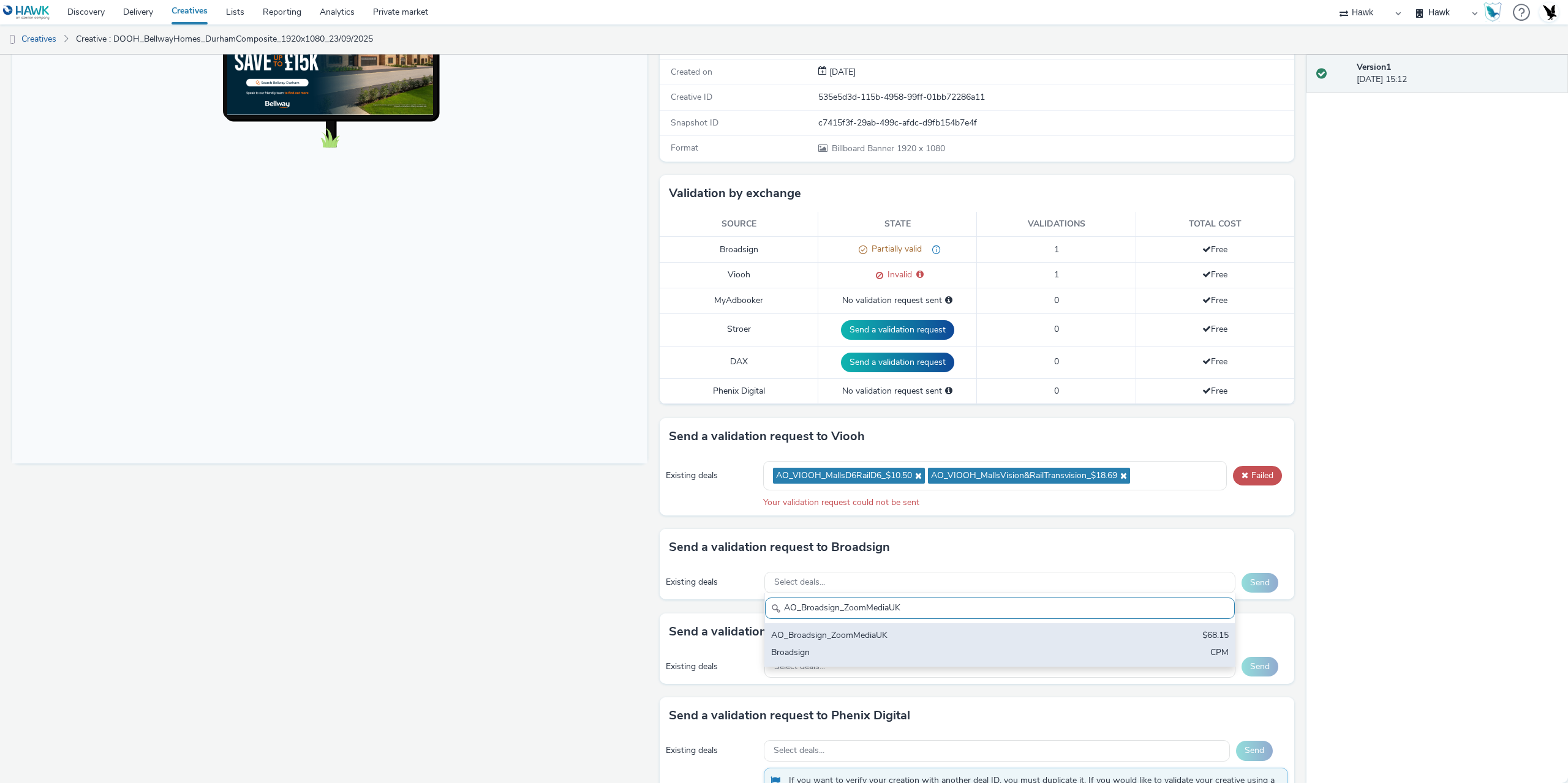
type input "AO_Broadsign_ZoomMediaUK"
click at [849, 650] on div "Broadsign" at bounding box center [922, 653] width 303 height 14
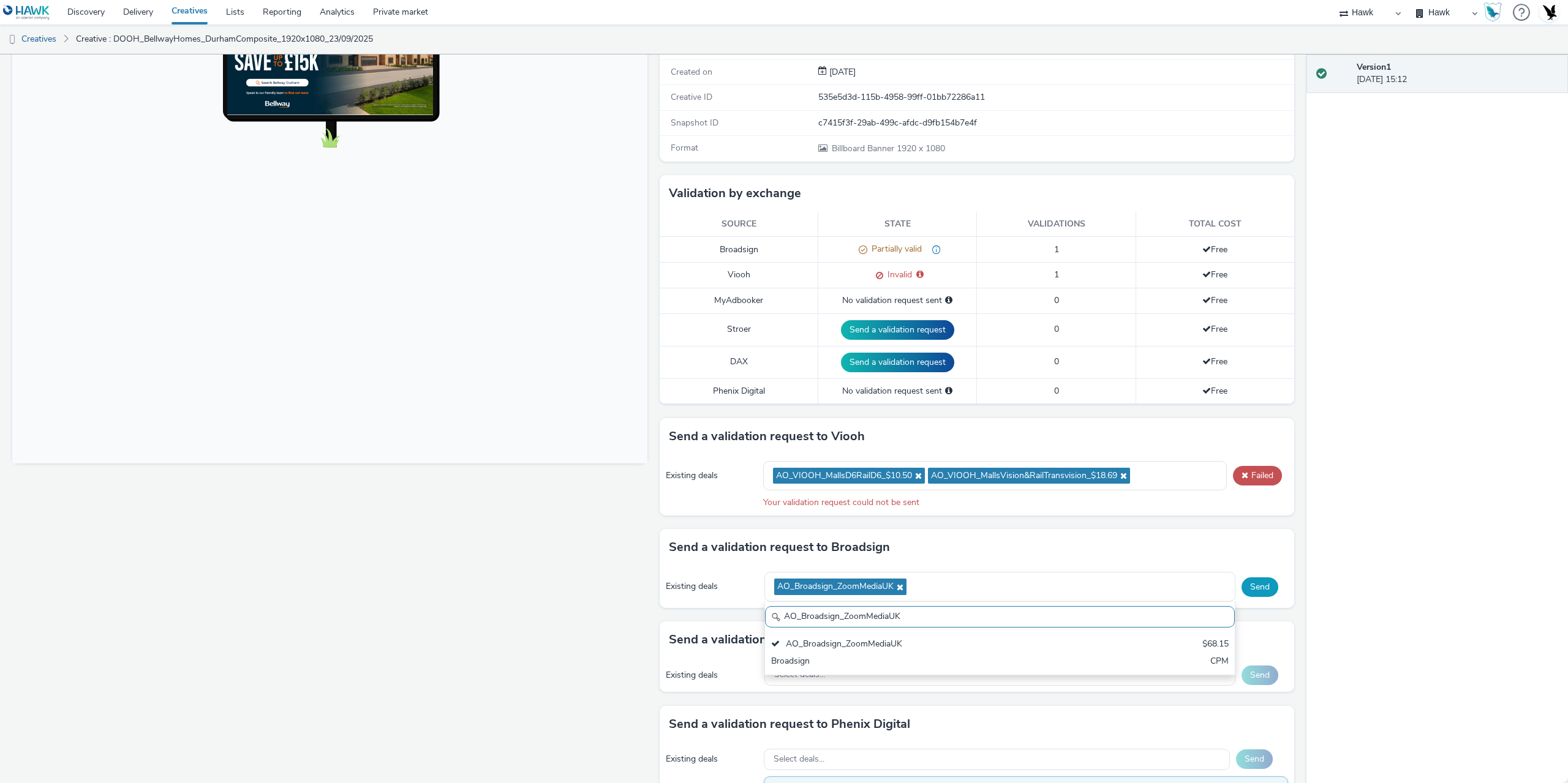
click at [1269, 584] on button "Send" at bounding box center [1259, 588] width 37 height 20
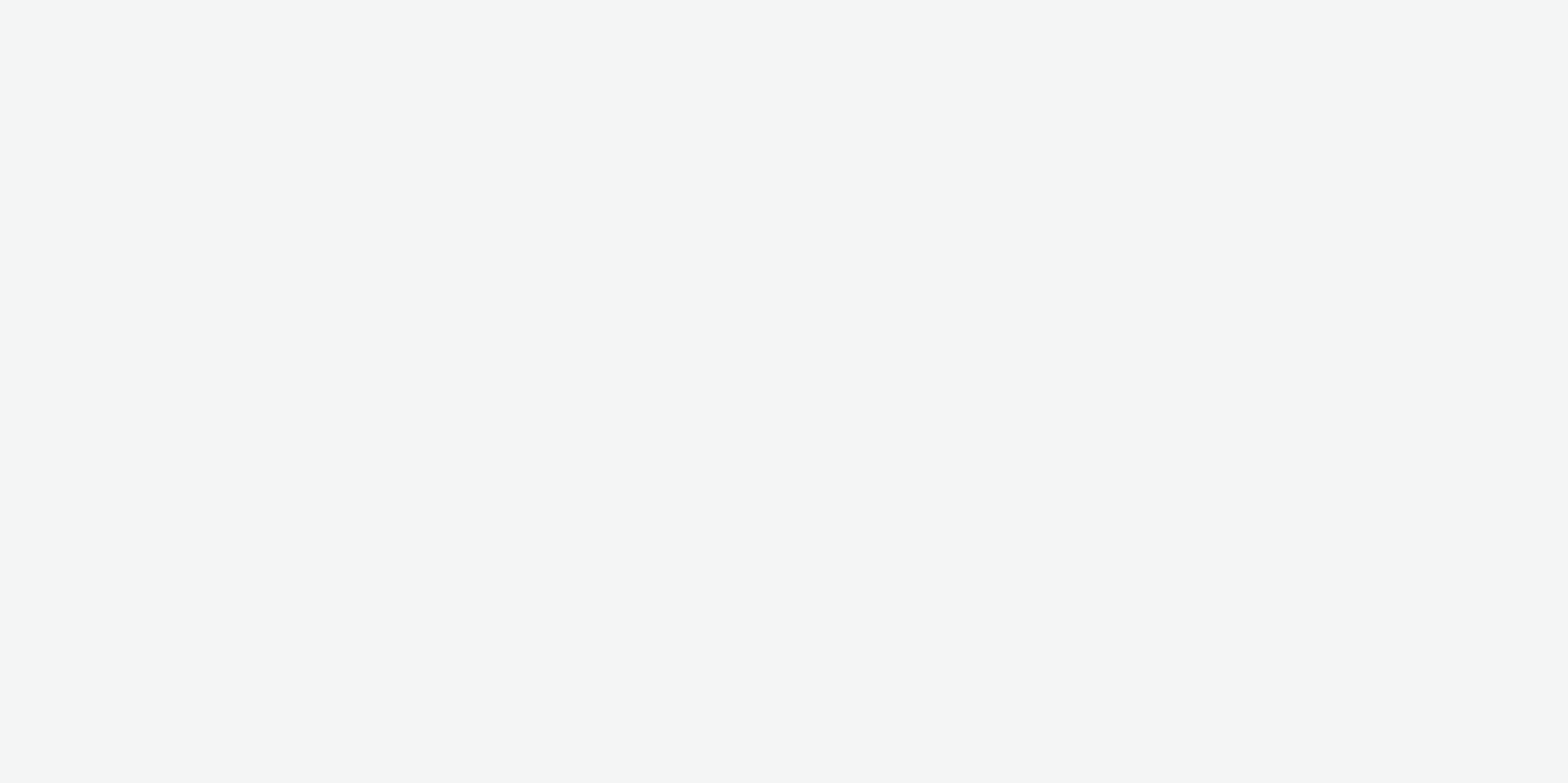
select select "11a7df10-284f-415c-b52a-427acf4c31ae"
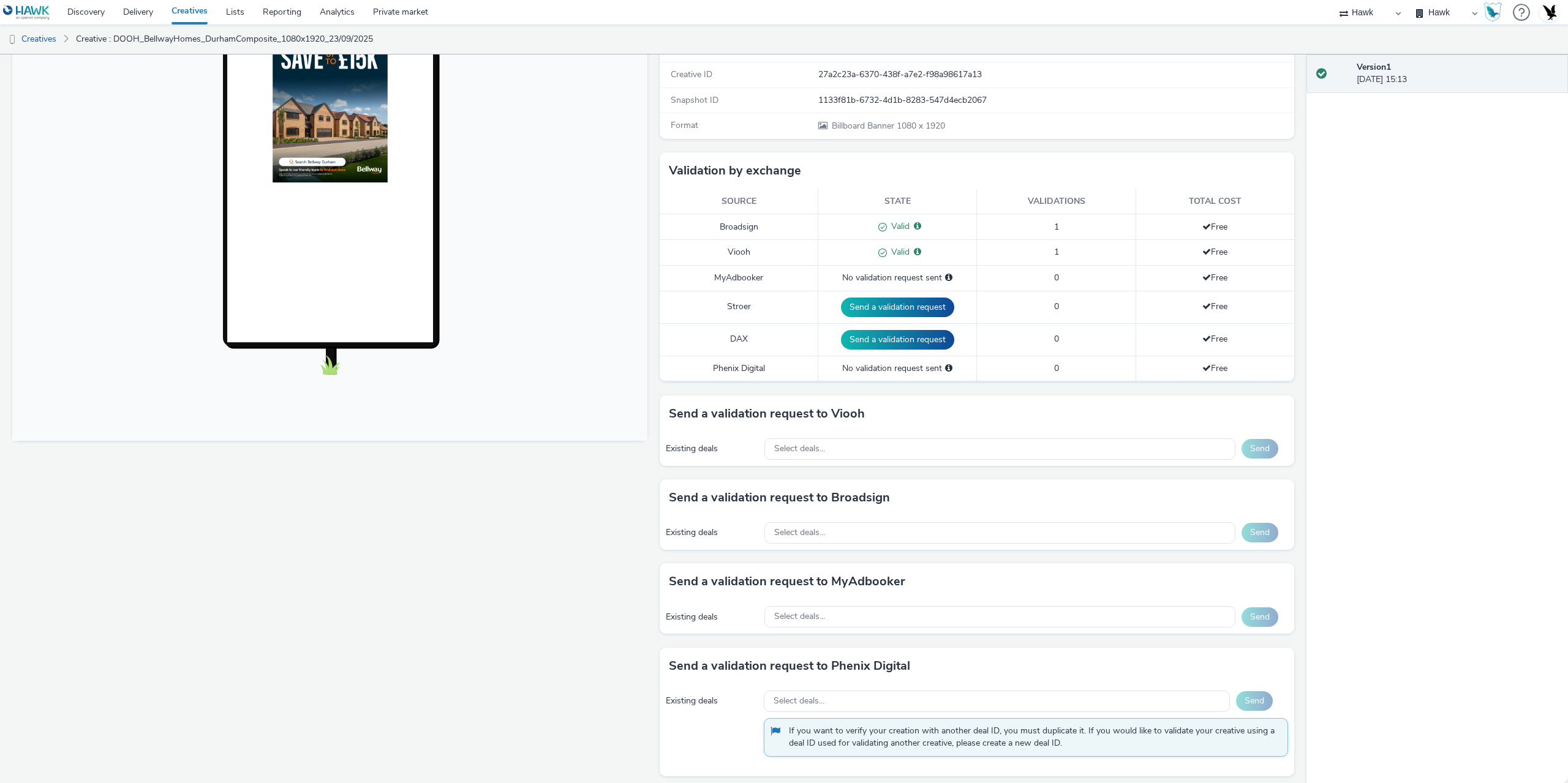
scroll to position [213, 0]
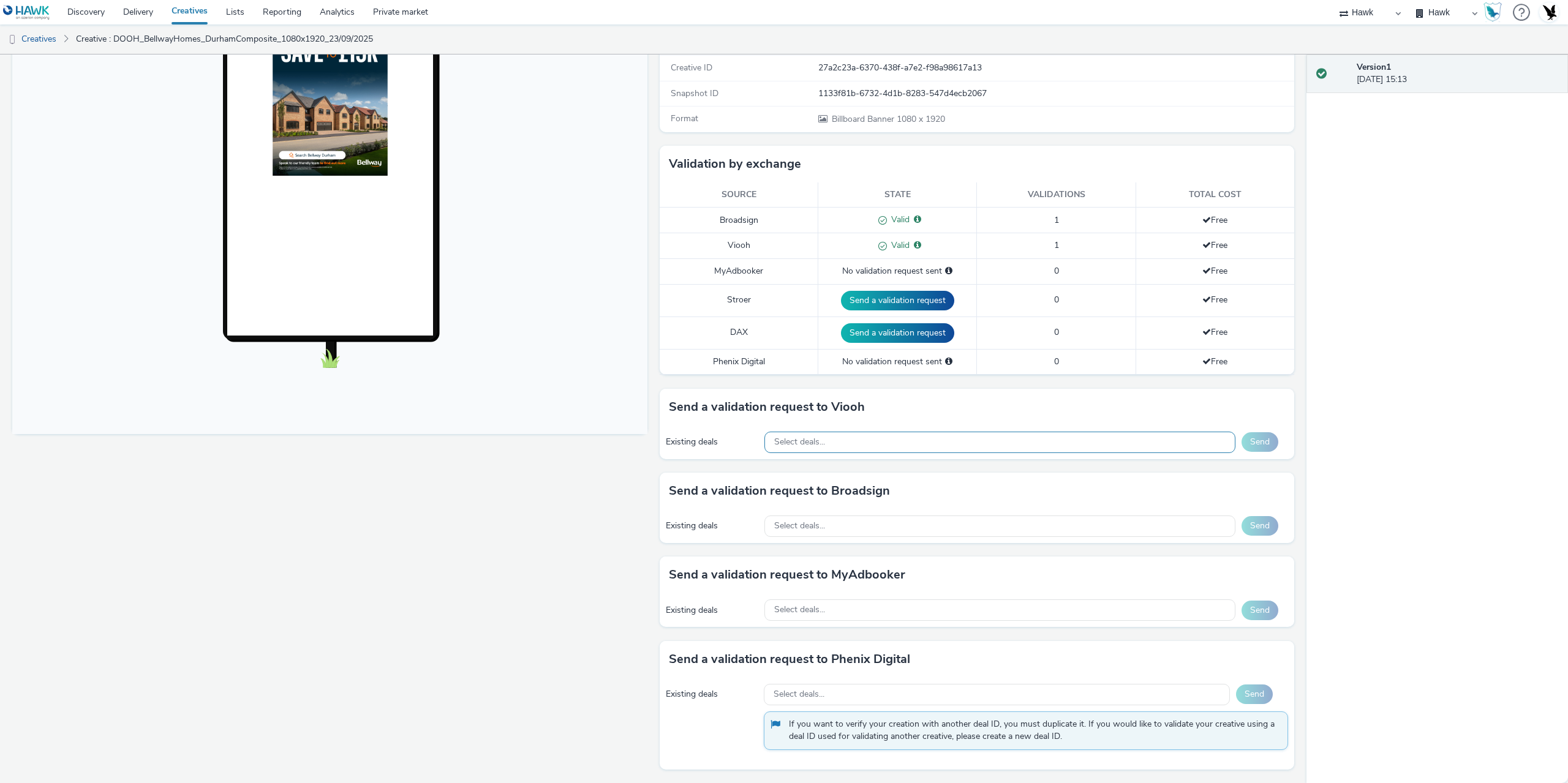
click at [851, 437] on div "Select deals..." at bounding box center [1000, 442] width 471 height 22
paste input "AO_JCDecaux_Supermarkets_2025_"
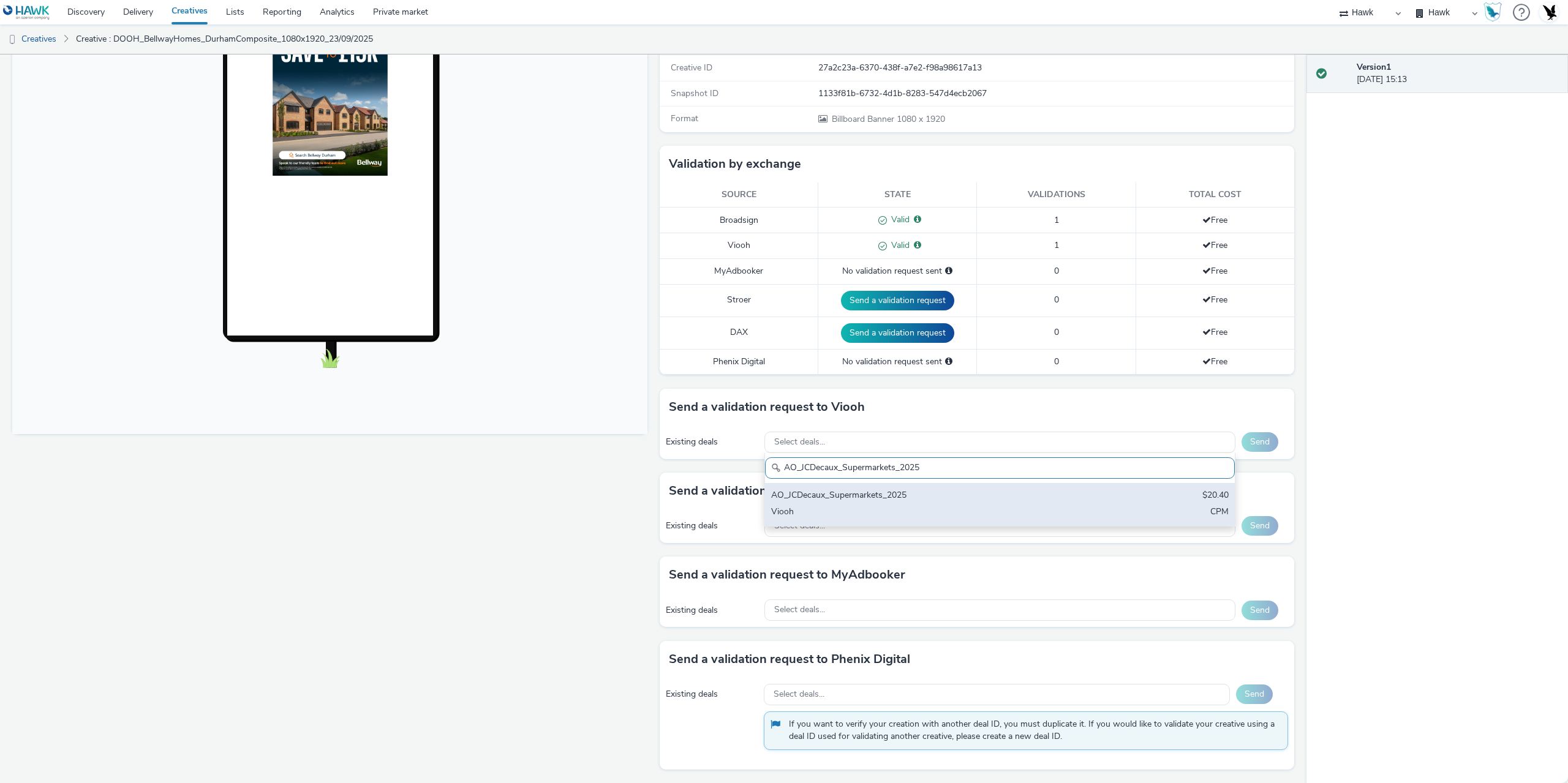
type input "AO_JCDecaux_Supermarkets_2025"
click at [926, 490] on div "AO_JCDecaux_Supermarkets_2025" at bounding box center [922, 496] width 303 height 14
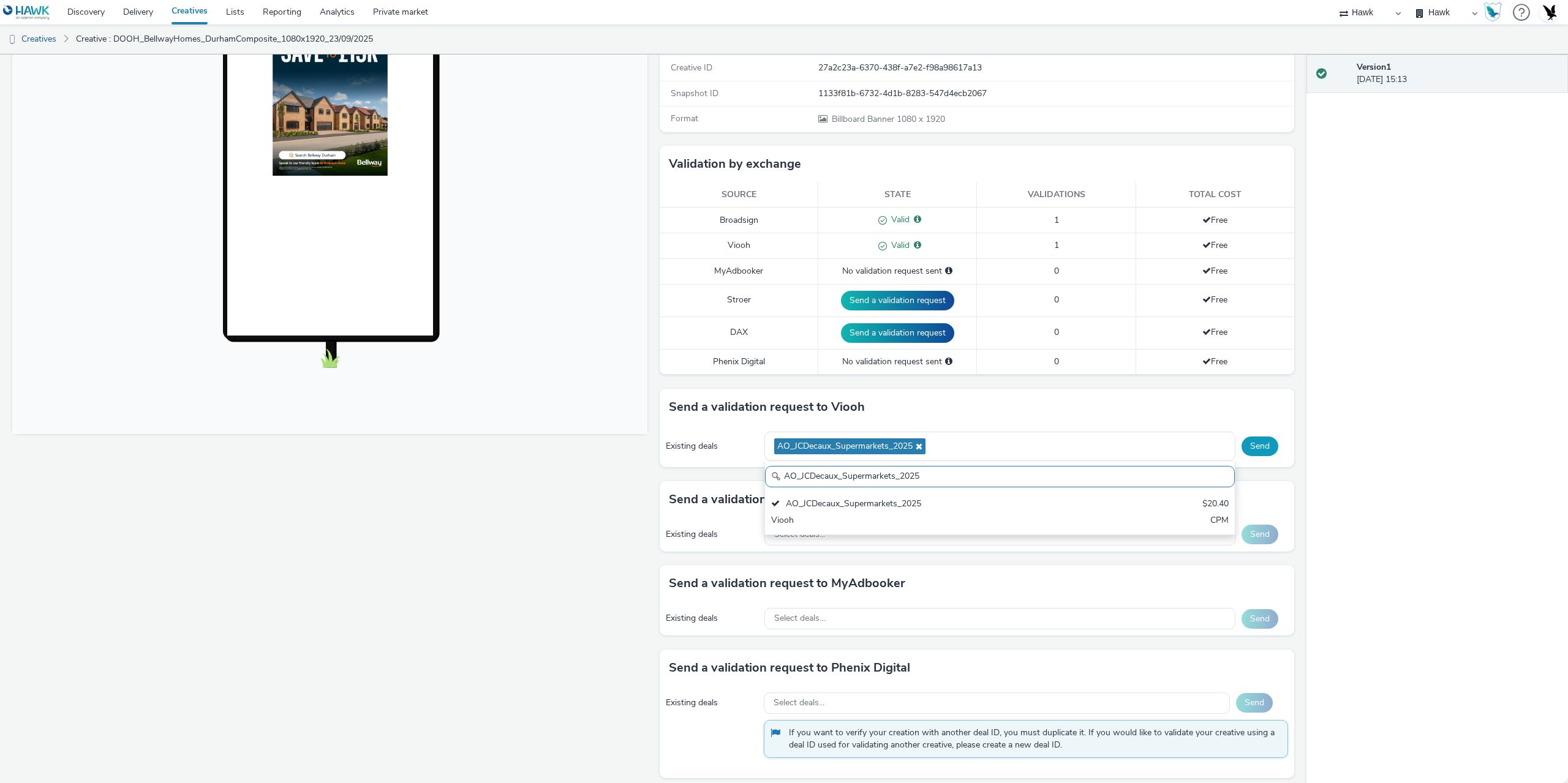
click at [1254, 444] on button "Send" at bounding box center [1259, 447] width 37 height 20
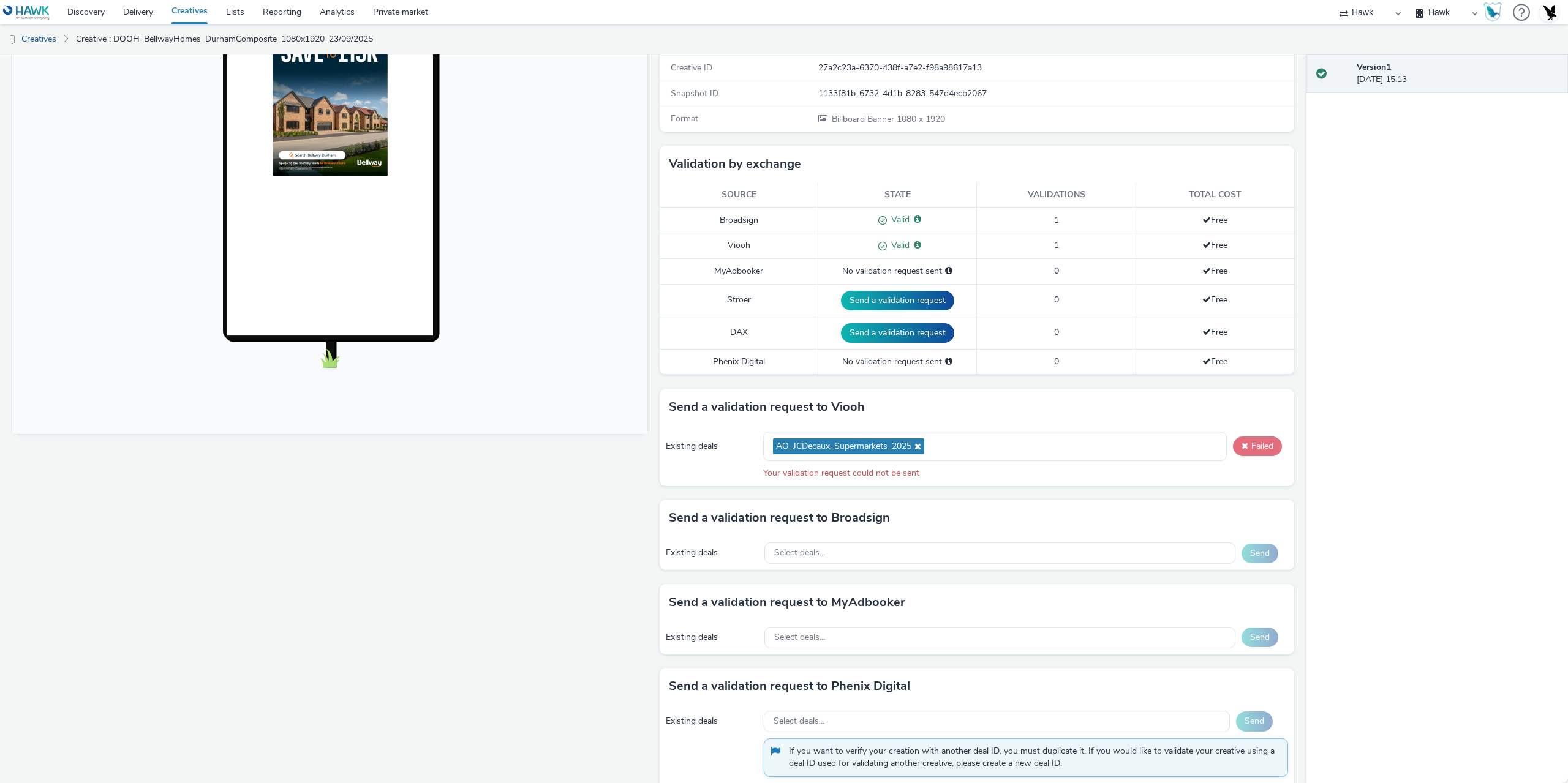
click at [1253, 451] on button "Failed" at bounding box center [1258, 447] width 49 height 20
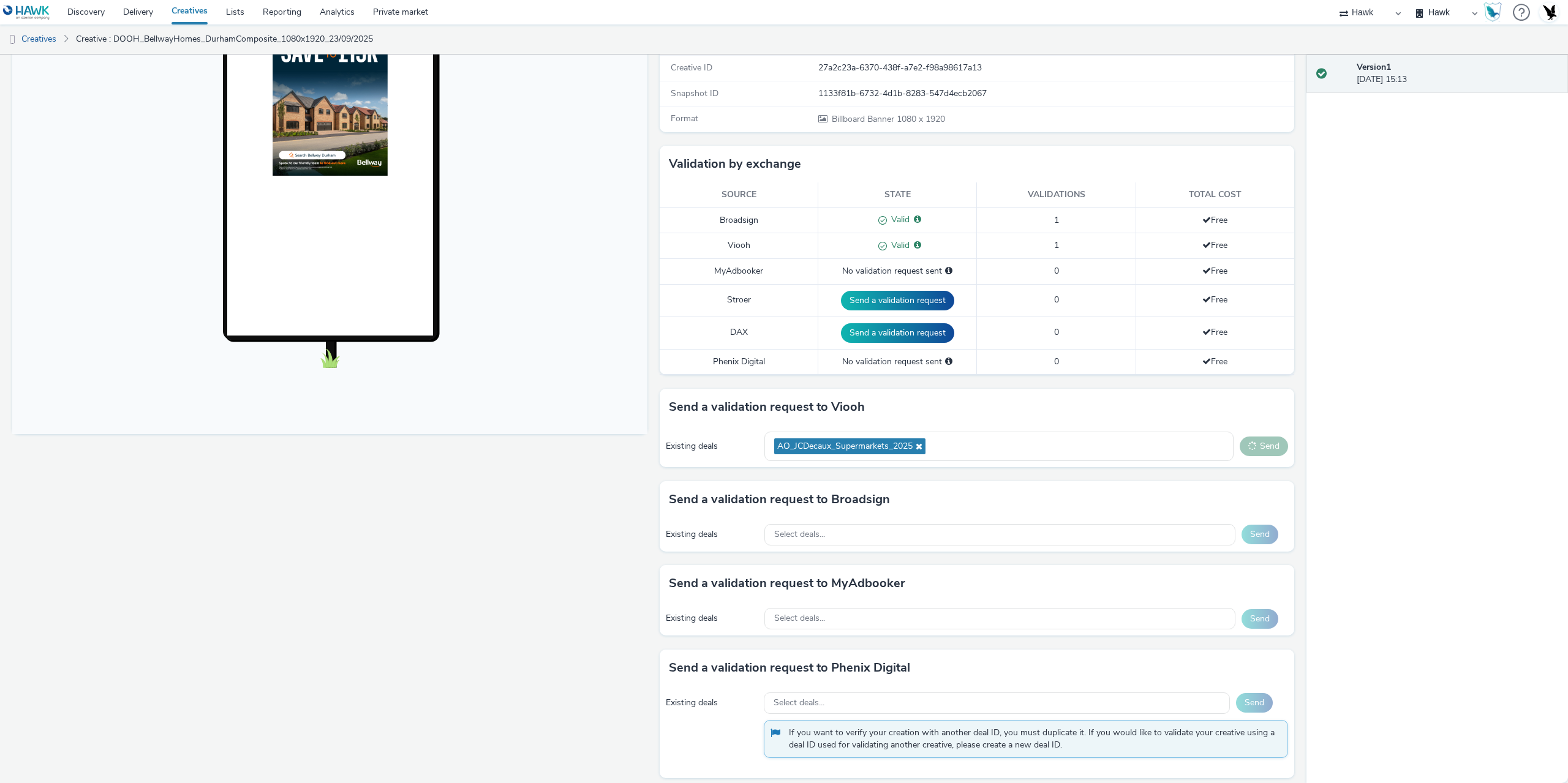
click at [1253, 451] on button "Send" at bounding box center [1264, 447] width 48 height 20
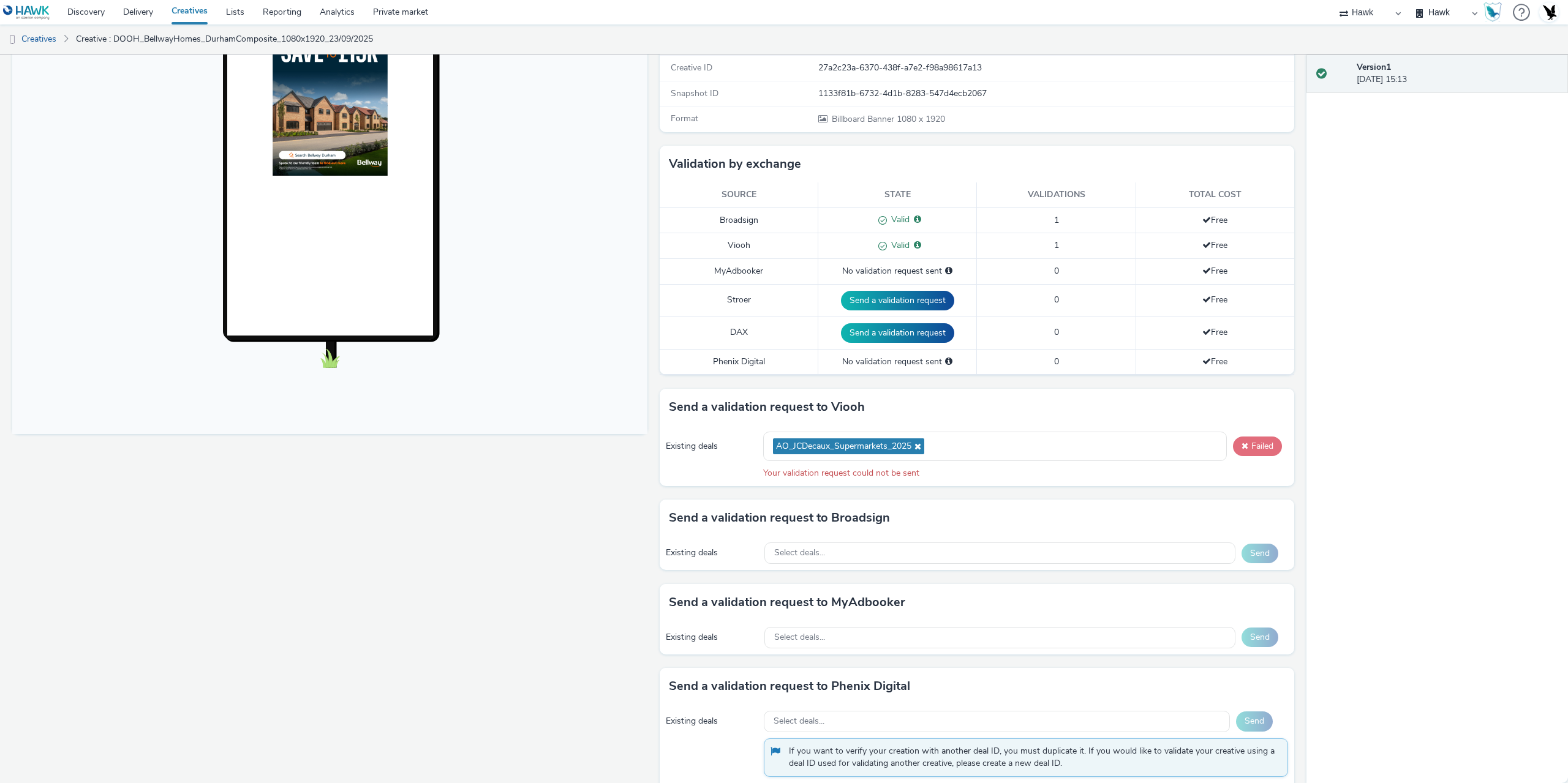
click at [1253, 451] on button "Failed" at bounding box center [1258, 447] width 49 height 20
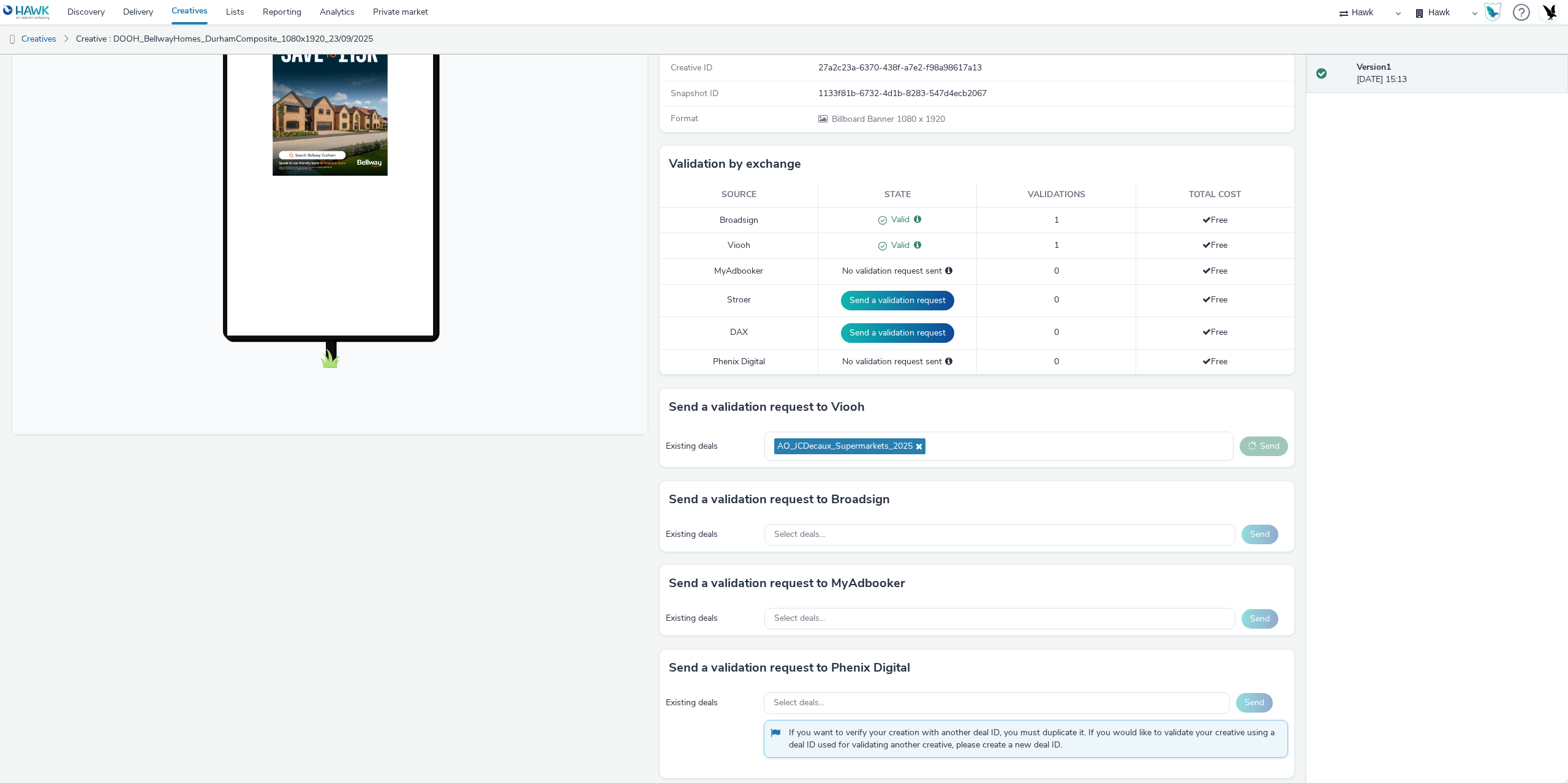
click at [1253, 451] on button "Send" at bounding box center [1264, 447] width 48 height 20
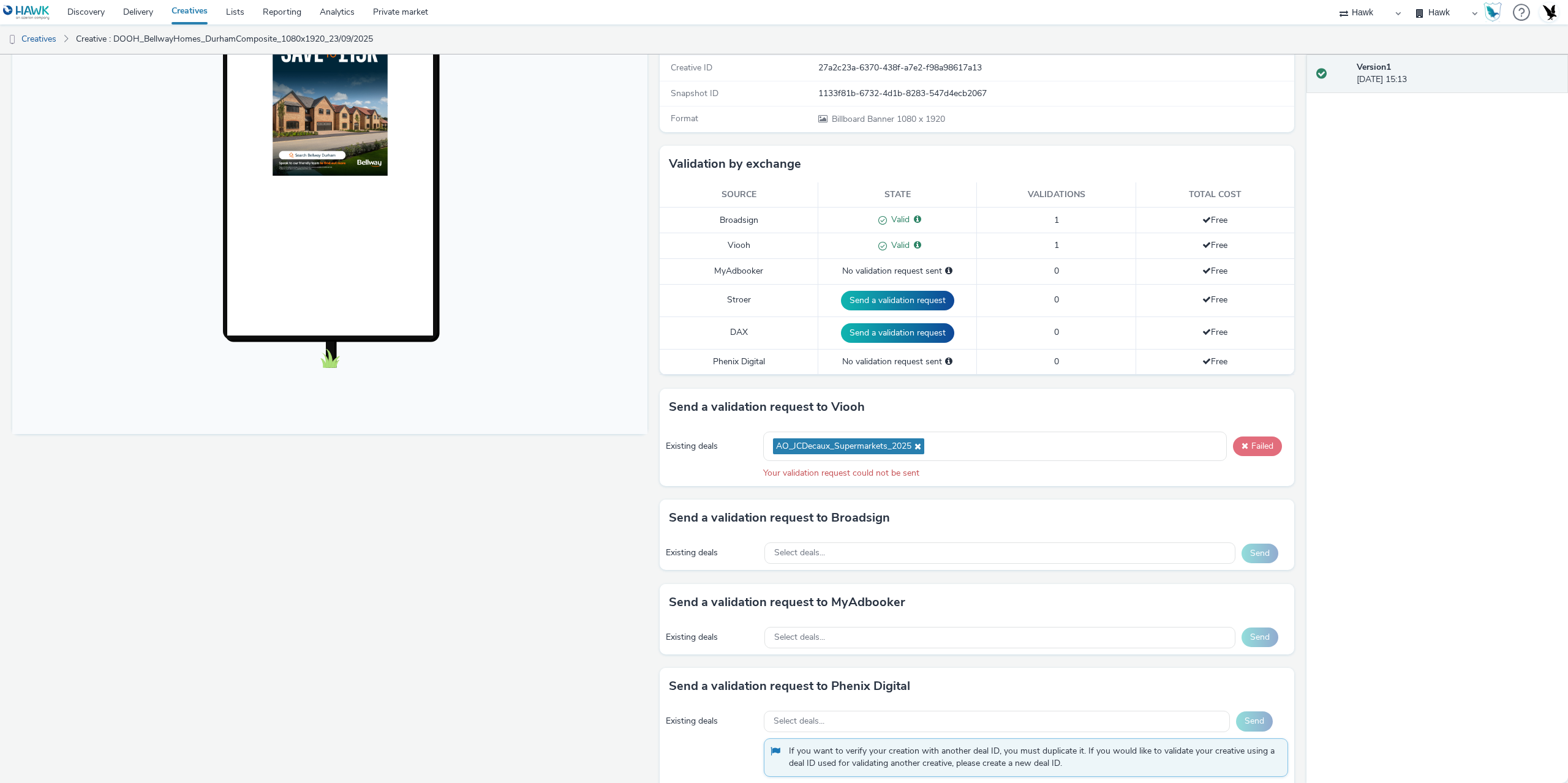
click at [1253, 451] on button "Failed" at bounding box center [1258, 447] width 49 height 20
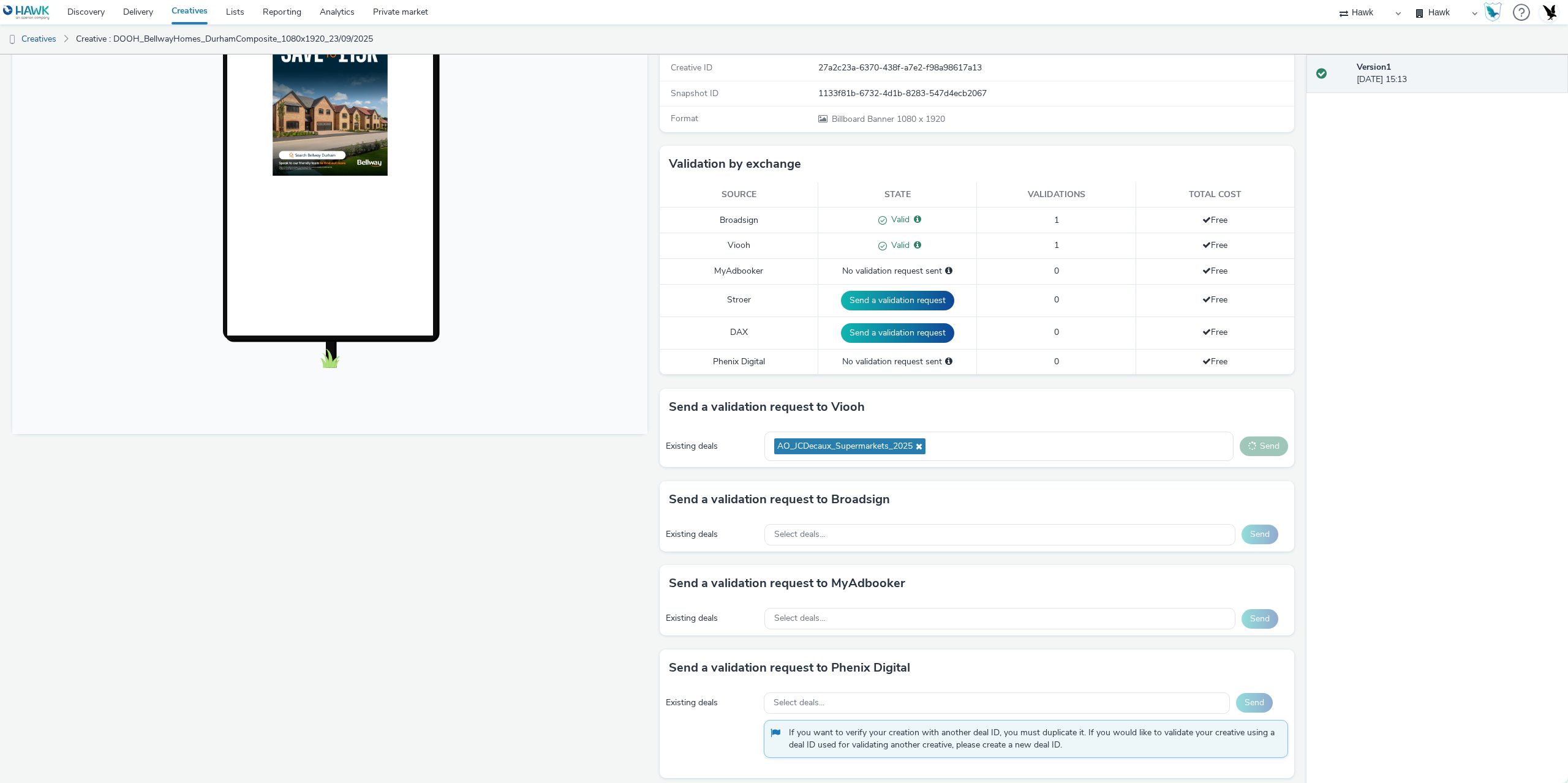
click at [1253, 451] on button "Send" at bounding box center [1264, 447] width 48 height 20
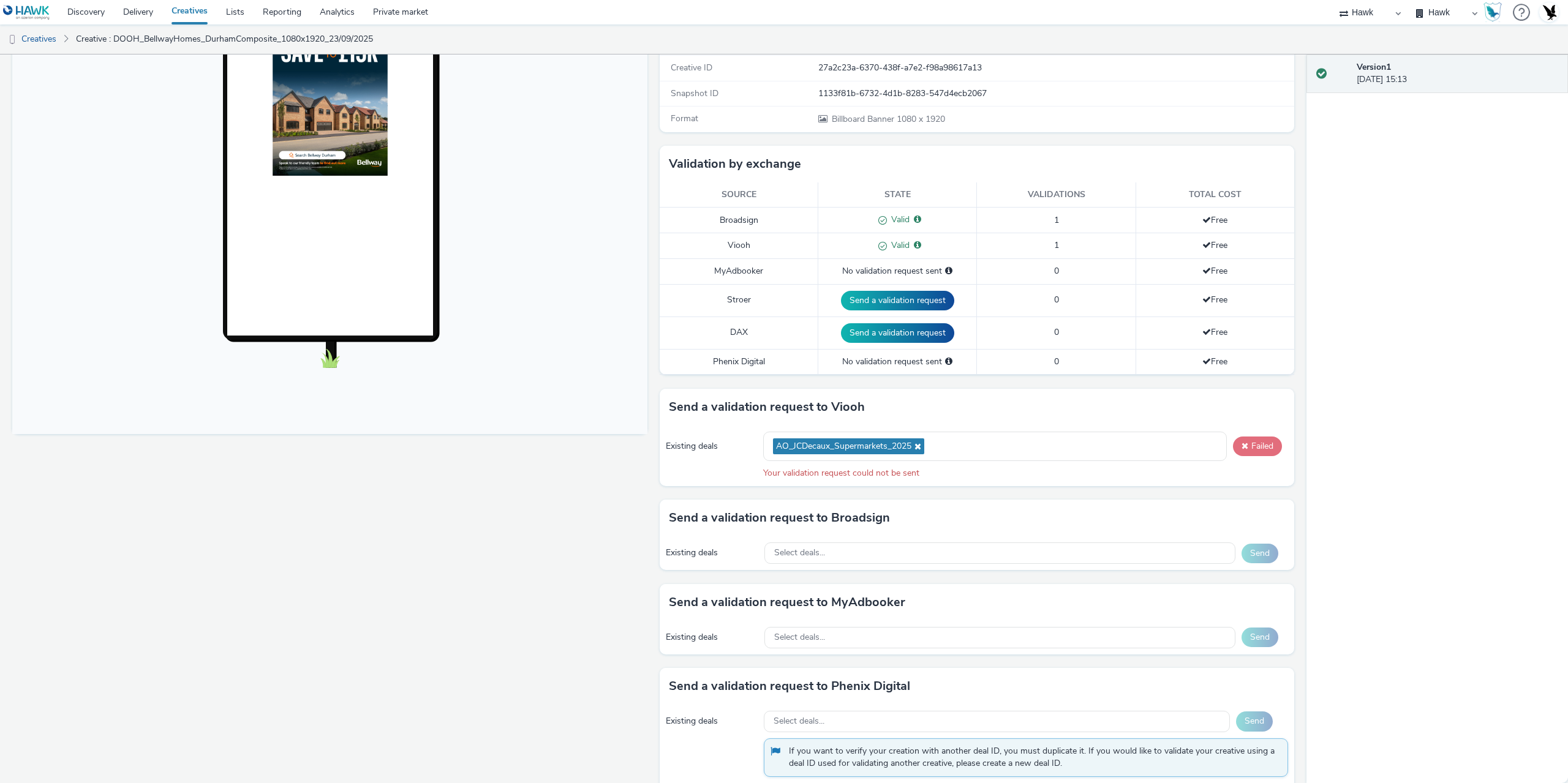
click at [1253, 451] on button "Failed" at bounding box center [1258, 447] width 49 height 20
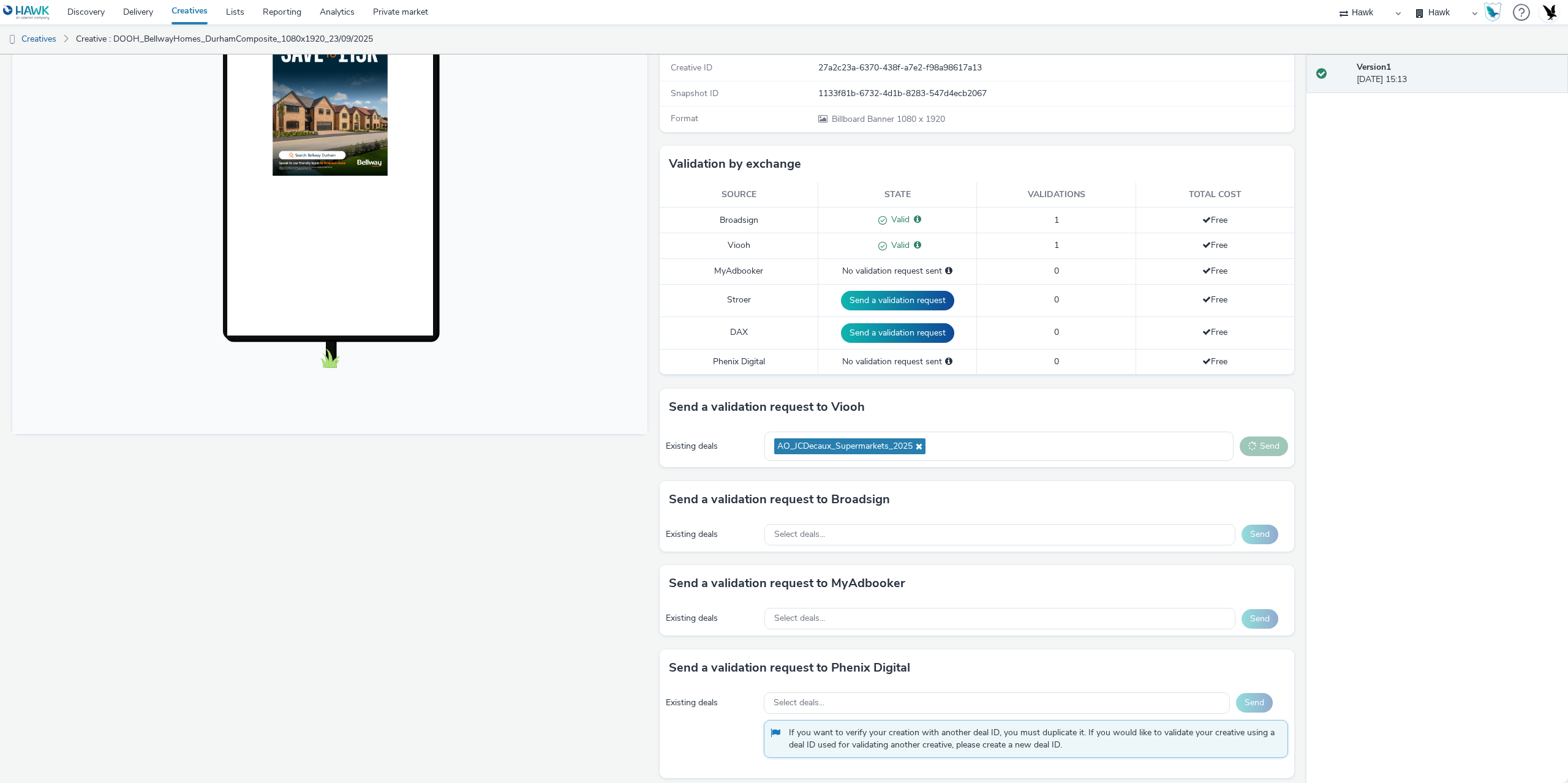
click at [1253, 451] on button "Send" at bounding box center [1264, 447] width 48 height 20
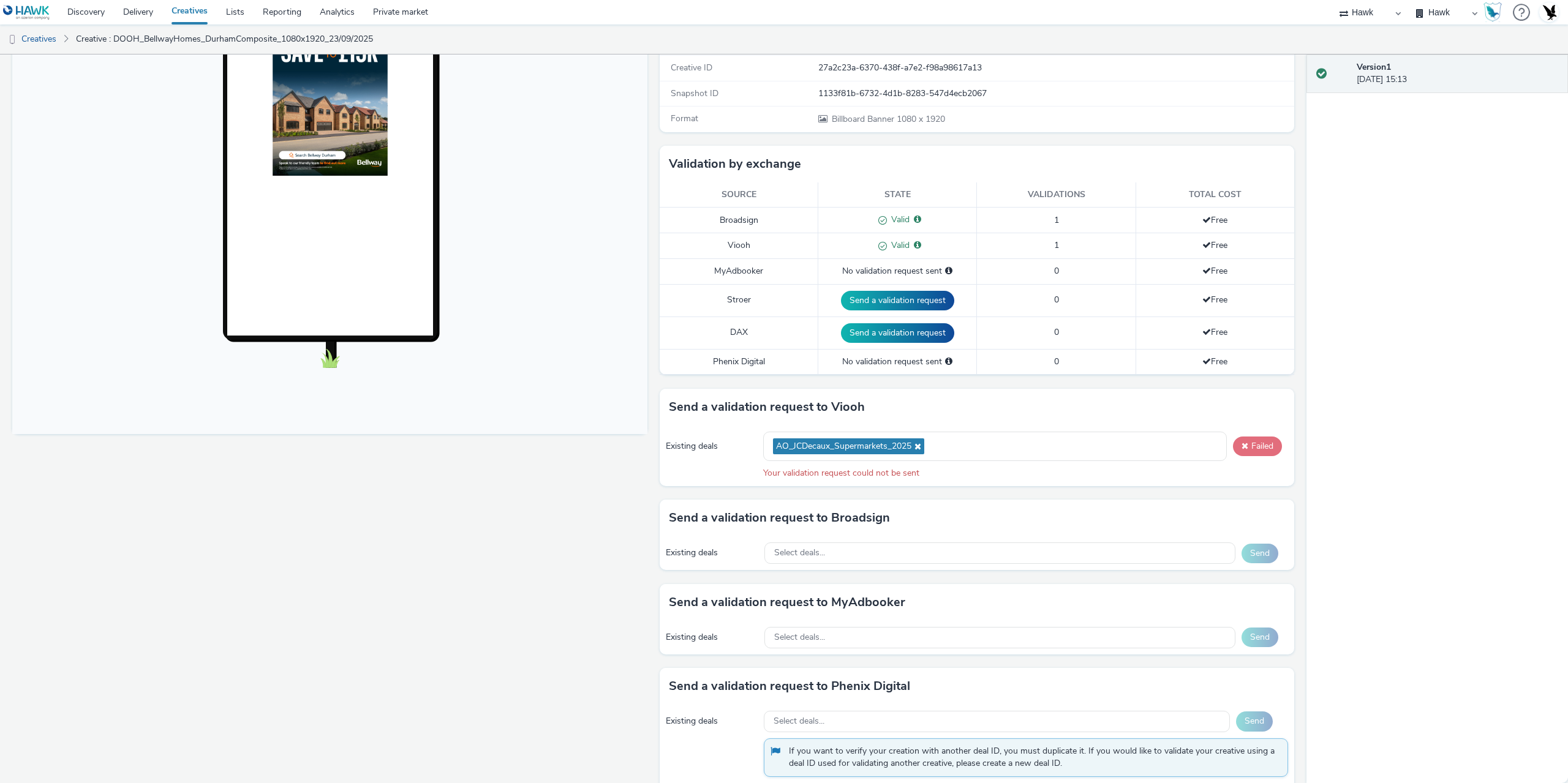
click at [1253, 451] on button "Failed" at bounding box center [1258, 447] width 49 height 20
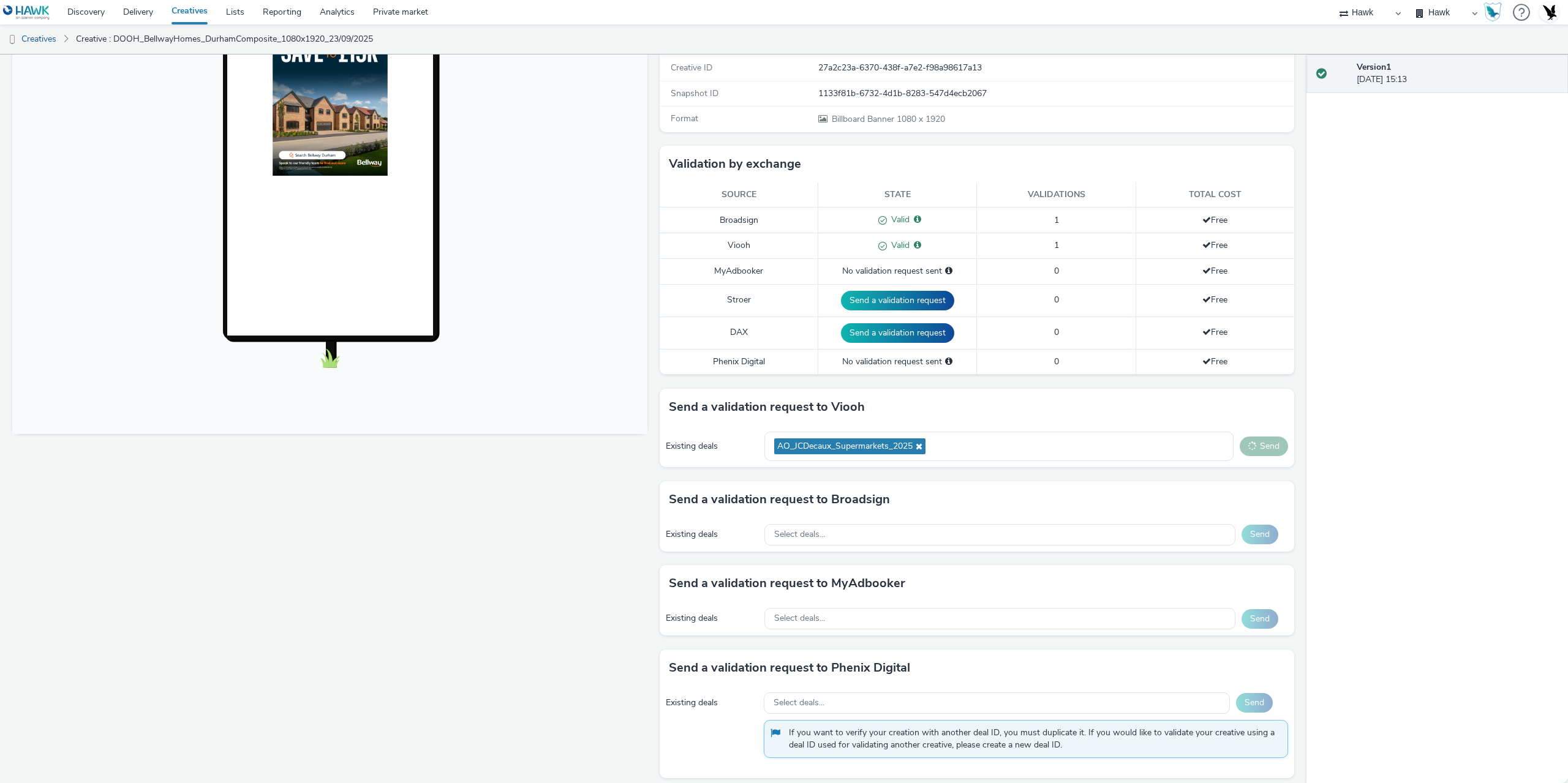
click at [1253, 451] on button "Send" at bounding box center [1264, 447] width 48 height 20
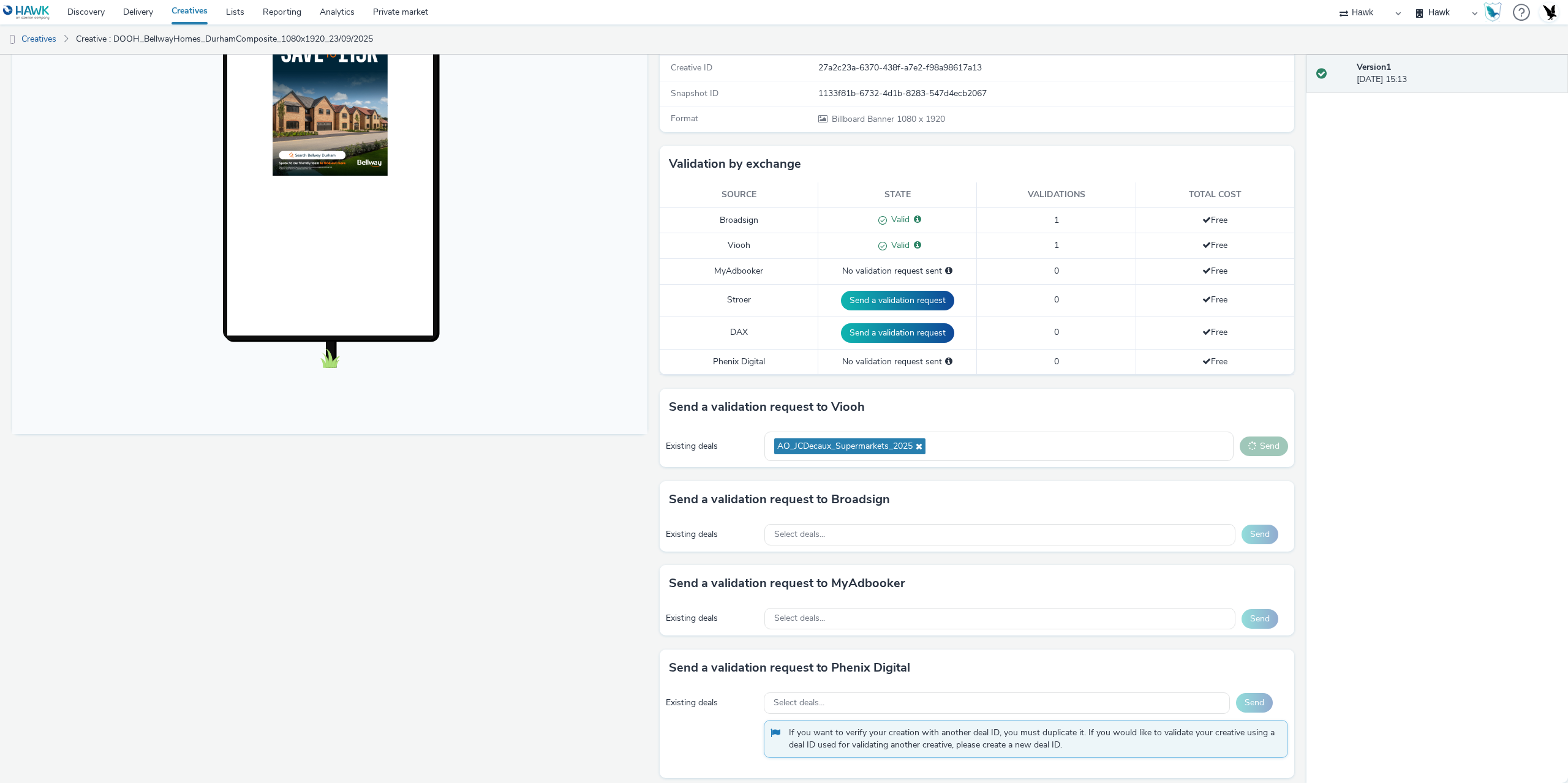
click at [1253, 451] on button "Send" at bounding box center [1264, 447] width 48 height 20
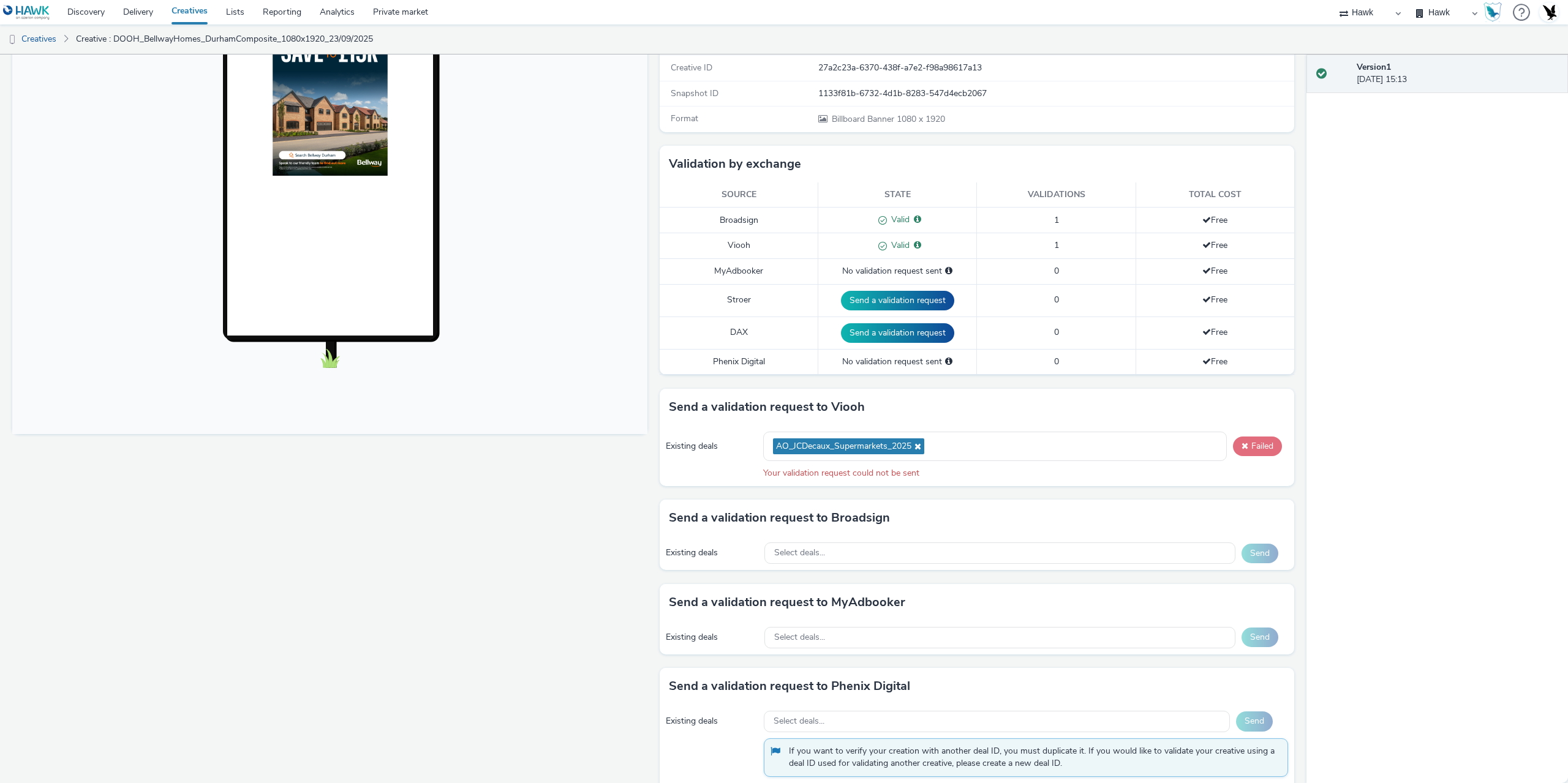
click at [1253, 451] on button "Failed" at bounding box center [1258, 447] width 49 height 20
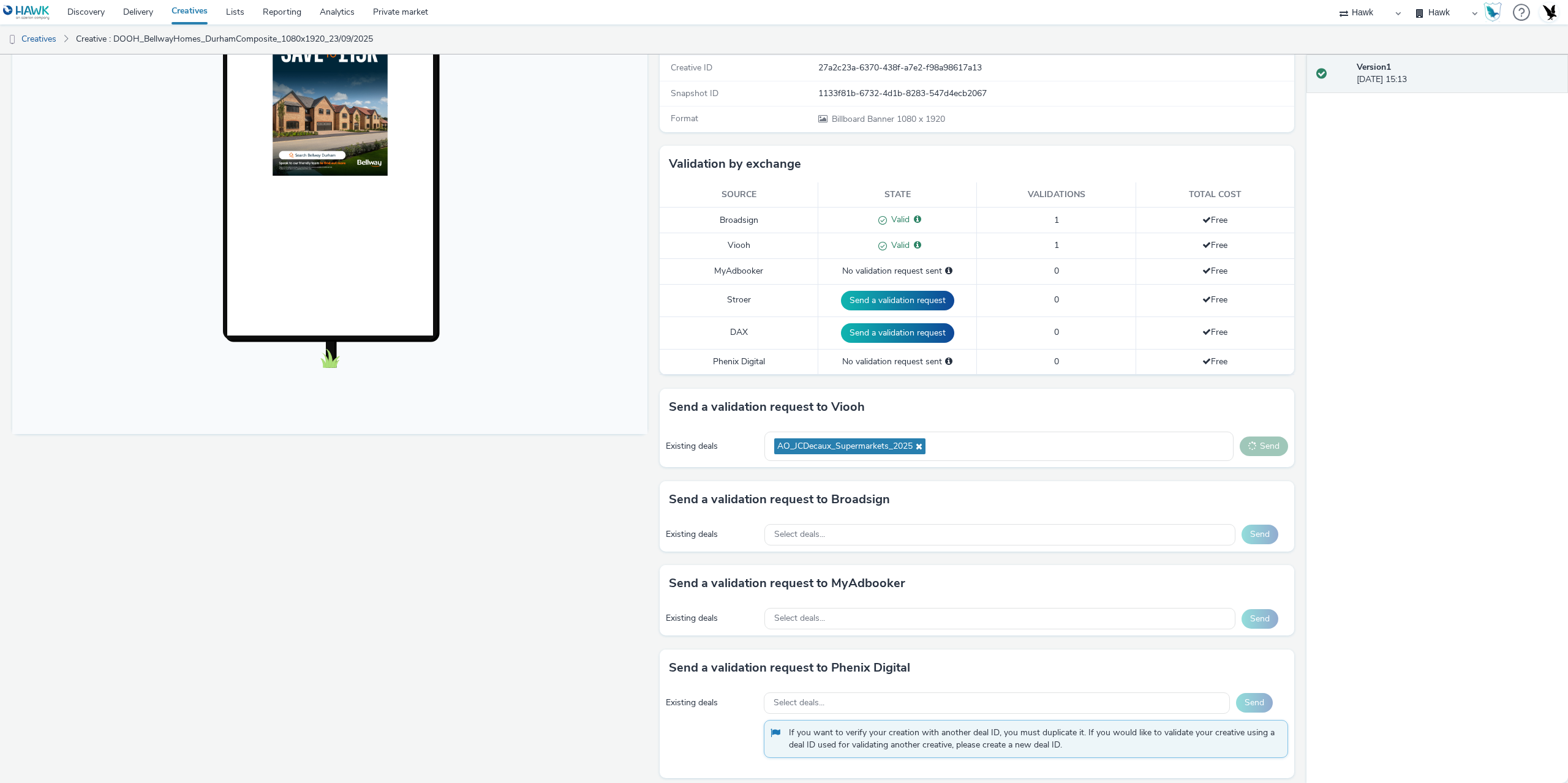
click at [1253, 451] on button "Send" at bounding box center [1264, 447] width 48 height 20
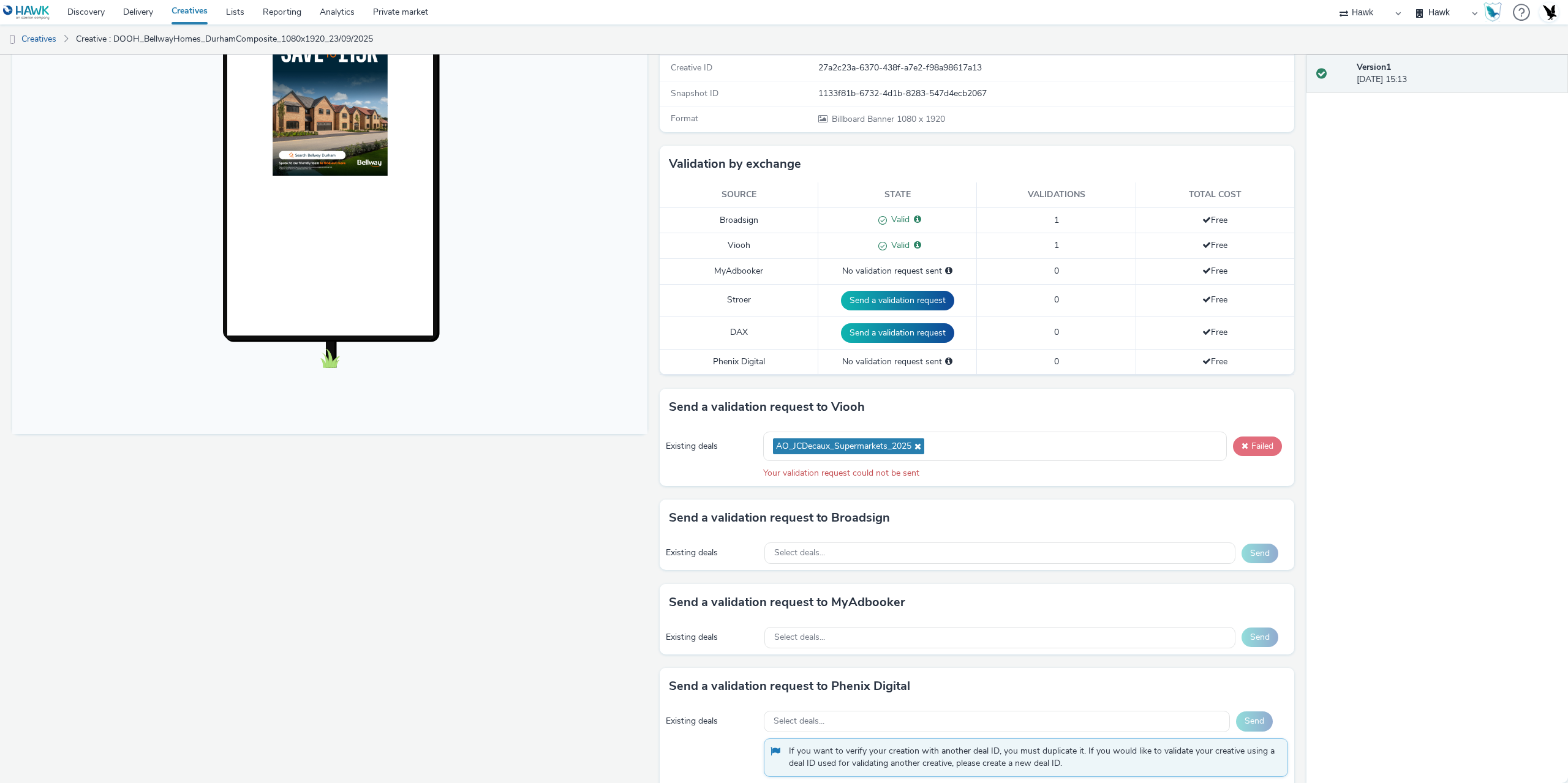
click at [1253, 451] on button "Failed" at bounding box center [1258, 447] width 49 height 20
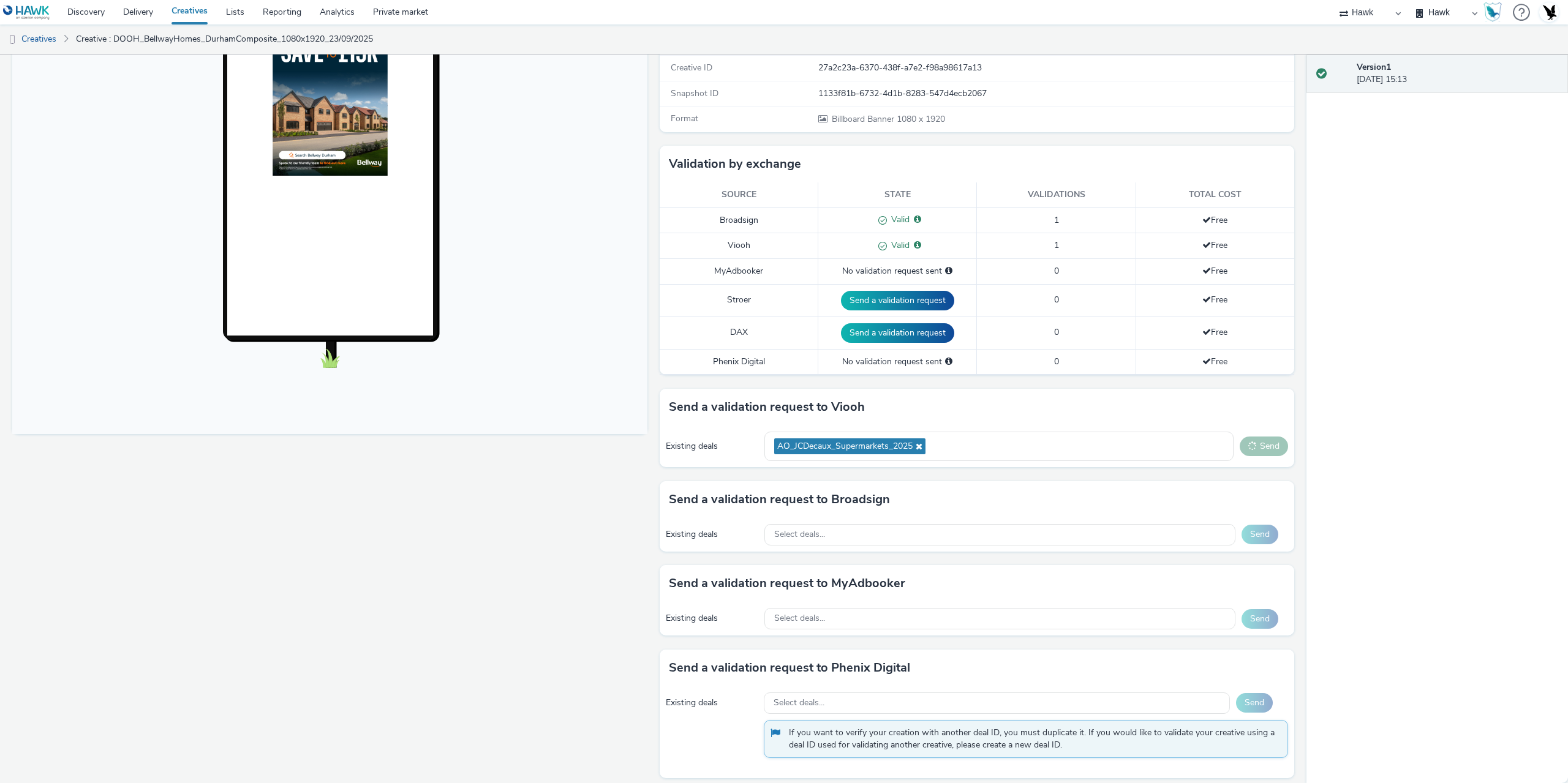
click at [1253, 451] on button "Send" at bounding box center [1264, 447] width 48 height 20
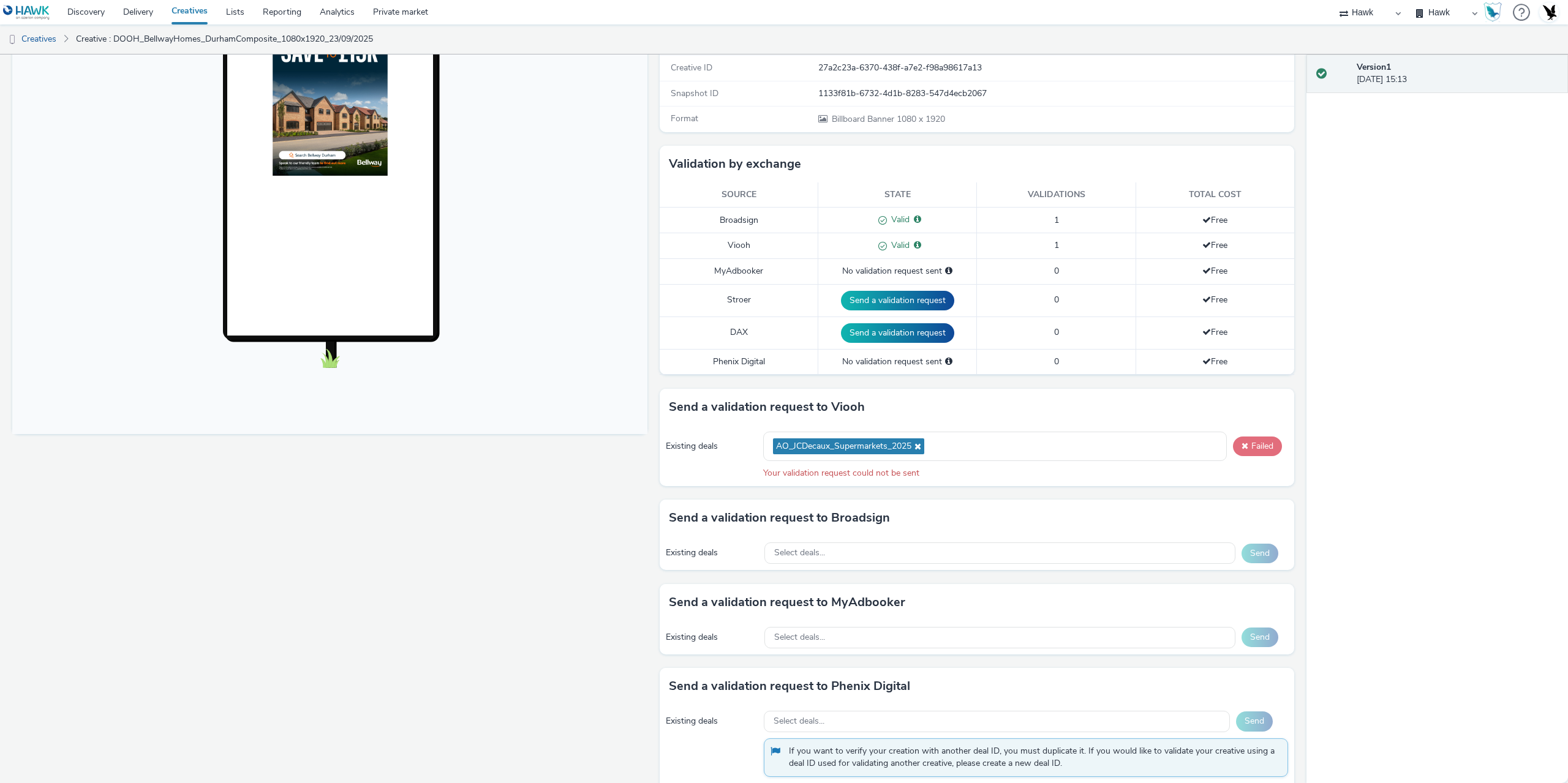
click at [1253, 451] on button "Failed" at bounding box center [1258, 447] width 49 height 20
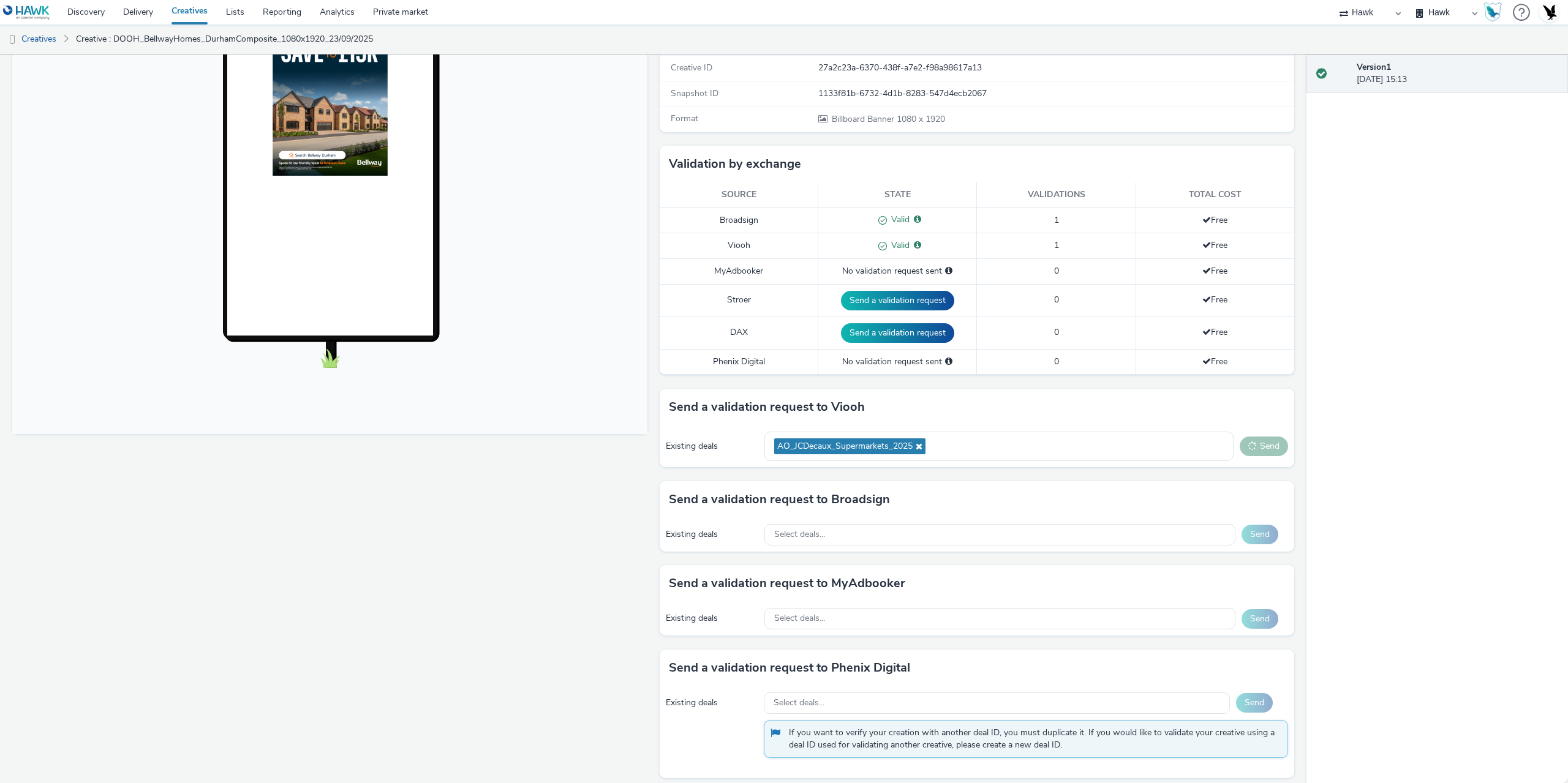
click at [1253, 451] on button "Send" at bounding box center [1264, 447] width 48 height 20
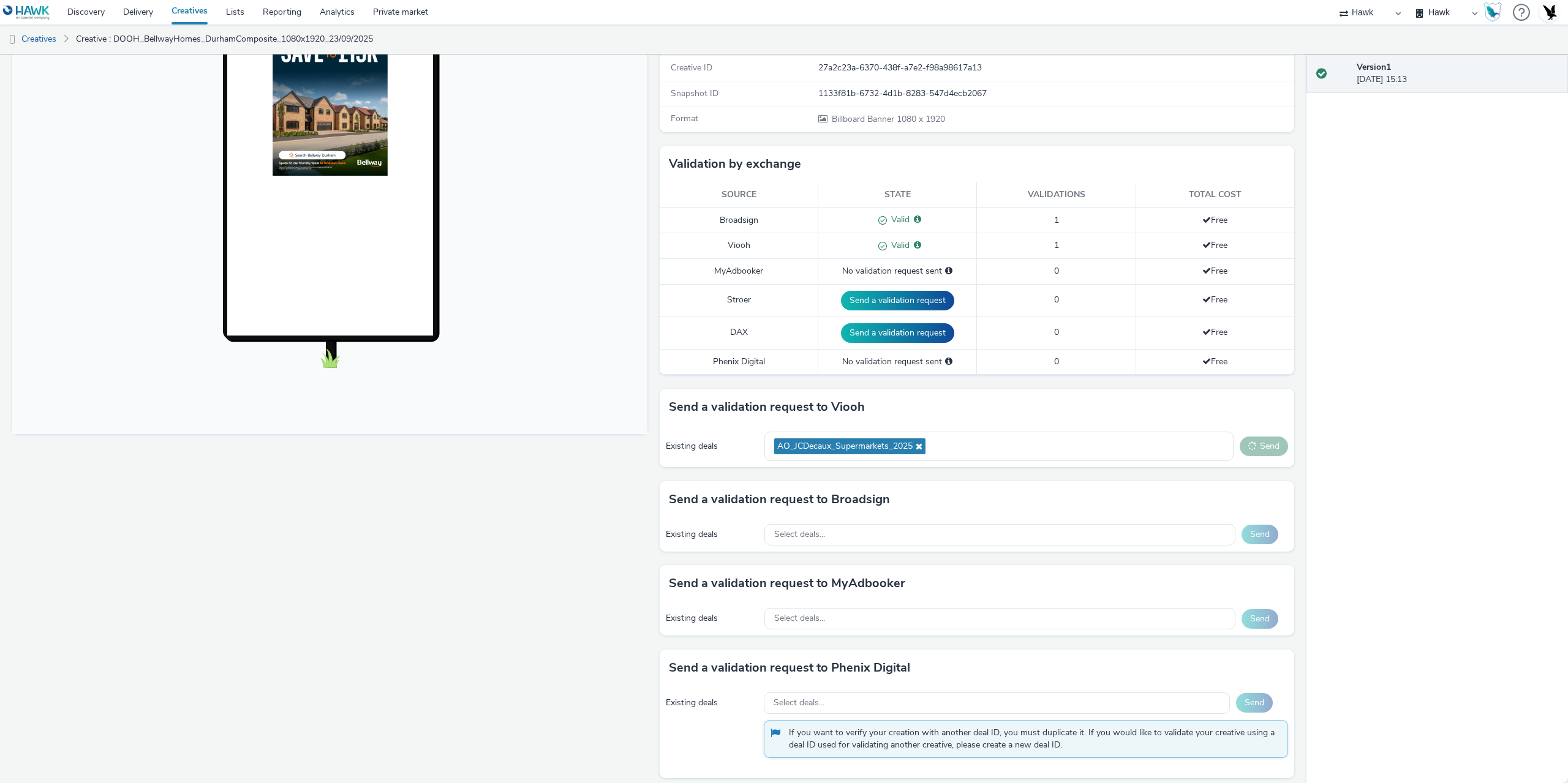
click at [1253, 451] on button "Send" at bounding box center [1264, 447] width 48 height 20
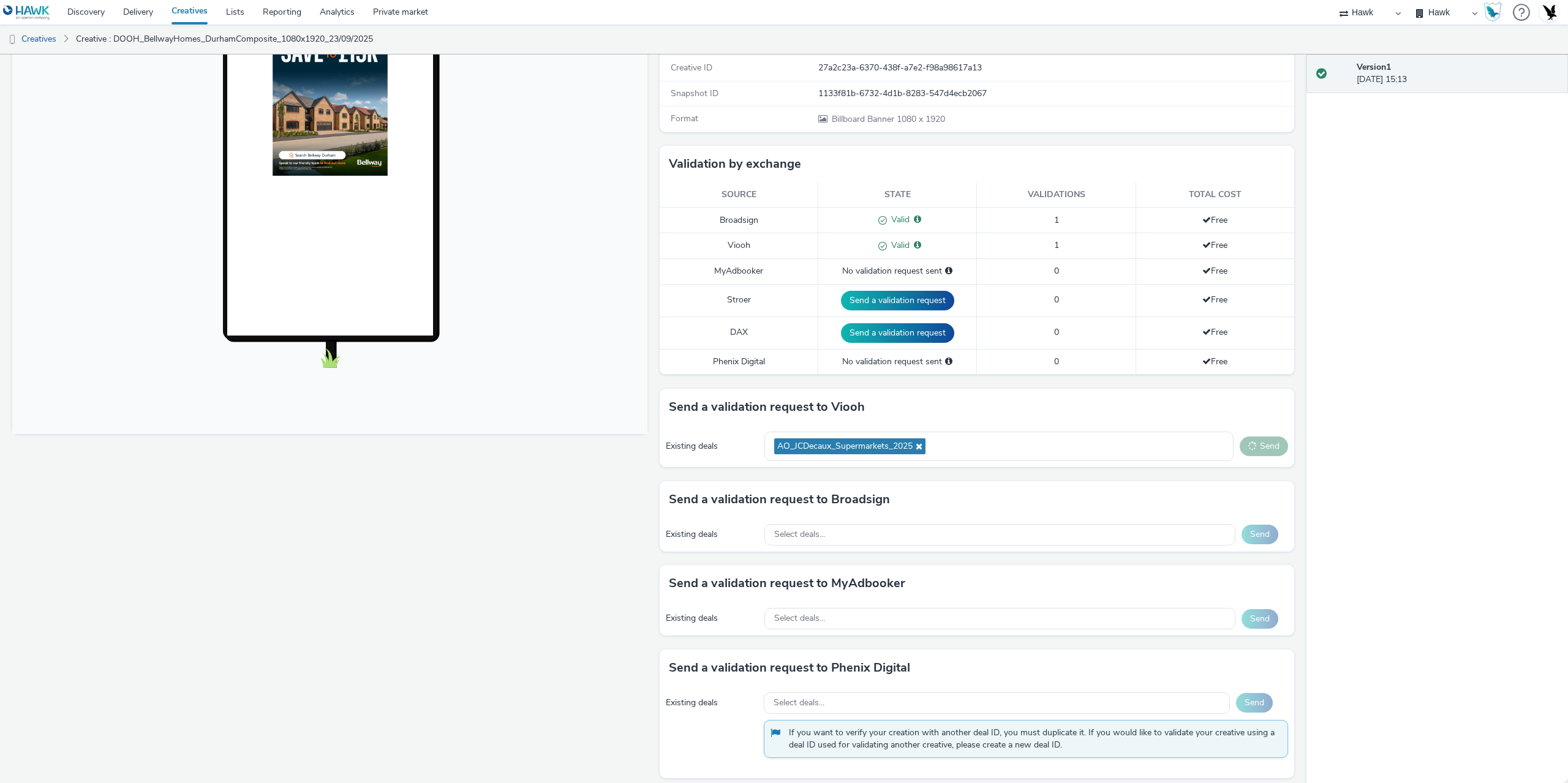
click at [1253, 451] on button "Send" at bounding box center [1264, 447] width 48 height 20
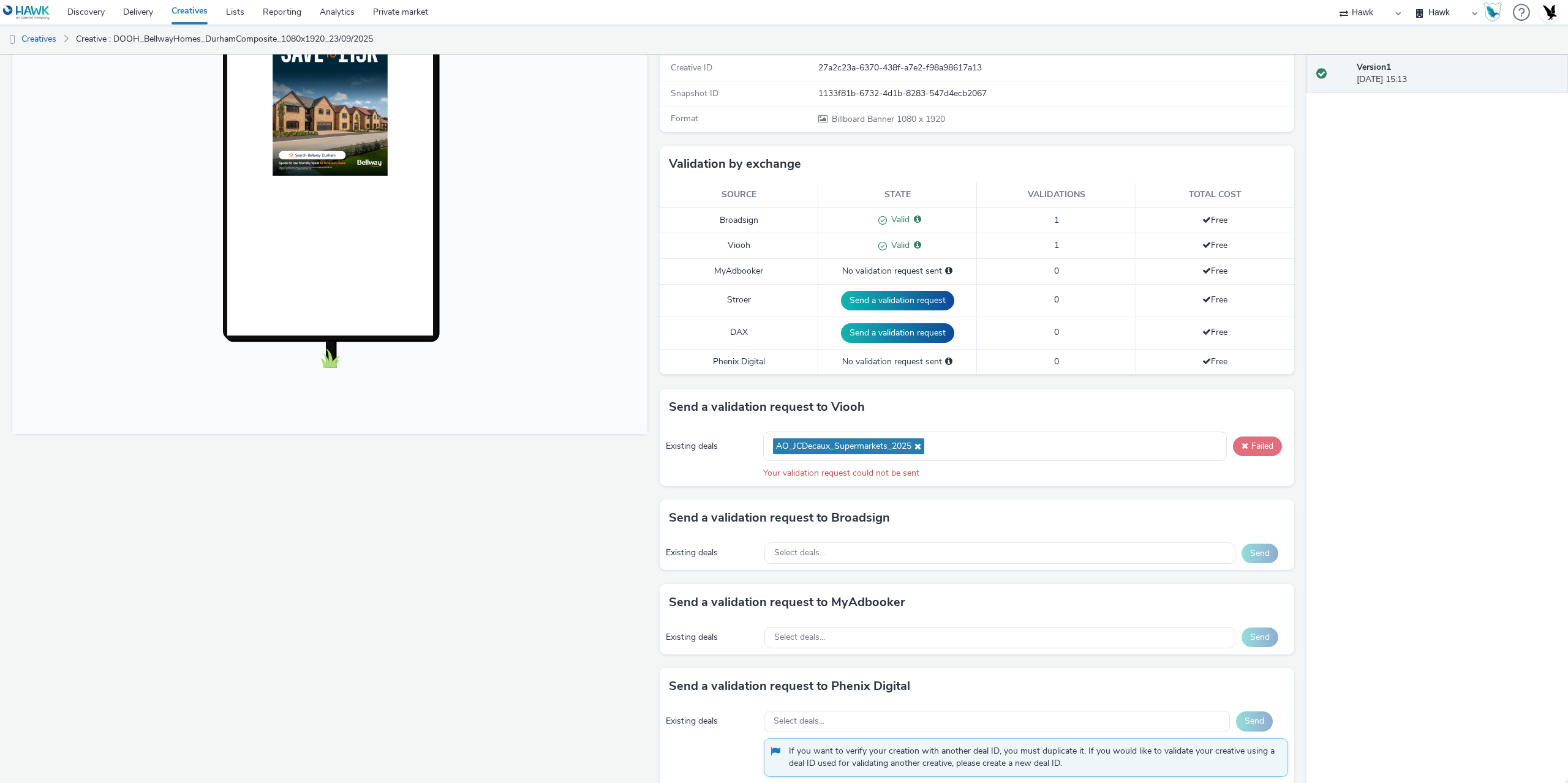
click at [1253, 451] on button "Failed" at bounding box center [1258, 447] width 49 height 20
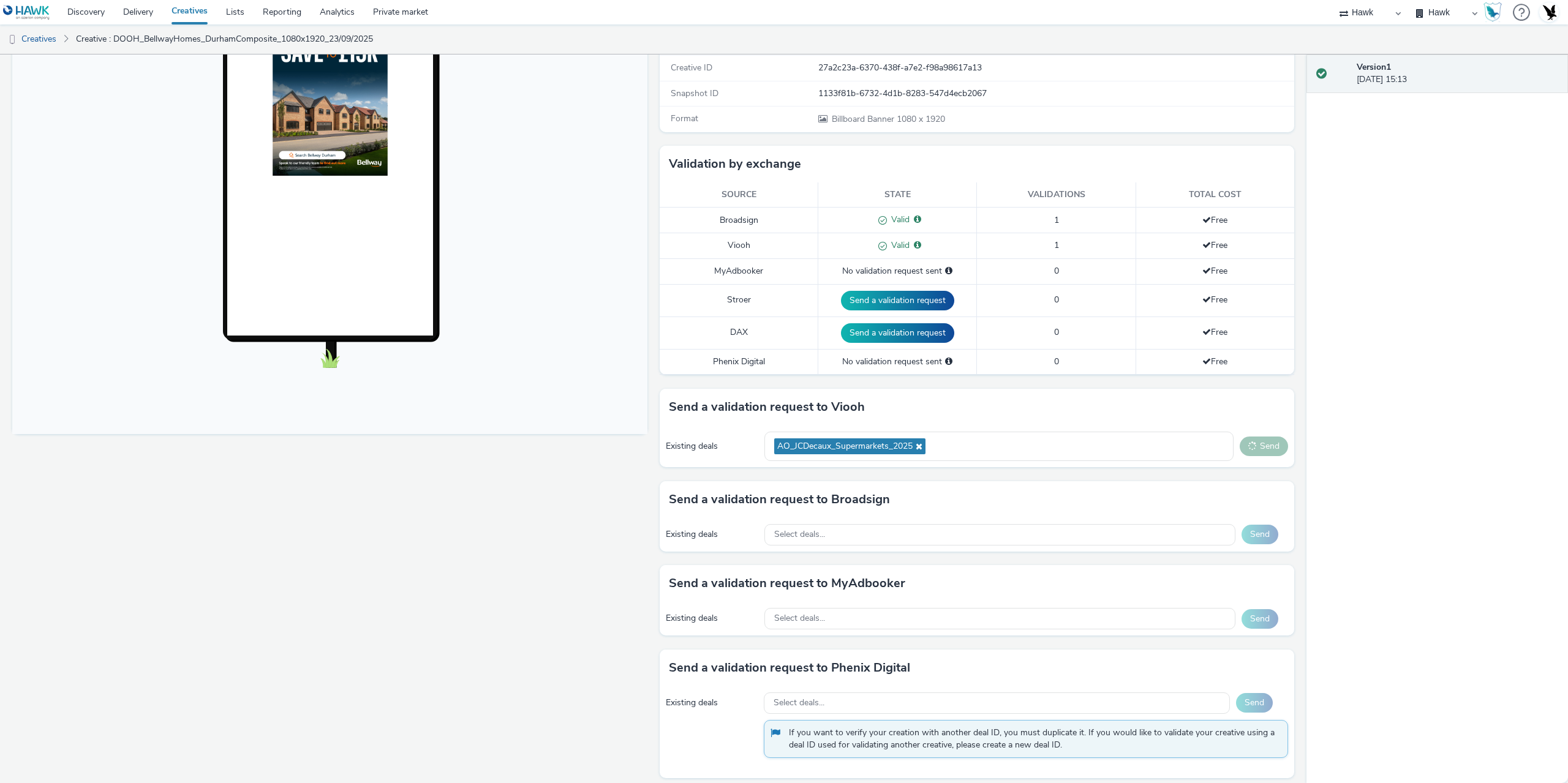
click at [1253, 451] on button "Send" at bounding box center [1264, 447] width 48 height 20
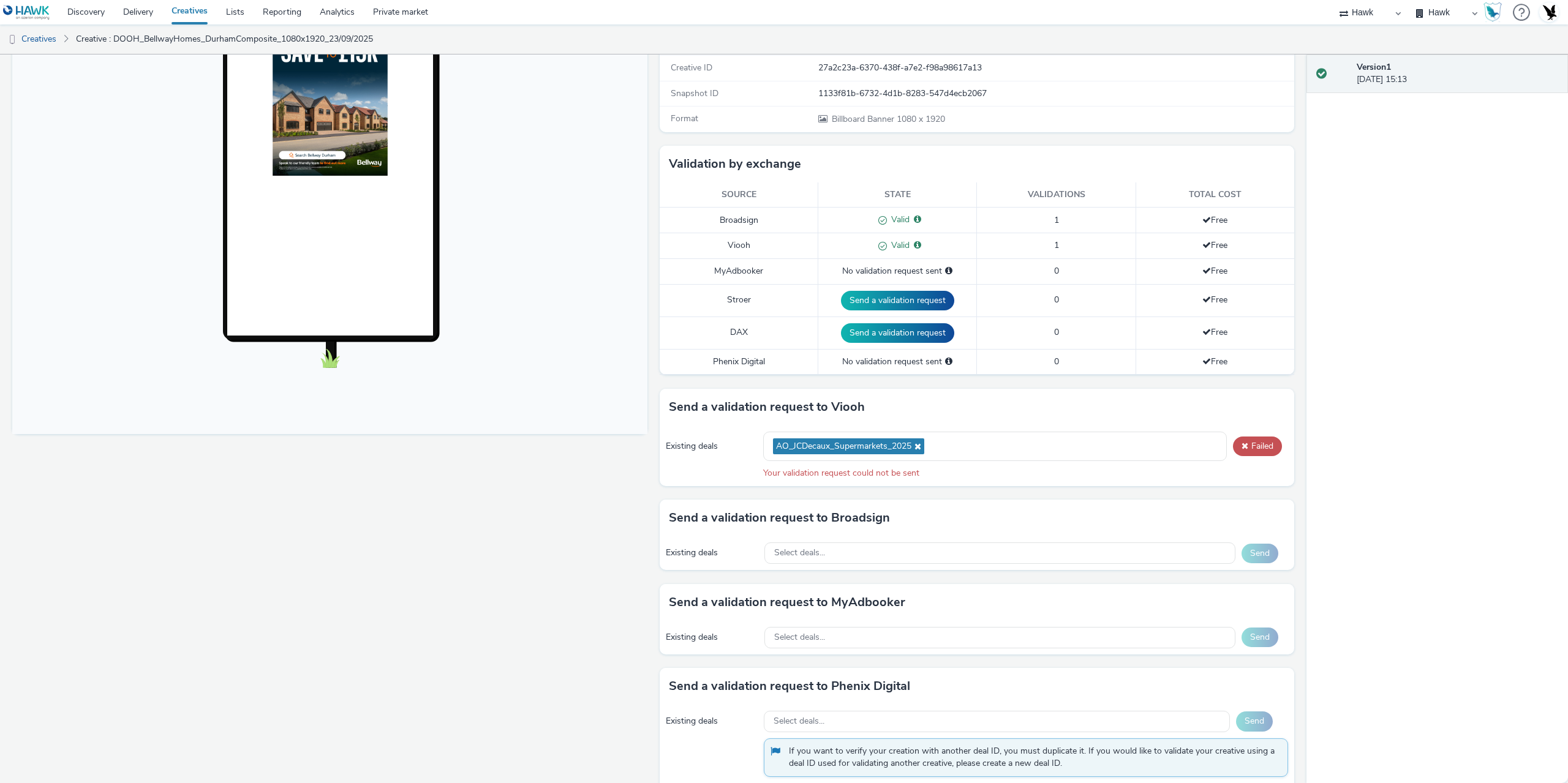
scroll to position [241, 0]
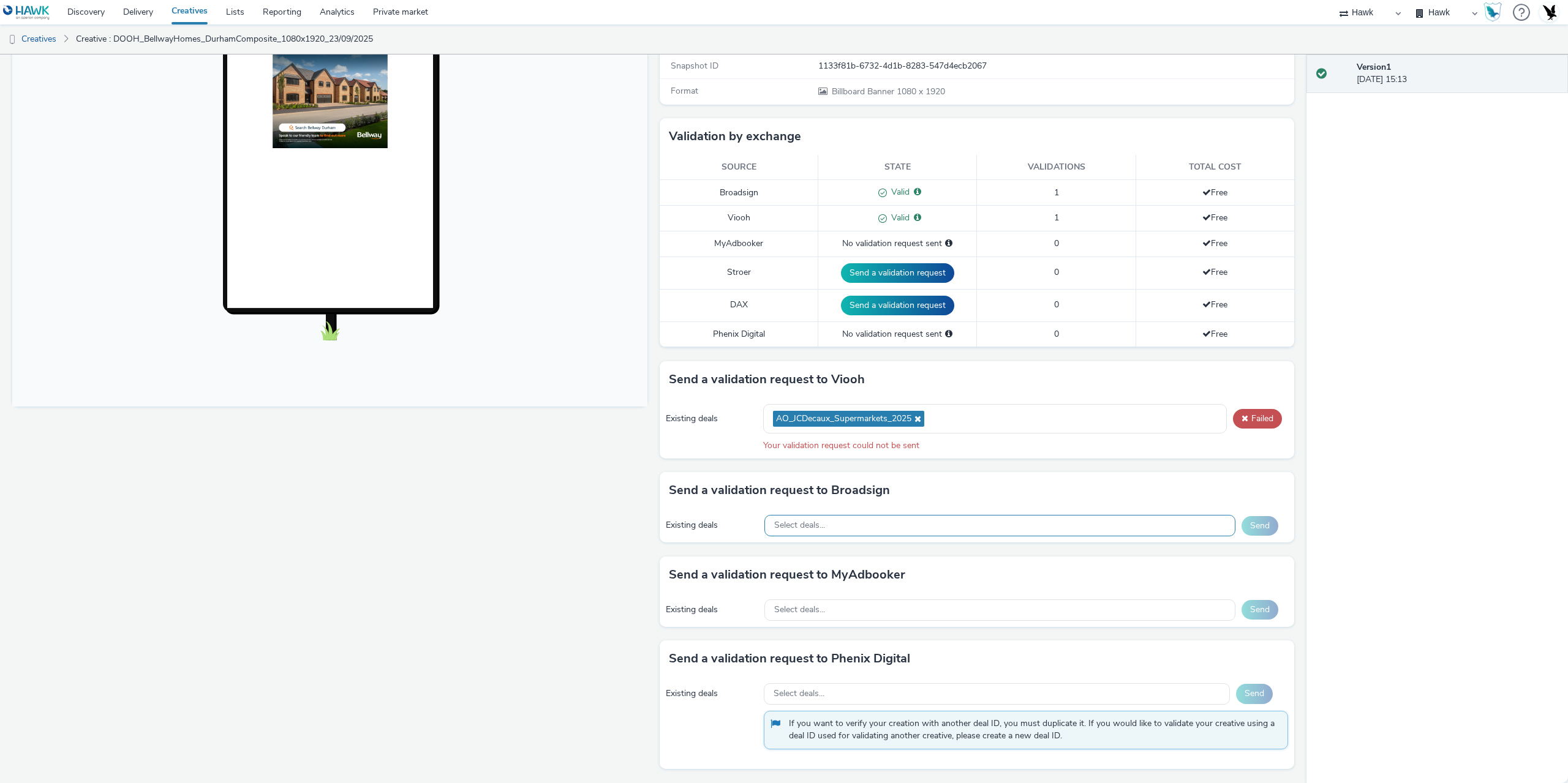
click at [842, 527] on div "Select deals..." at bounding box center [1000, 526] width 471 height 22
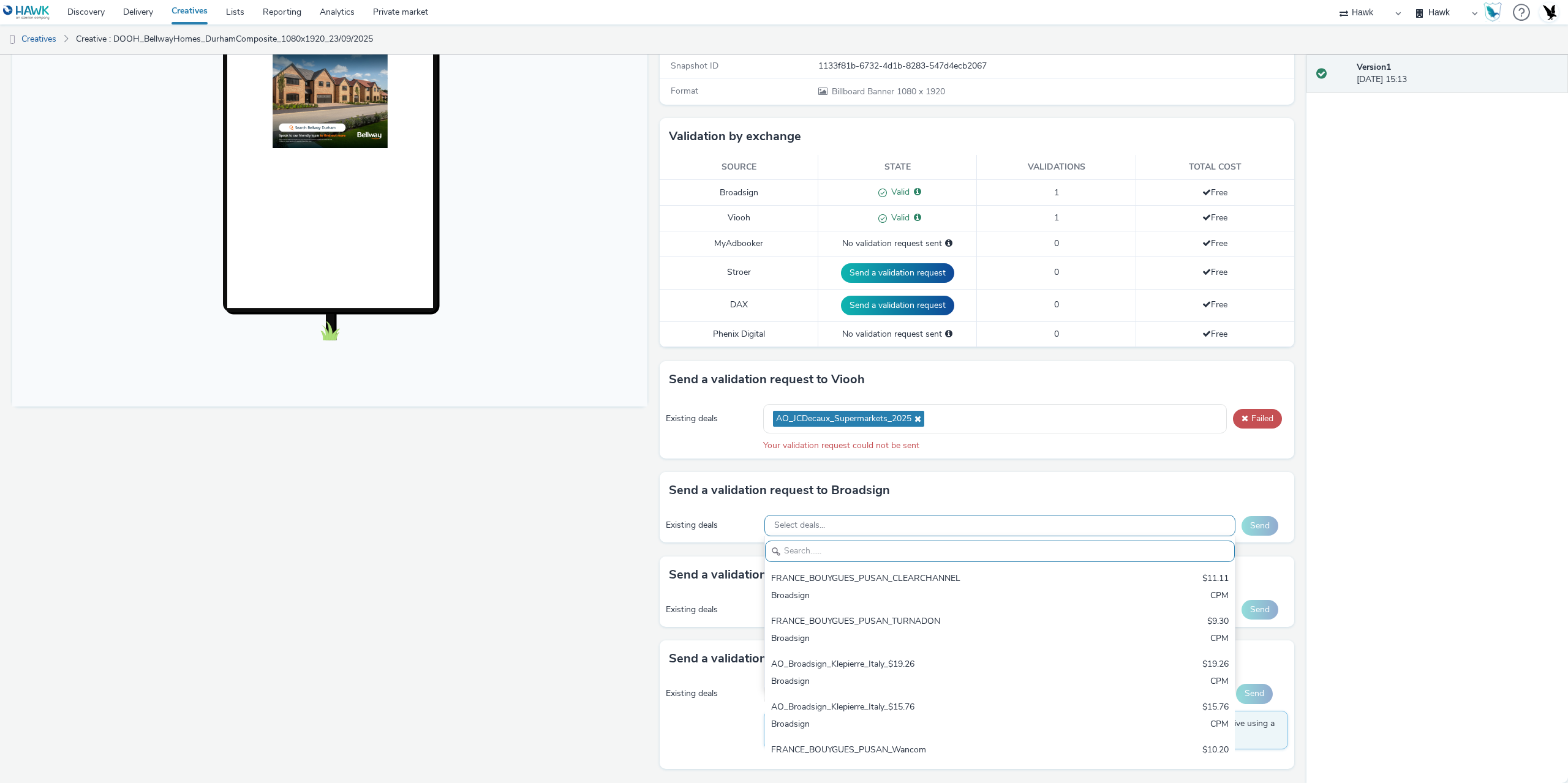
paste input "AO_Broadsign_ZoomMediaUK"
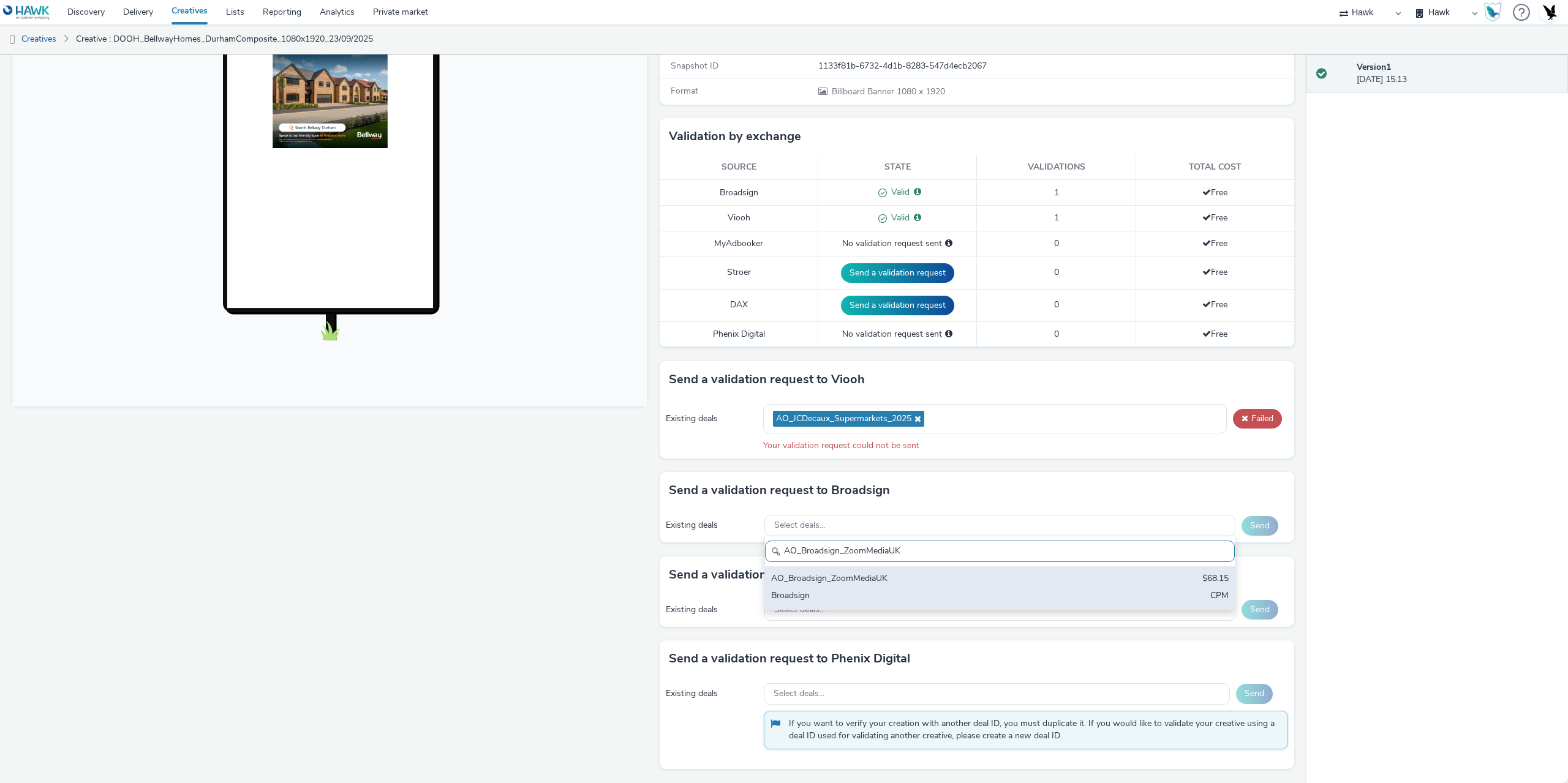
type input "AO_Broadsign_ZoomMediaUK"
click at [874, 586] on div "AO_Broadsign_ZoomMediaUK $68.15 Broadsign CPM" at bounding box center [1000, 588] width 470 height 43
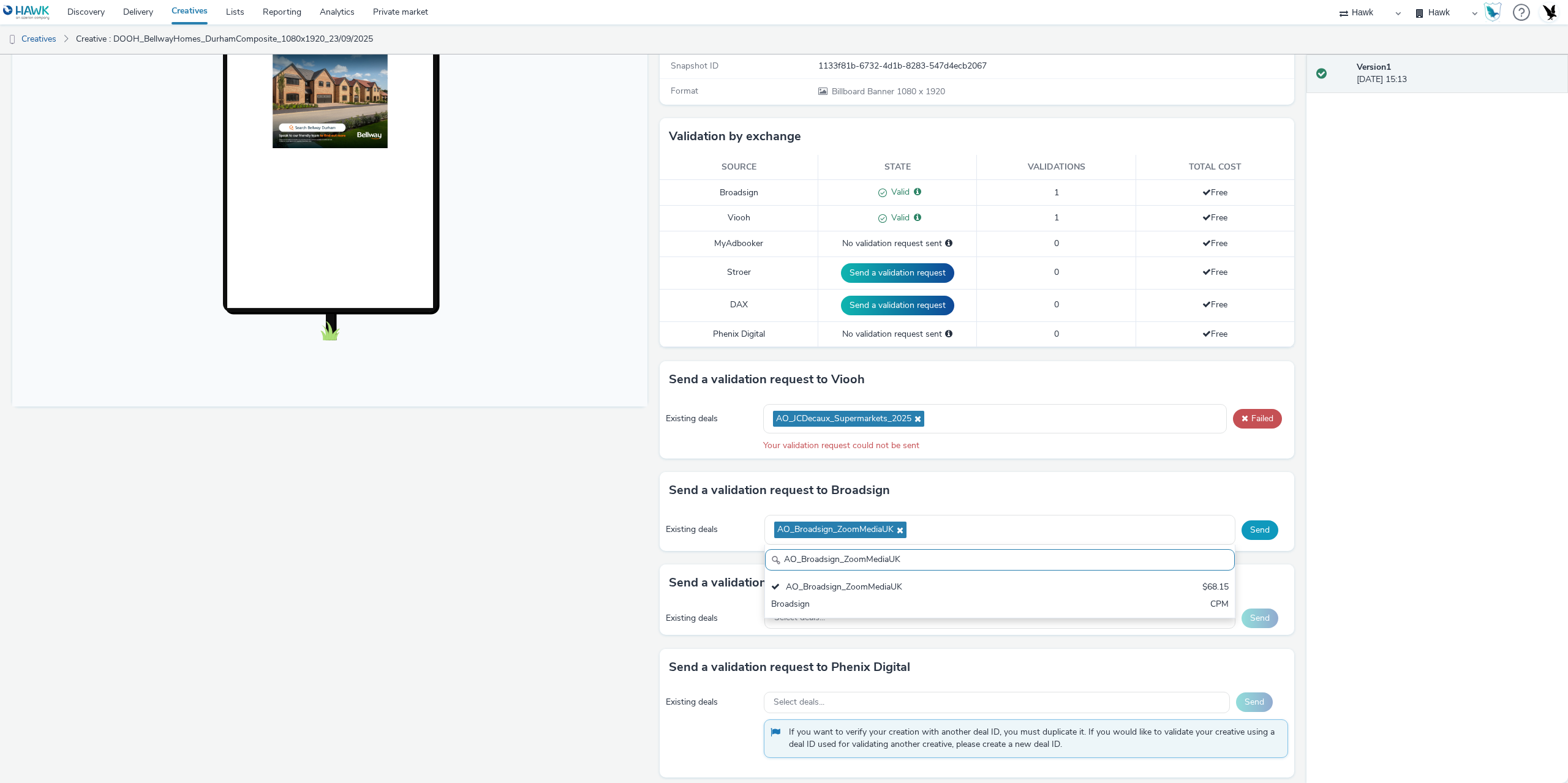
click at [1241, 528] on button "Send" at bounding box center [1259, 530] width 37 height 20
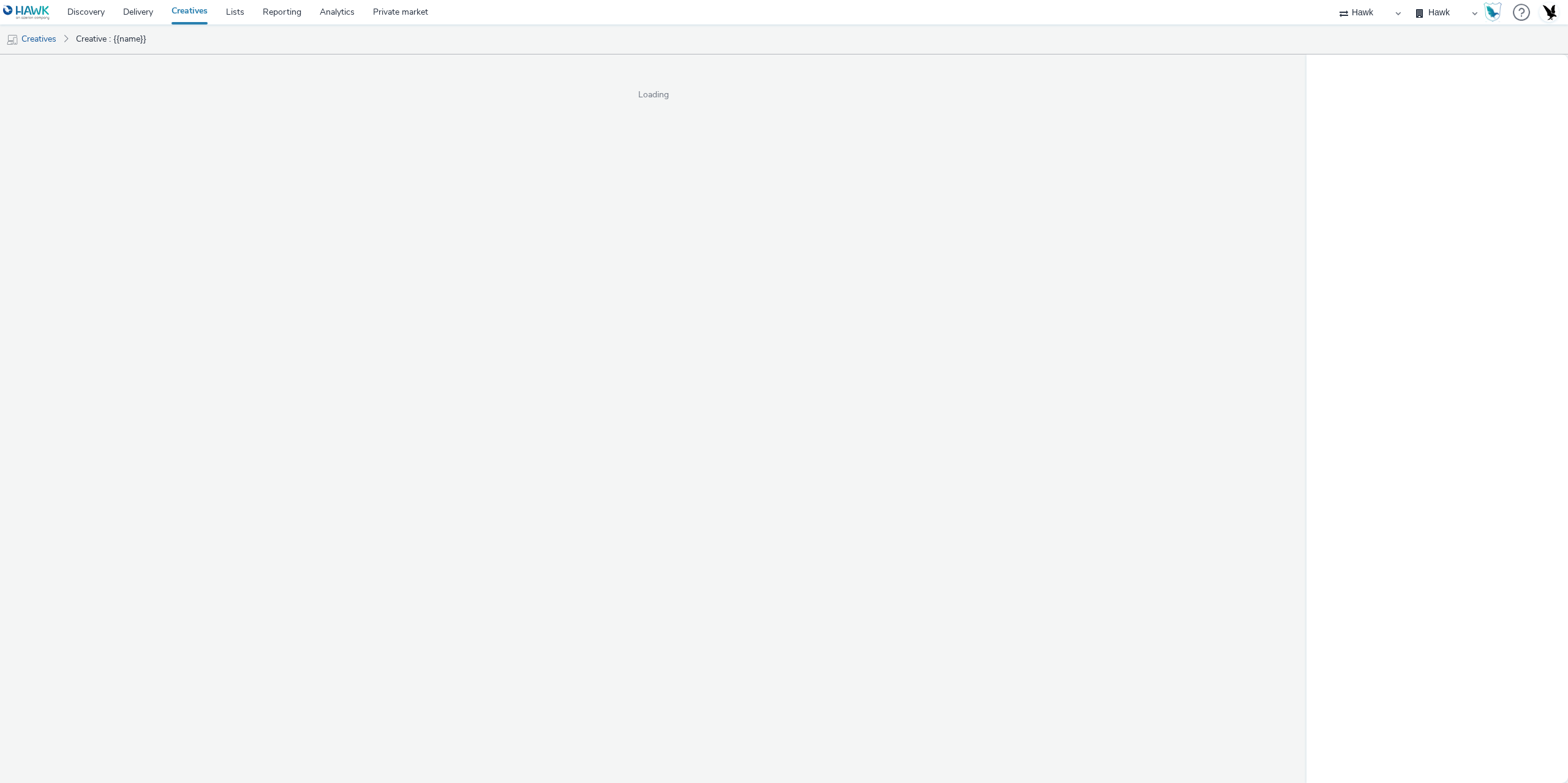
select select "11a7df10-284f-415c-b52a-427acf4c31ae"
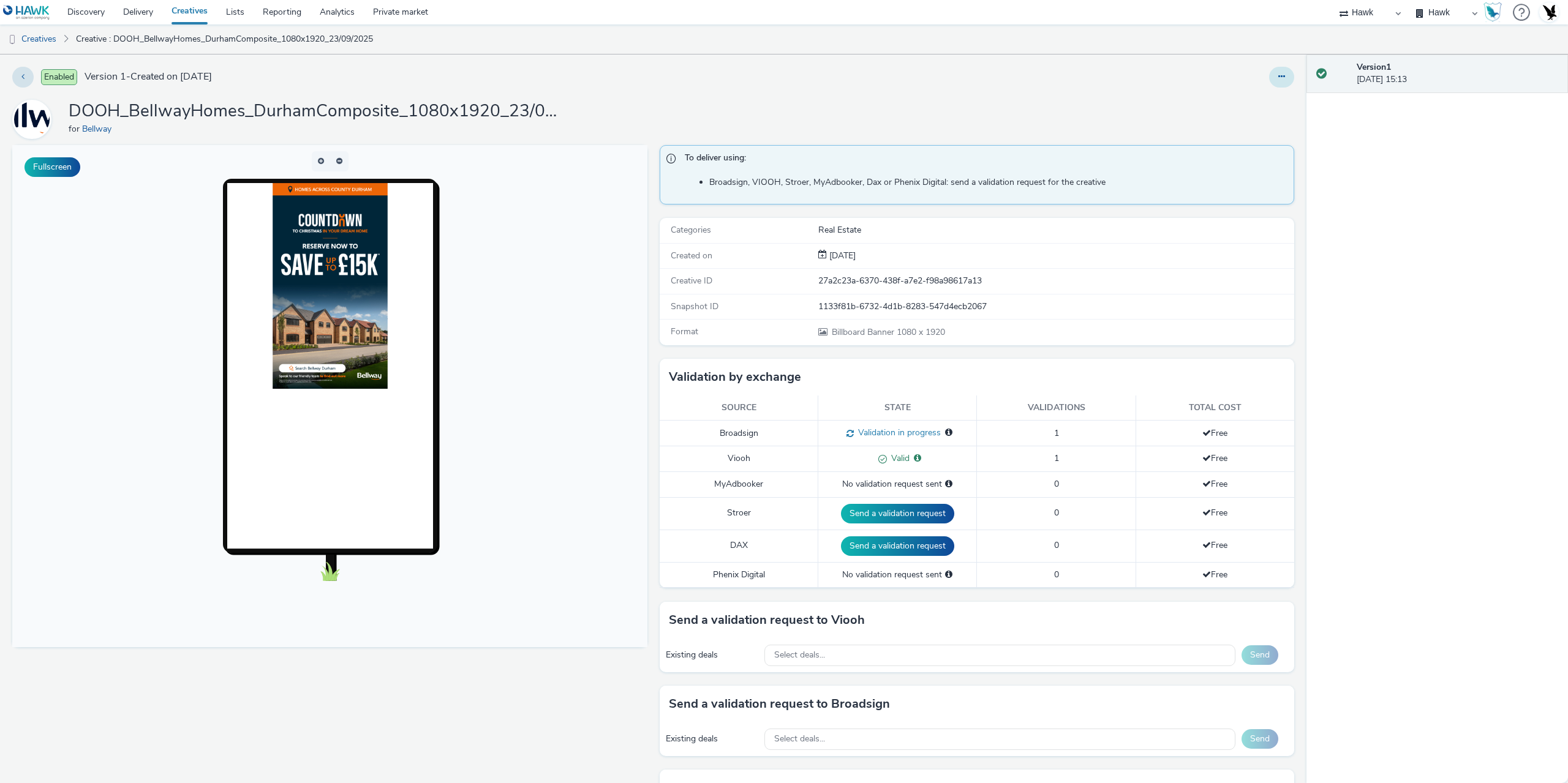
click at [1269, 76] on button at bounding box center [1282, 78] width 25 height 21
click at [1240, 126] on link "Duplicate" at bounding box center [1248, 126] width 92 height 24
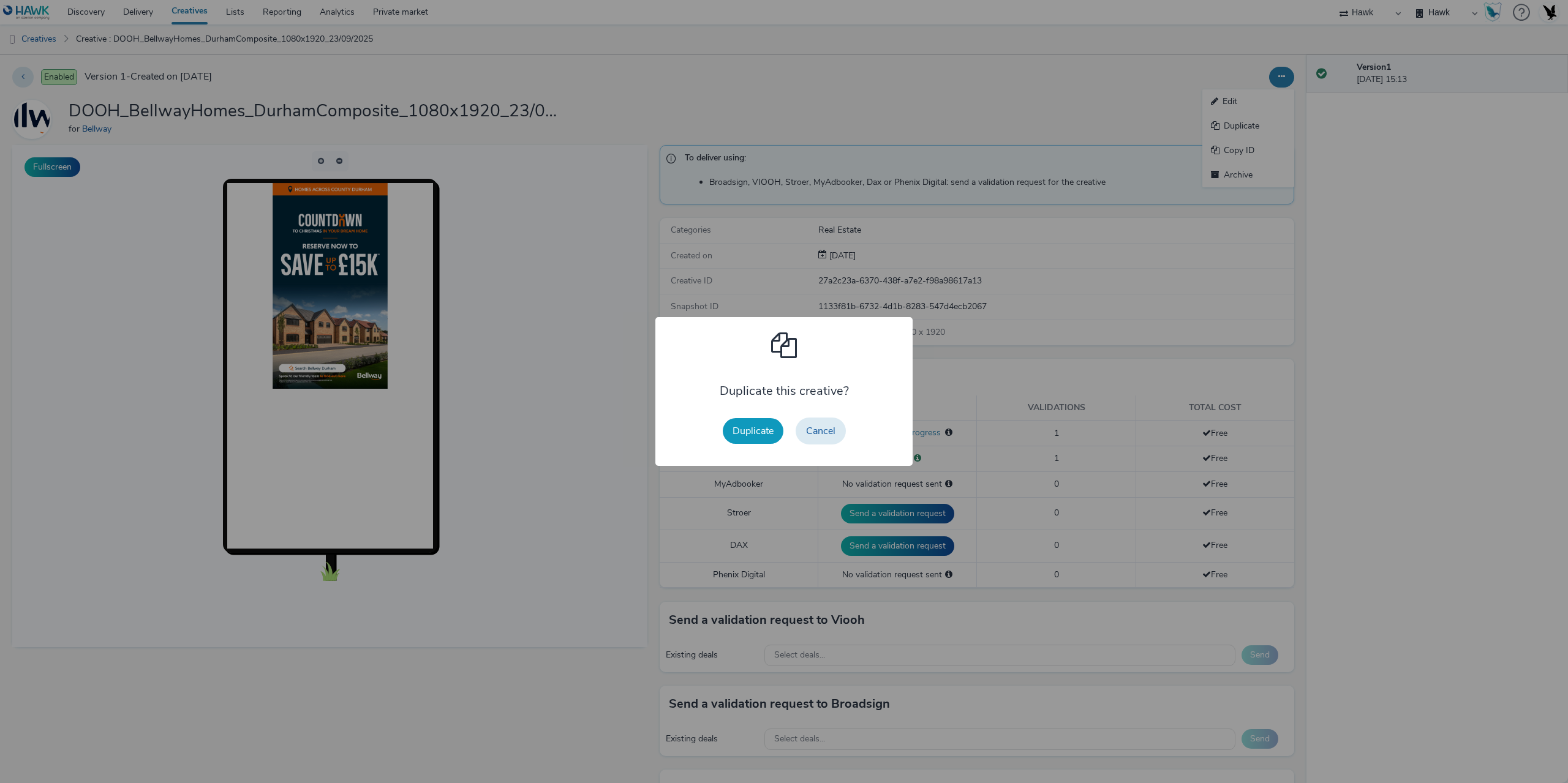
click at [765, 436] on button "Duplicate" at bounding box center [753, 431] width 61 height 25
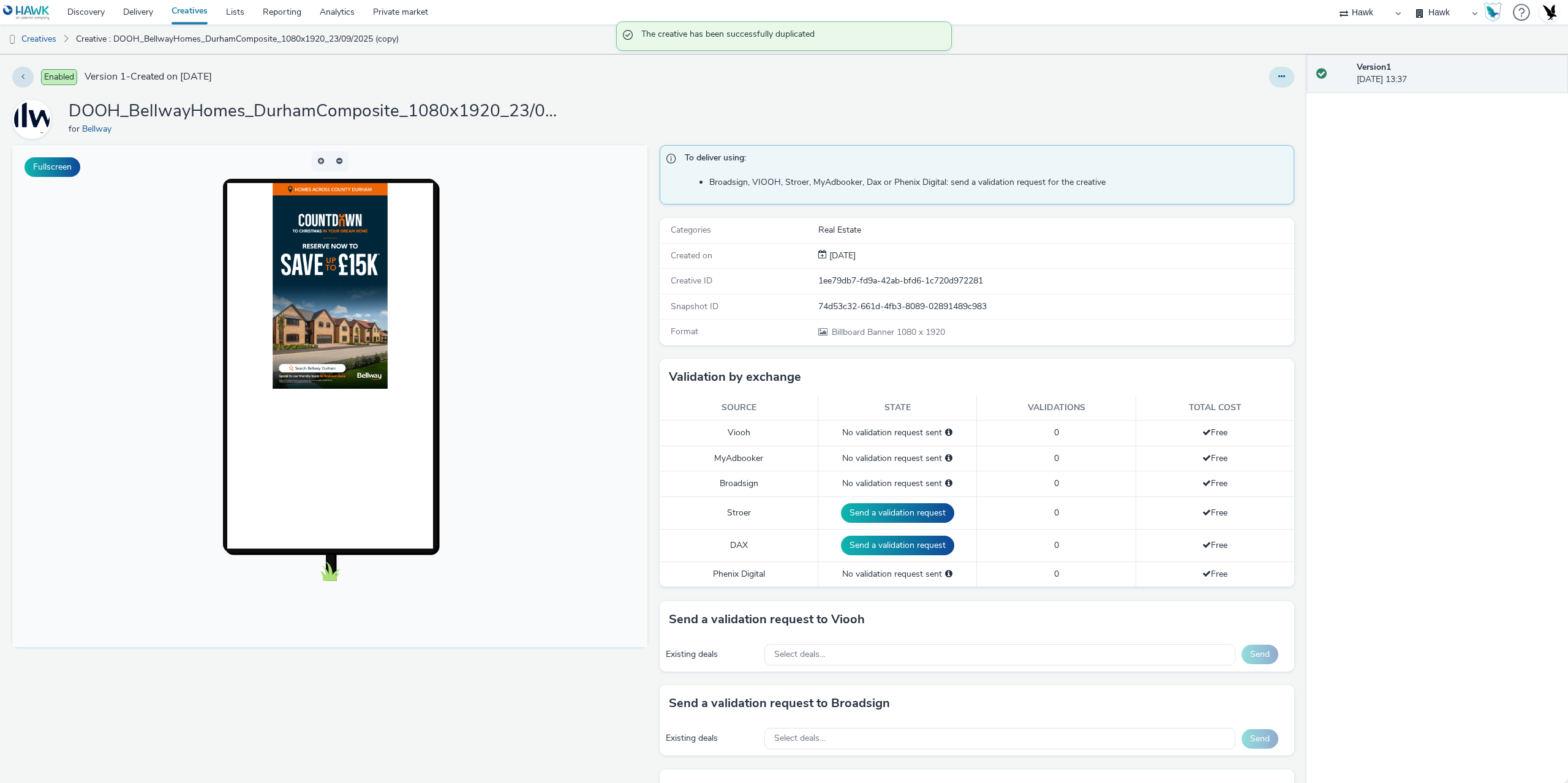
click at [1279, 72] on icon at bounding box center [1282, 76] width 7 height 9
click at [1226, 102] on link "Edit" at bounding box center [1248, 101] width 92 height 24
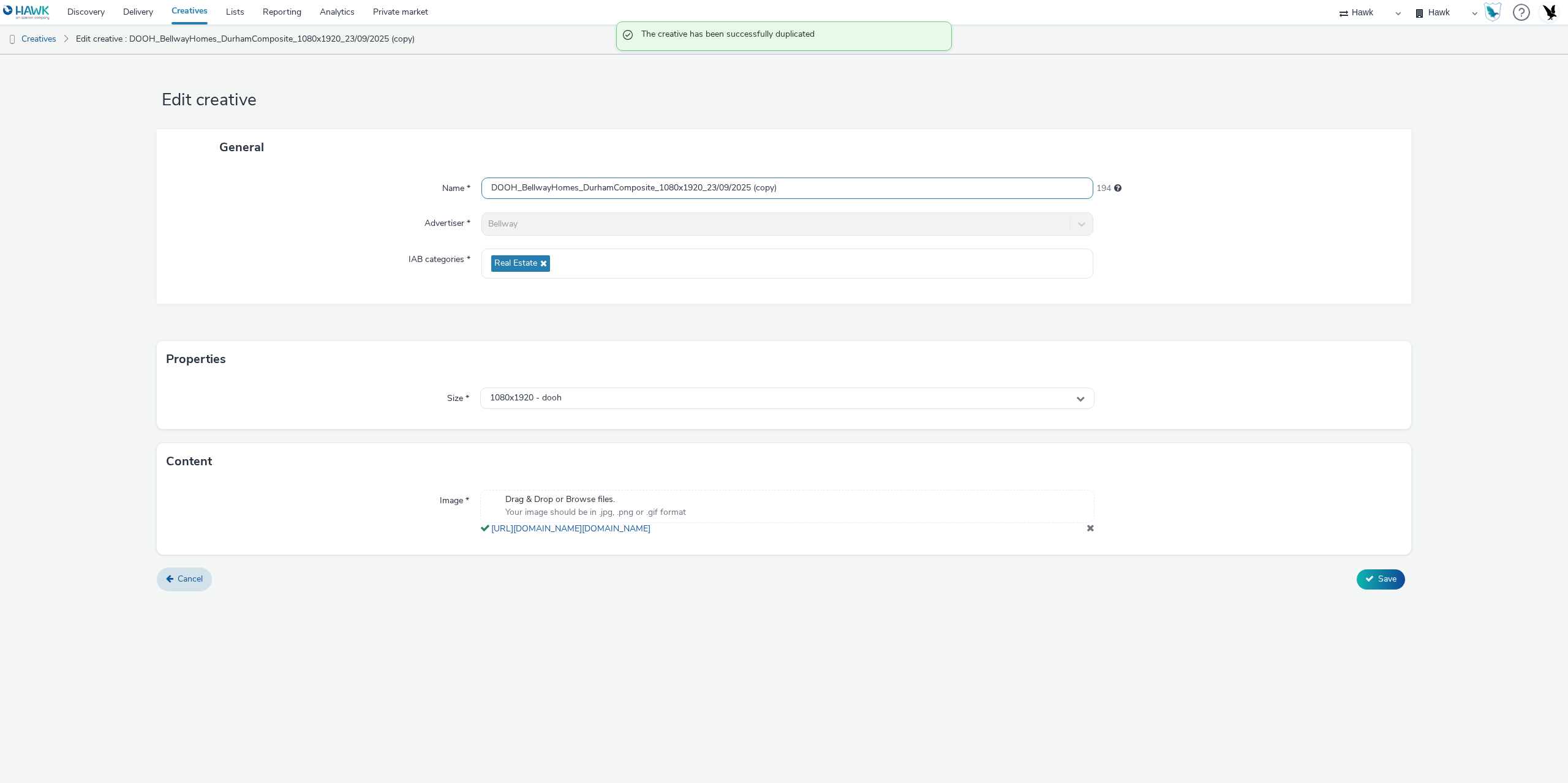
click at [799, 193] on input "DOOH_BellwayHomes_DurhamComposite_1080x1920_23/09/2025 (copy)" at bounding box center [788, 188] width 612 height 22
type input "DOOH_BellwayHomes_DurhamComposite_1080x1920_23/09/2025 (JCD)"
click at [1392, 584] on span "Save" at bounding box center [1387, 579] width 19 height 12
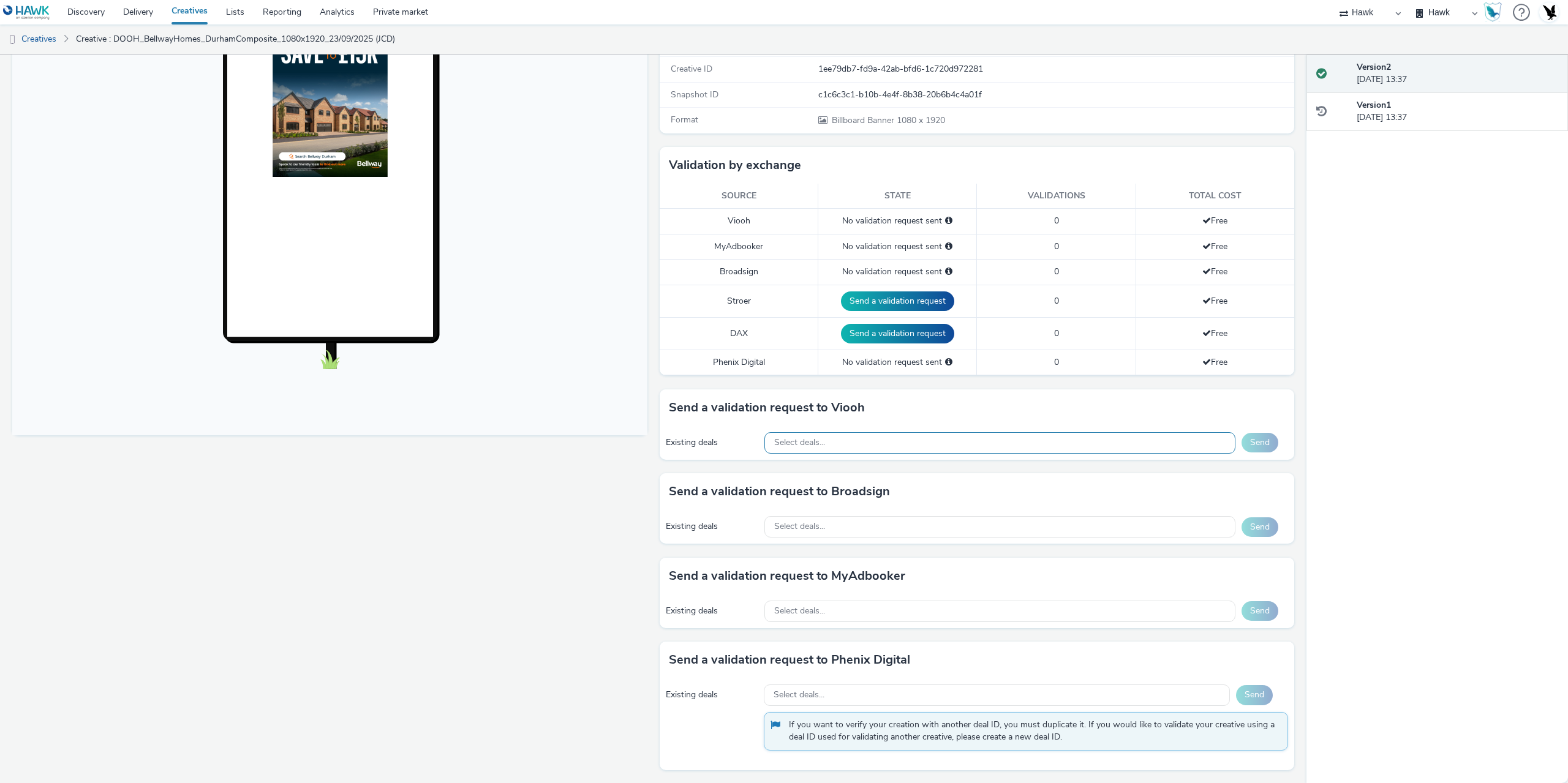
scroll to position [213, 0]
click at [826, 454] on div "Existing deals Select deals... Send" at bounding box center [977, 442] width 635 height 34
click at [800, 441] on span "Select deals..." at bounding box center [800, 442] width 51 height 11
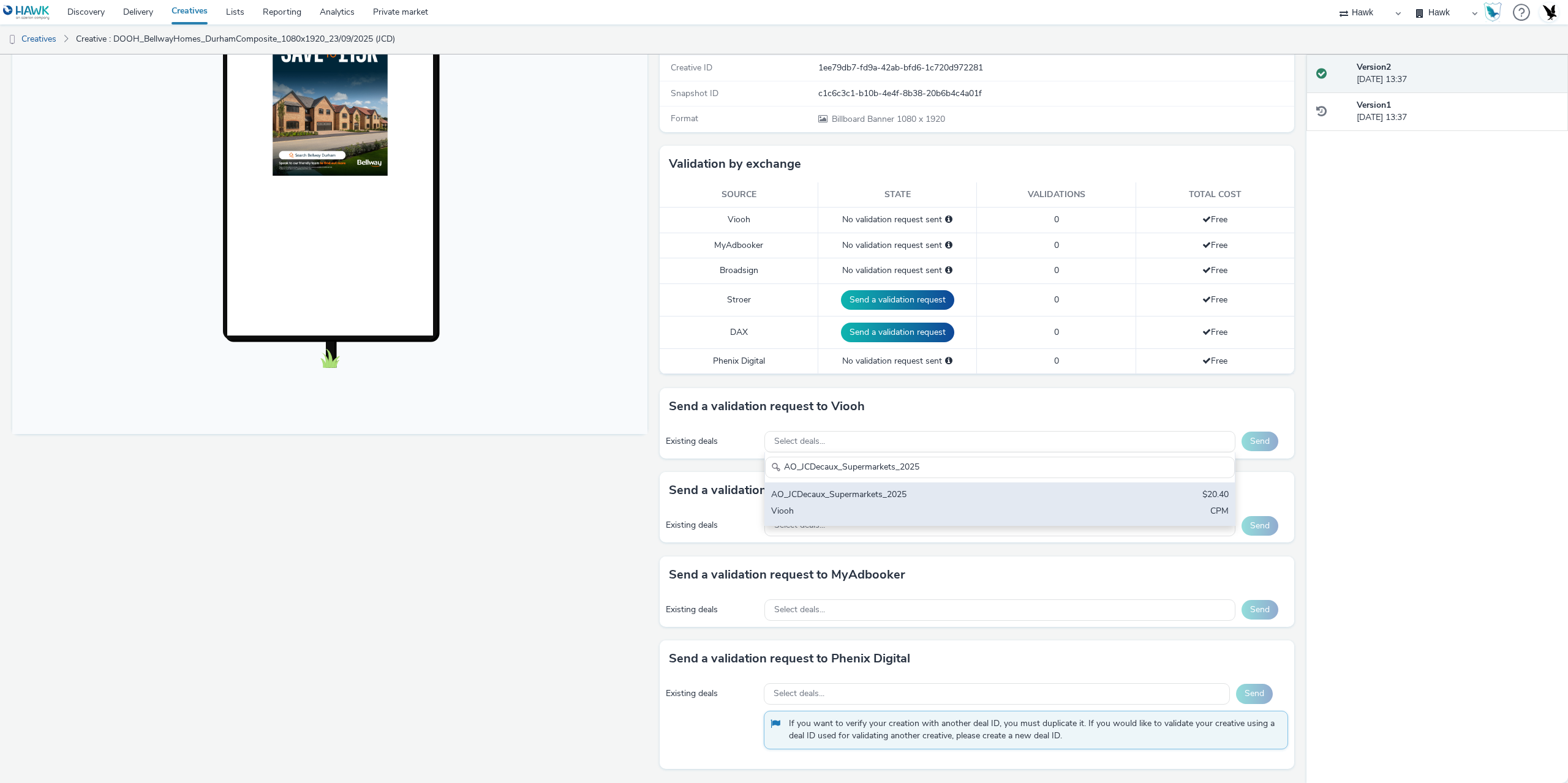
type input "AO_JCDecaux_Supermarkets_2025"
click at [928, 497] on div "AO_JCDecaux_Supermarkets_2025" at bounding box center [922, 496] width 303 height 14
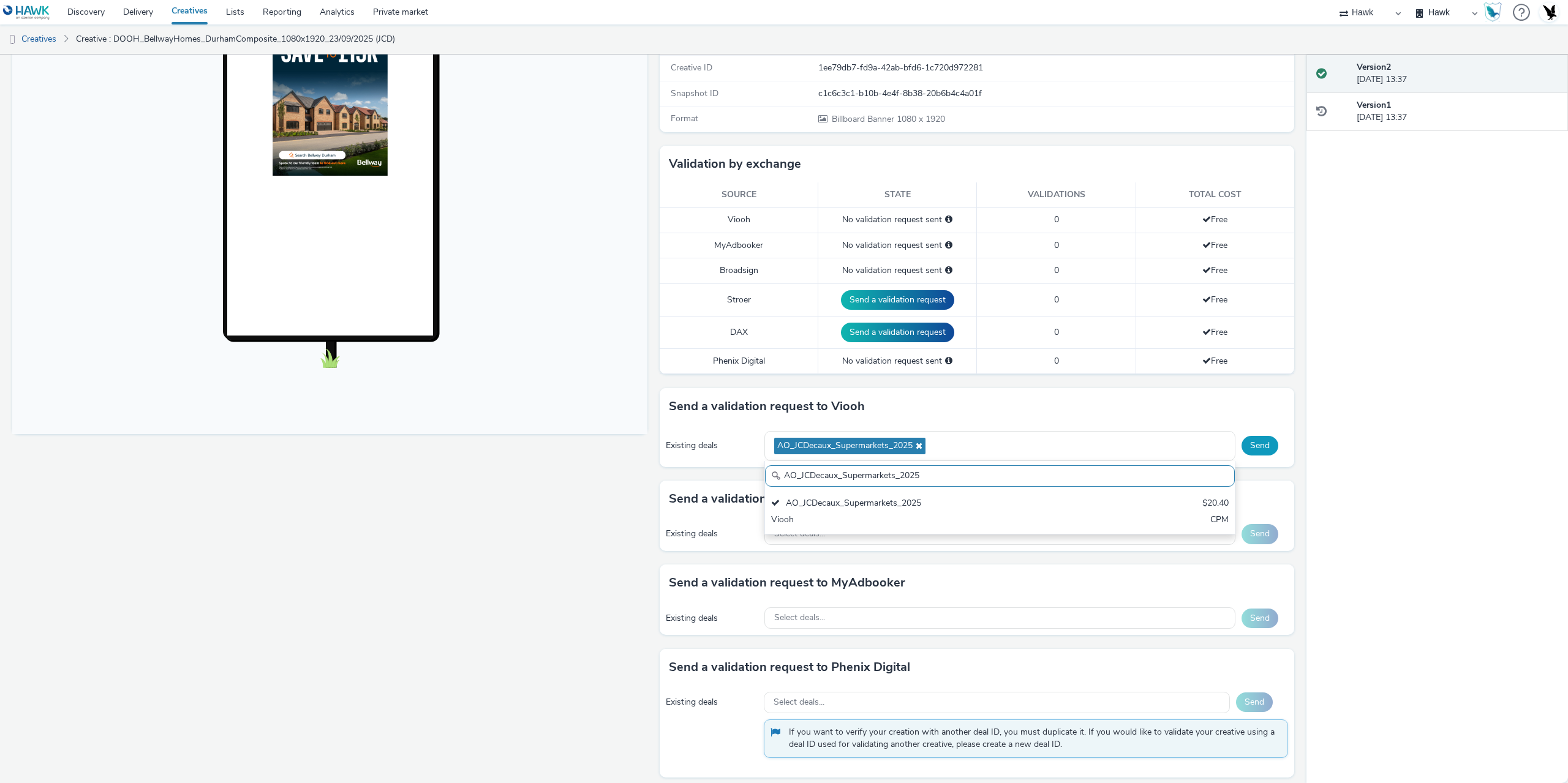
click at [1251, 440] on button "Send" at bounding box center [1259, 446] width 37 height 20
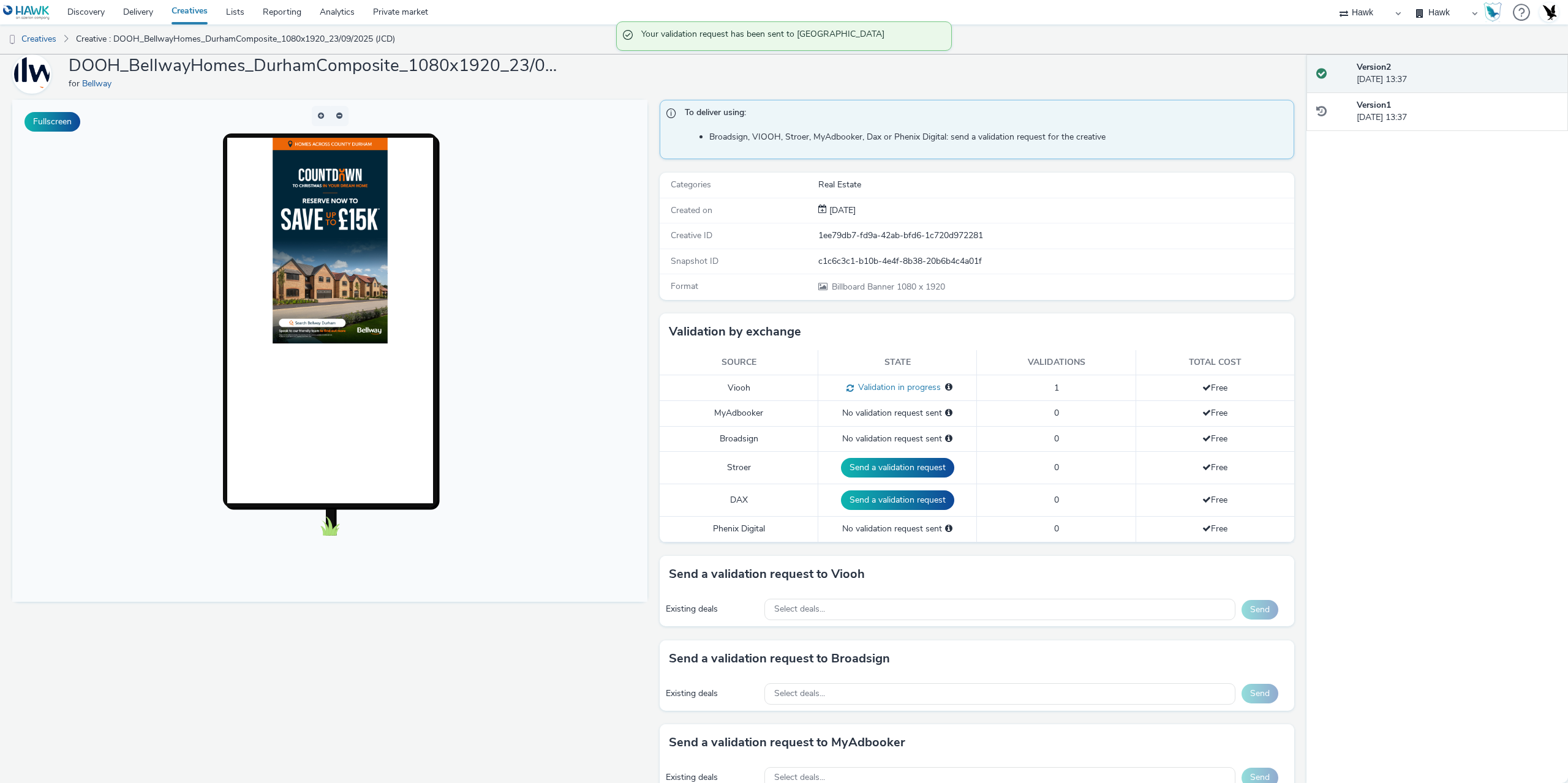
scroll to position [29, 0]
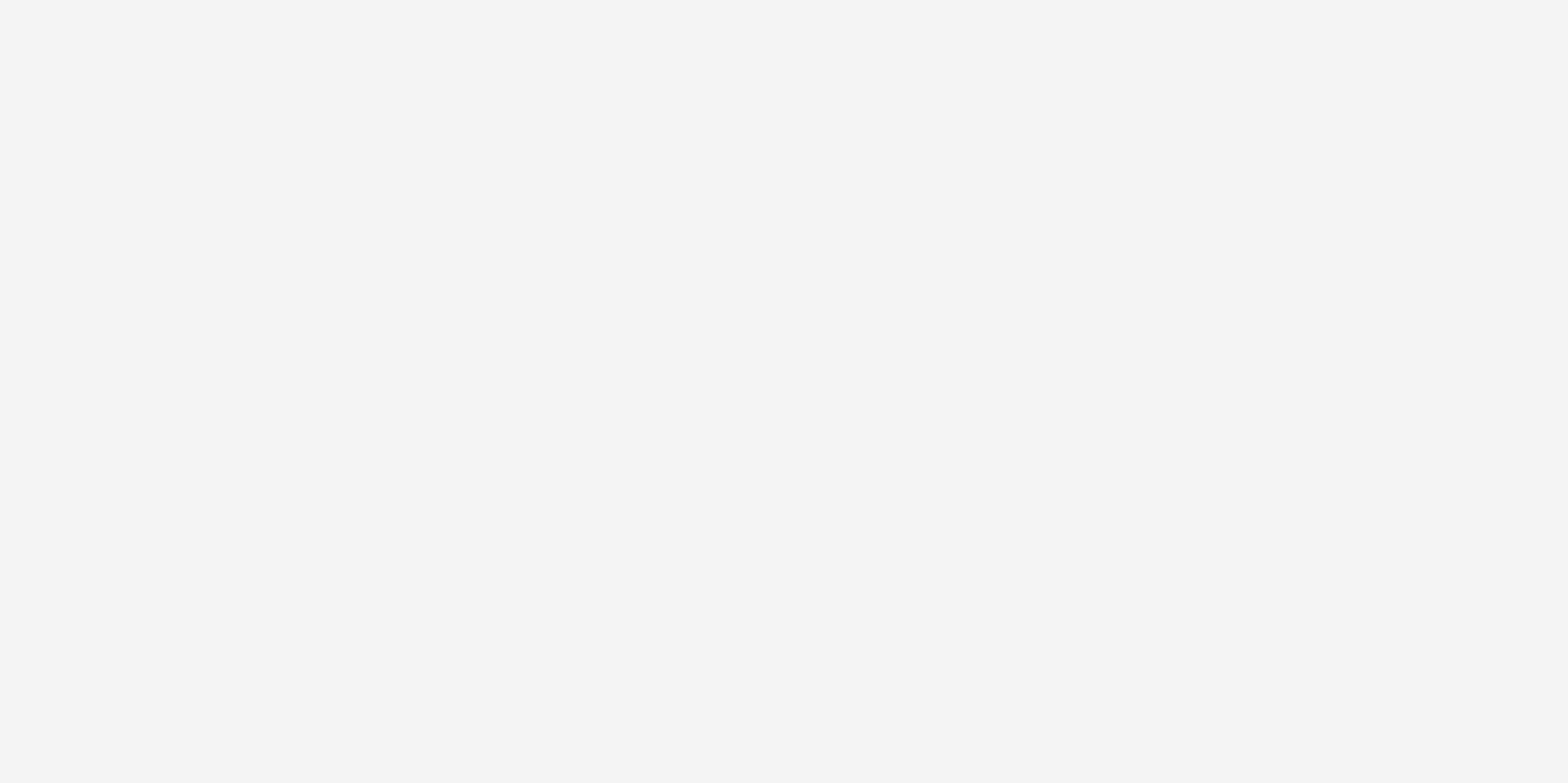
select select "11a7df10-284f-415c-b52a-427acf4c31ae"
